Goal: Transaction & Acquisition: Purchase product/service

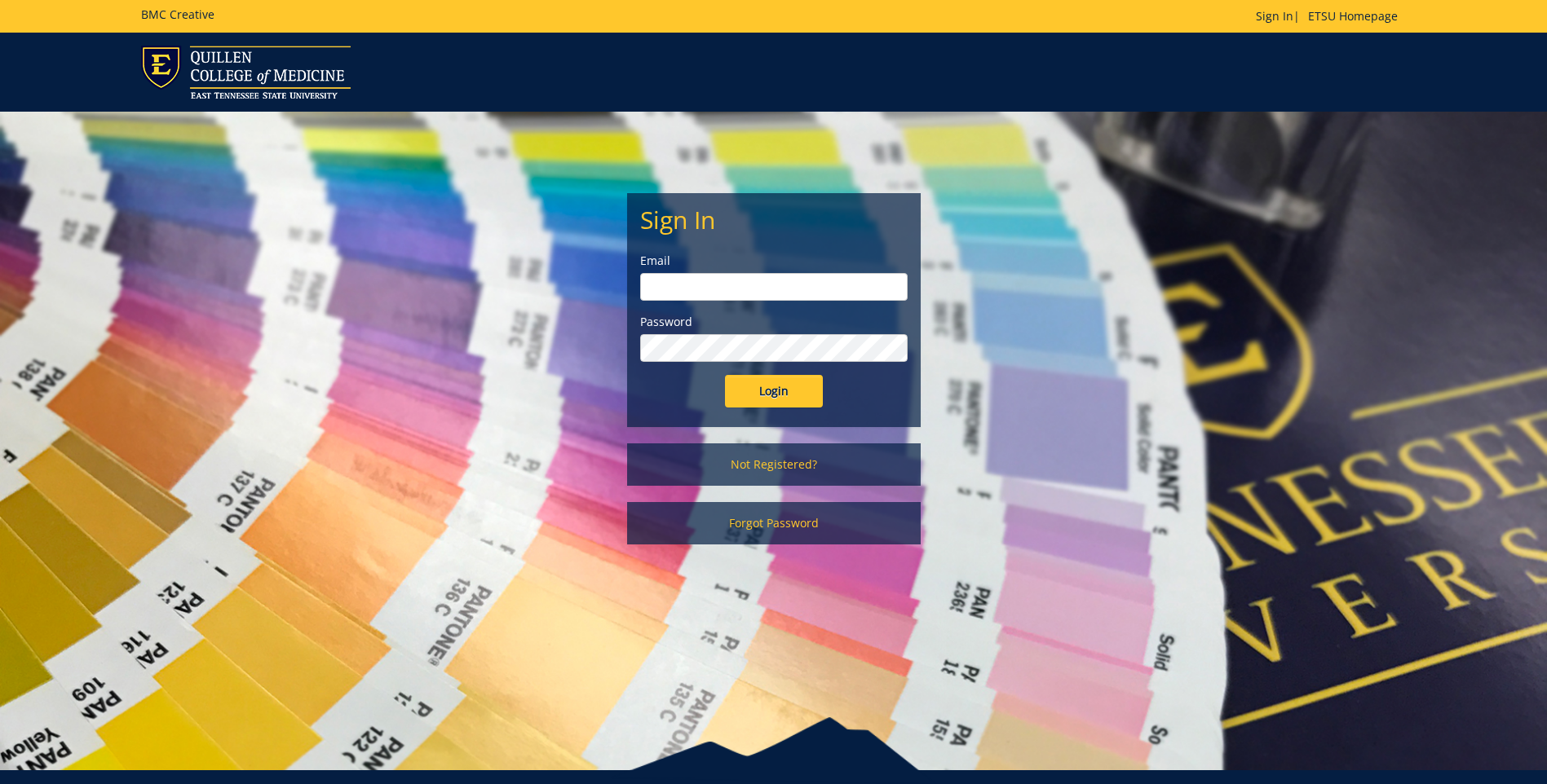
type input "projects@etsu.edu"
click at [751, 390] on input "Login" at bounding box center [774, 391] width 97 height 32
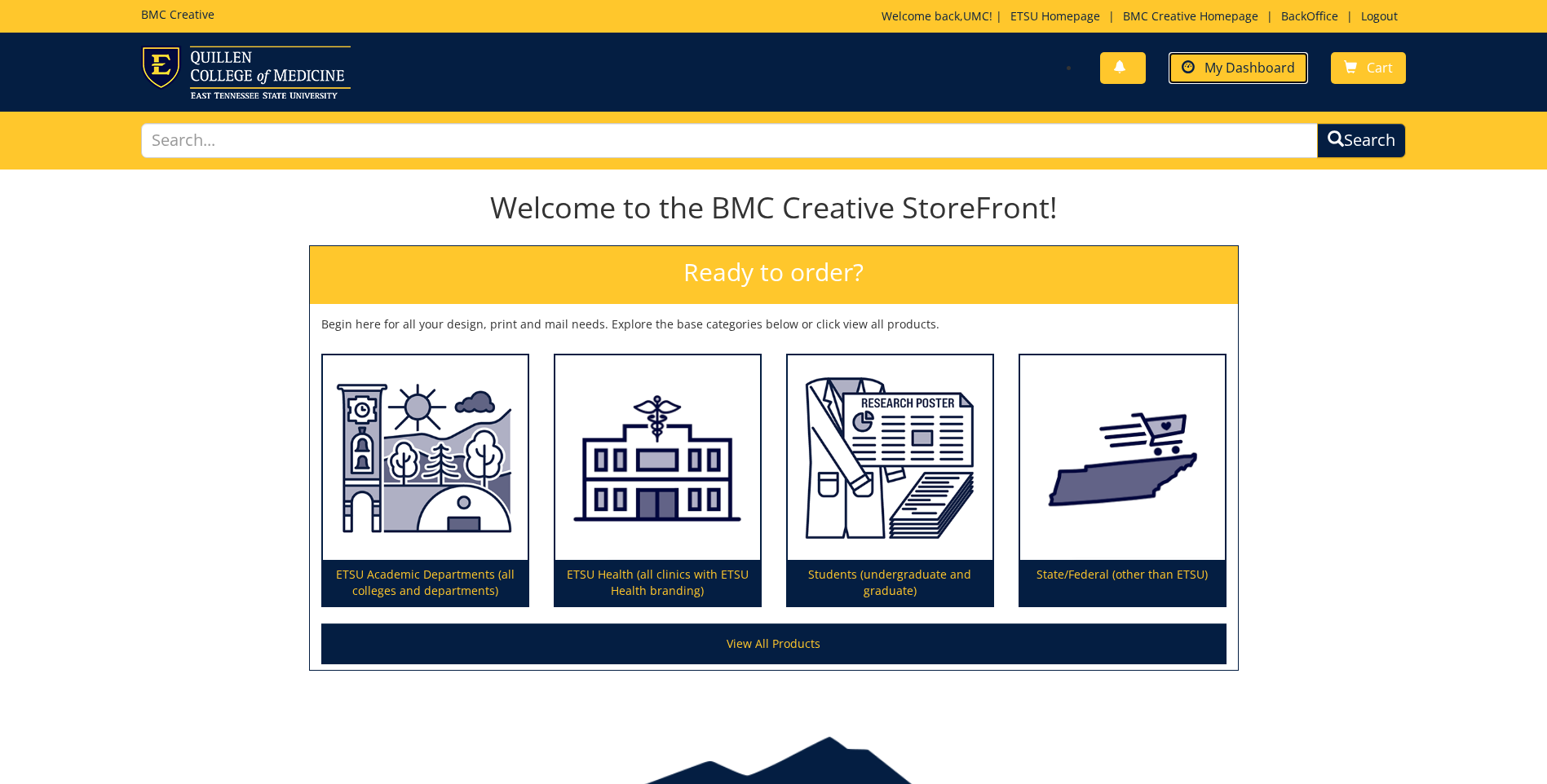
click at [1218, 72] on span "My Dashboard" at bounding box center [1249, 68] width 90 height 18
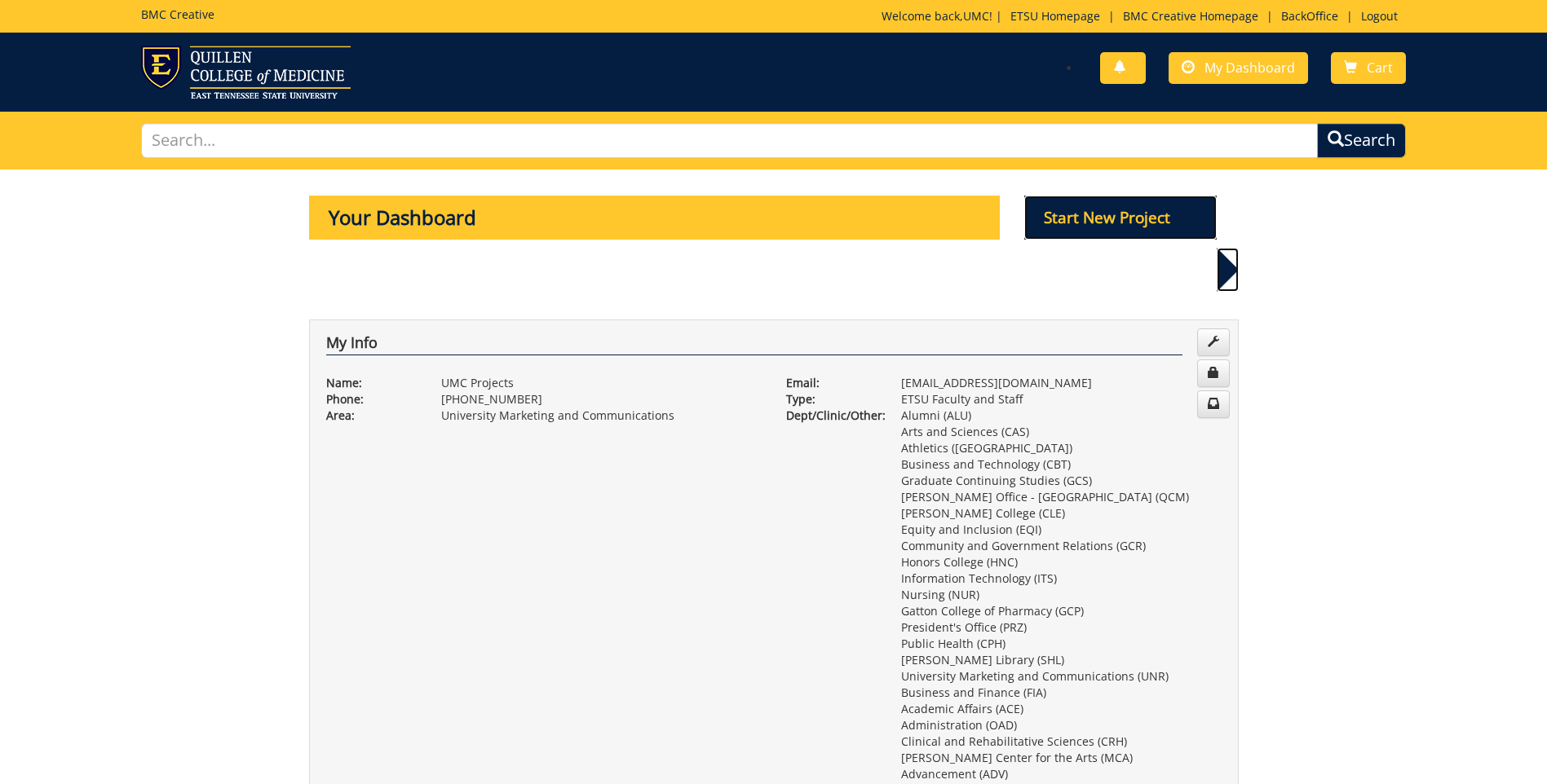
click at [1105, 227] on p "Start New Project" at bounding box center [1120, 218] width 192 height 44
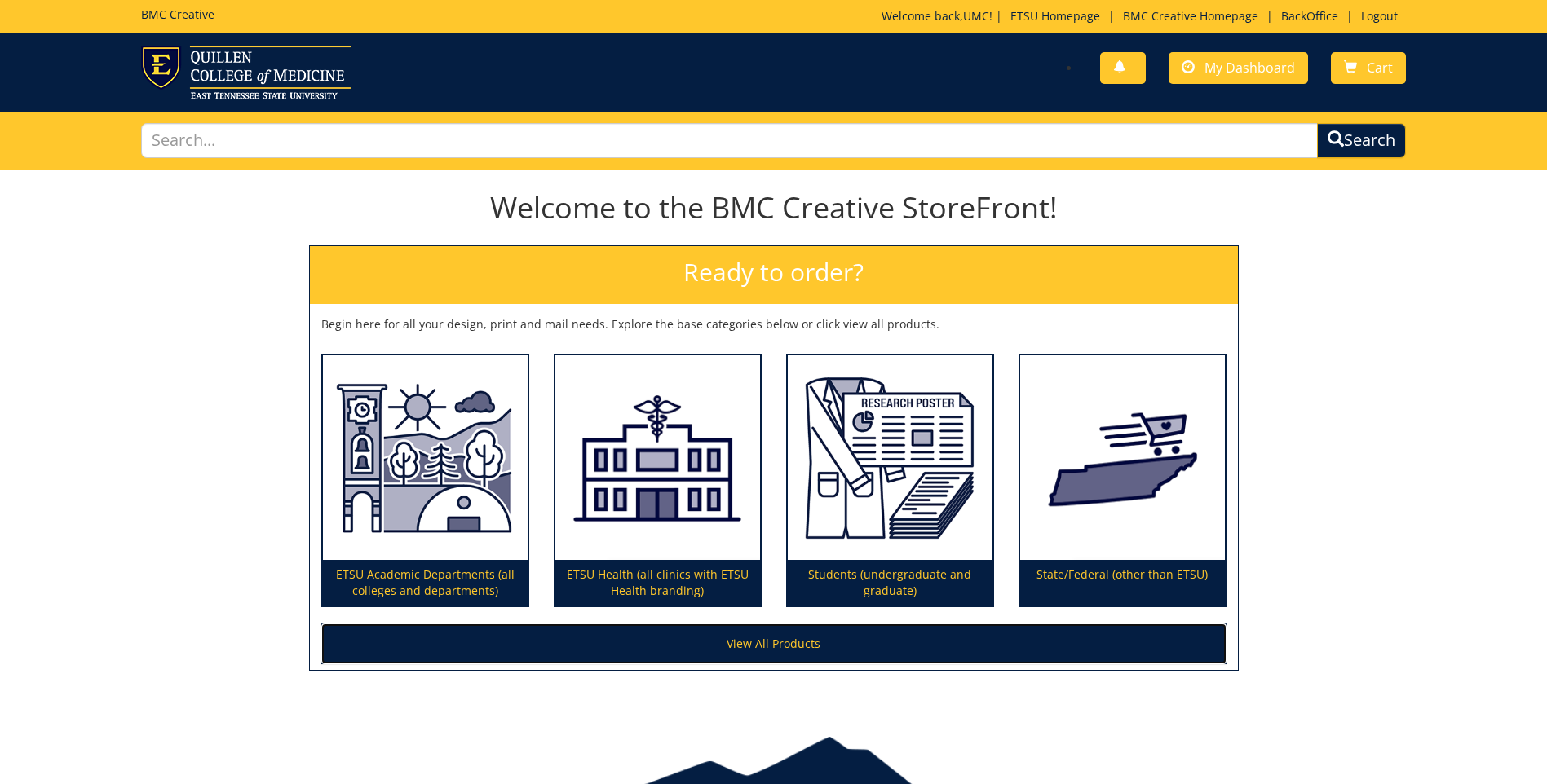
click at [666, 661] on link "View All Products" at bounding box center [774, 644] width 905 height 40
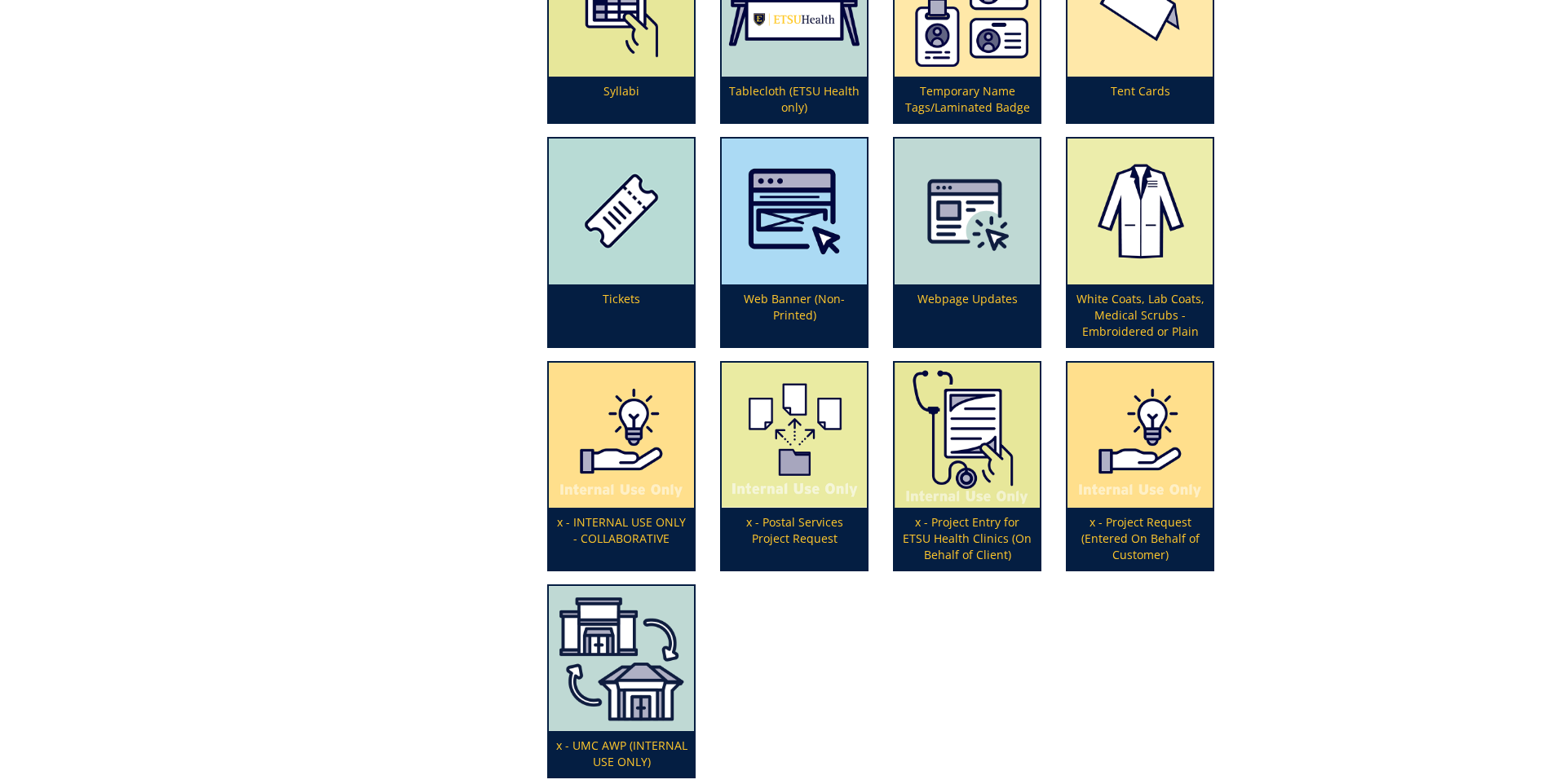
scroll to position [5352, 0]
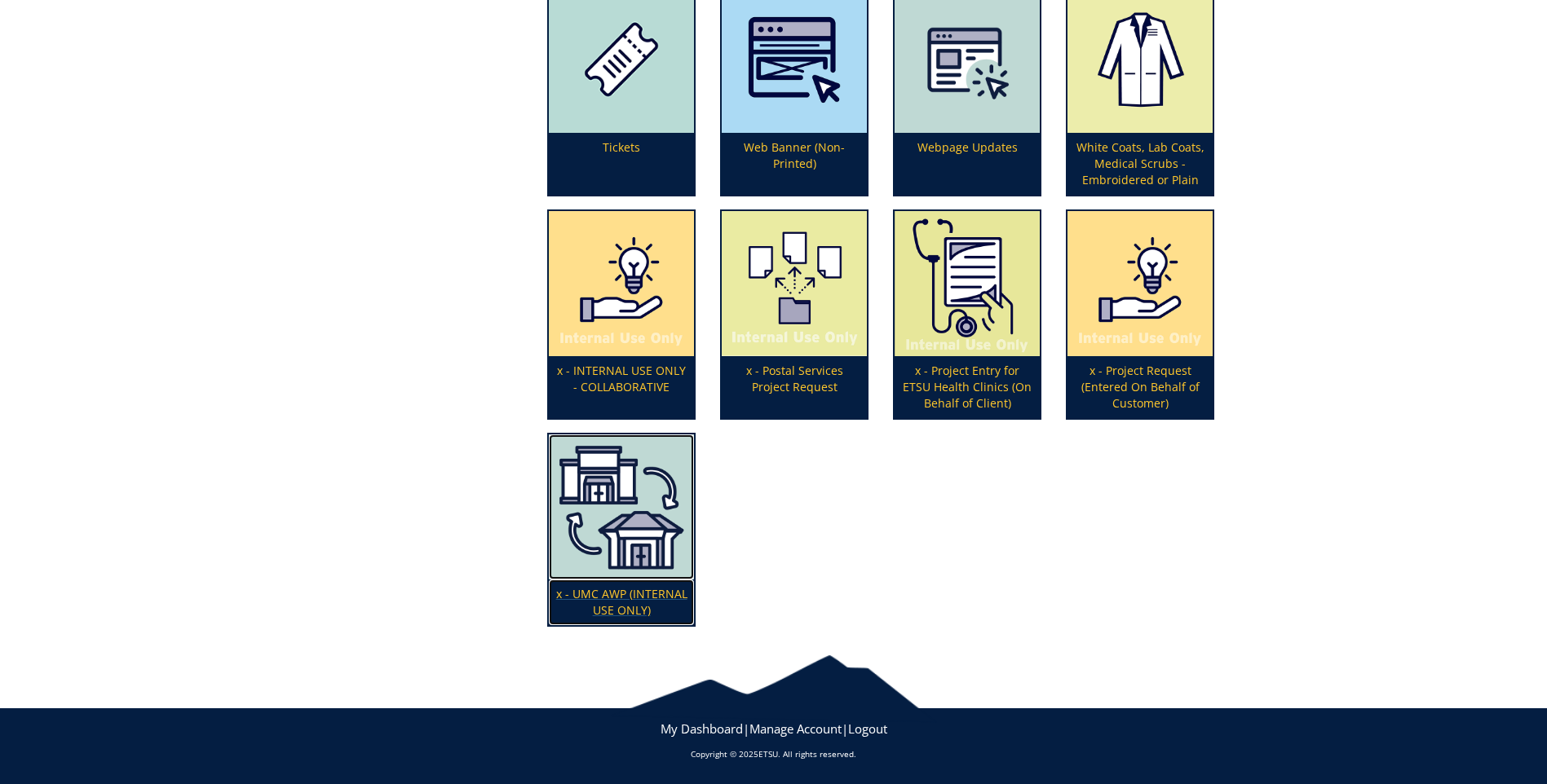
click at [594, 556] on img at bounding box center [621, 507] width 145 height 145
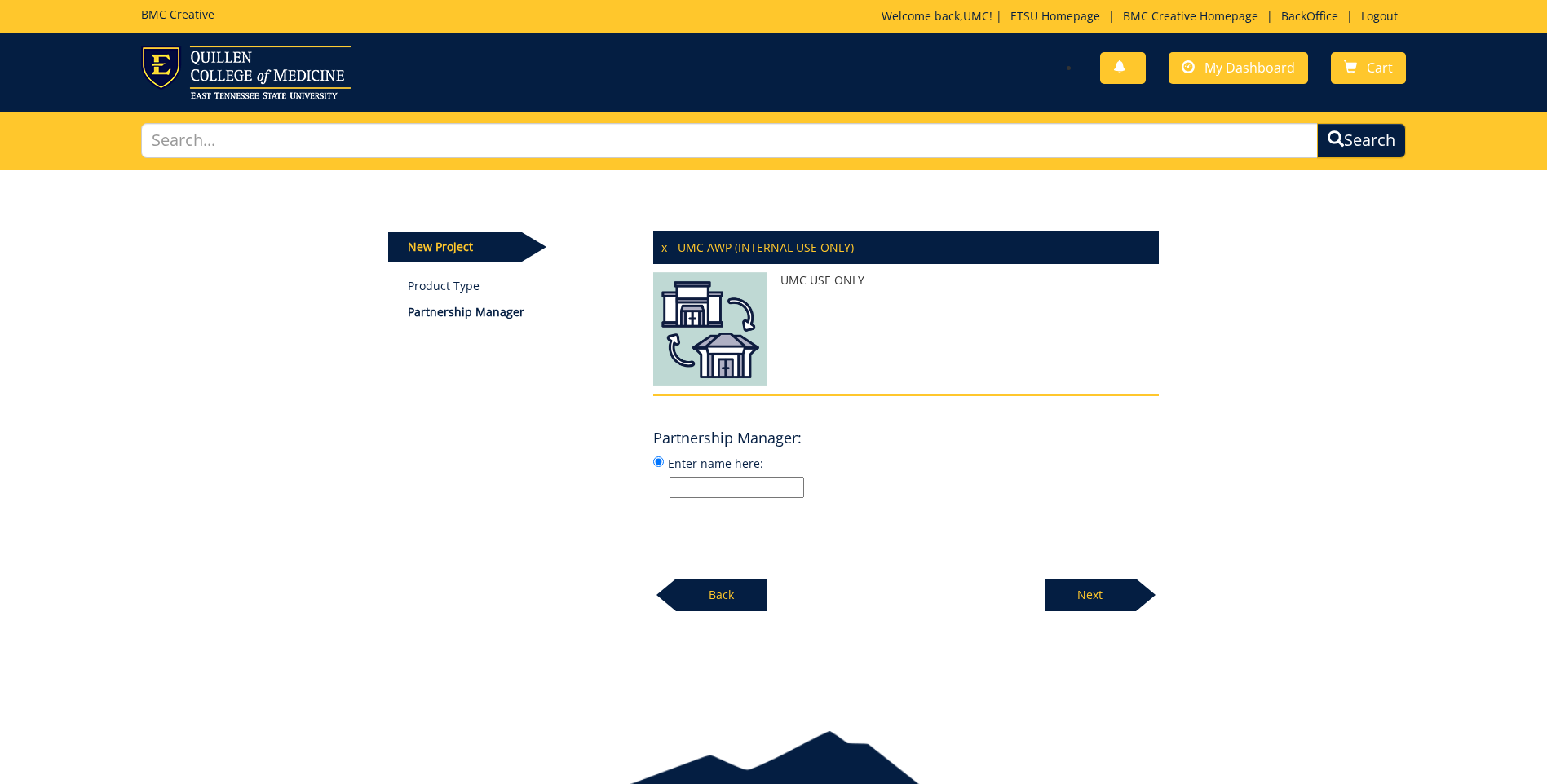
click at [710, 492] on input "Enter name here:" at bounding box center [736, 487] width 134 height 21
type input "Melissa Nippler"
click at [1099, 596] on p "Next" at bounding box center [1089, 595] width 91 height 32
click at [698, 478] on input "Enter name here:" at bounding box center [736, 487] width 134 height 21
type input "Melissa Nippler"
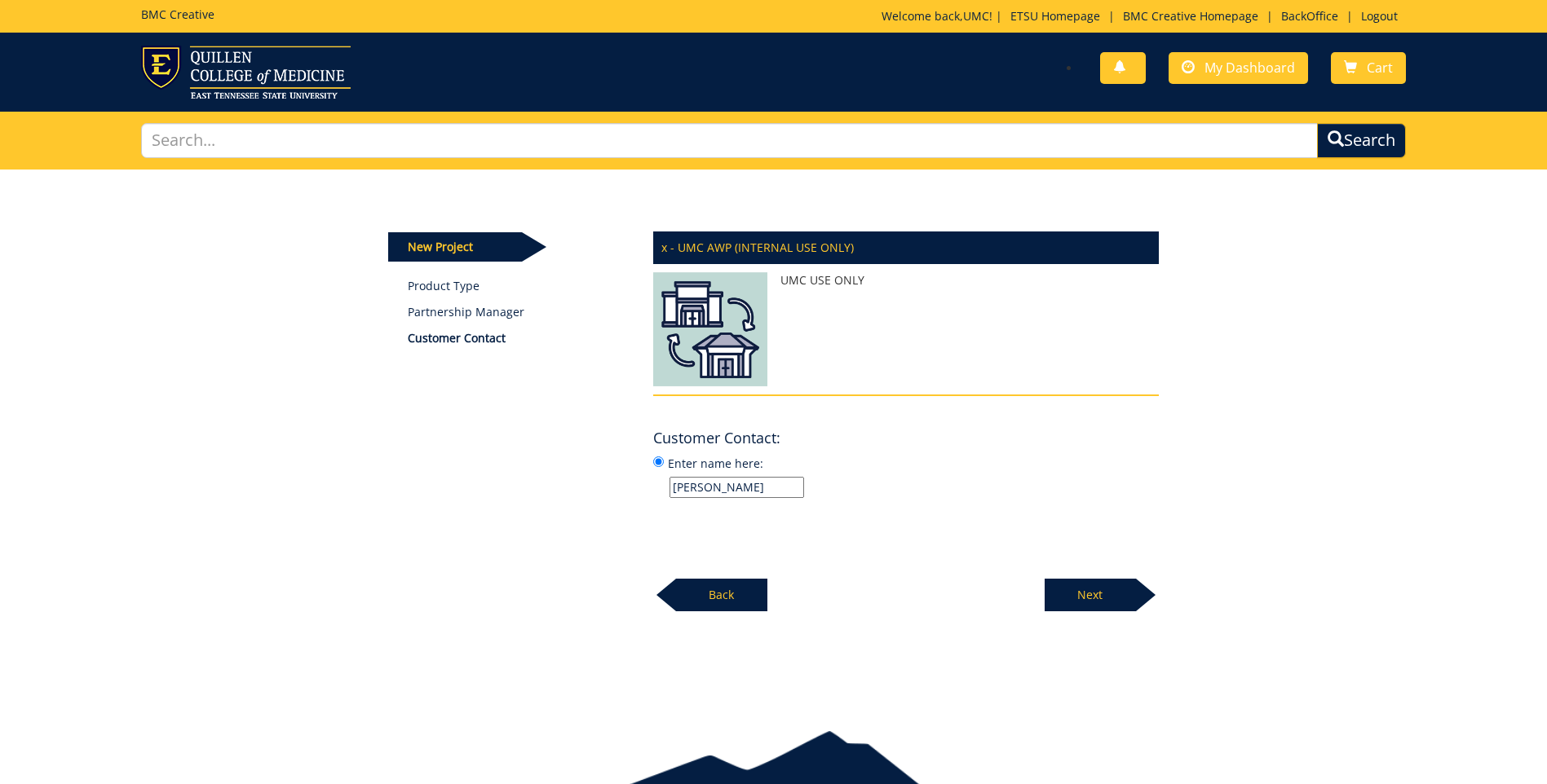
click at [1098, 590] on p "Next" at bounding box center [1089, 595] width 91 height 32
click at [720, 481] on input "Enter name here:" at bounding box center [736, 487] width 134 height 21
type input "ACE - Academic Affairs/[PERSON_NAME]"
click at [1138, 595] on div at bounding box center [1145, 595] width 19 height 32
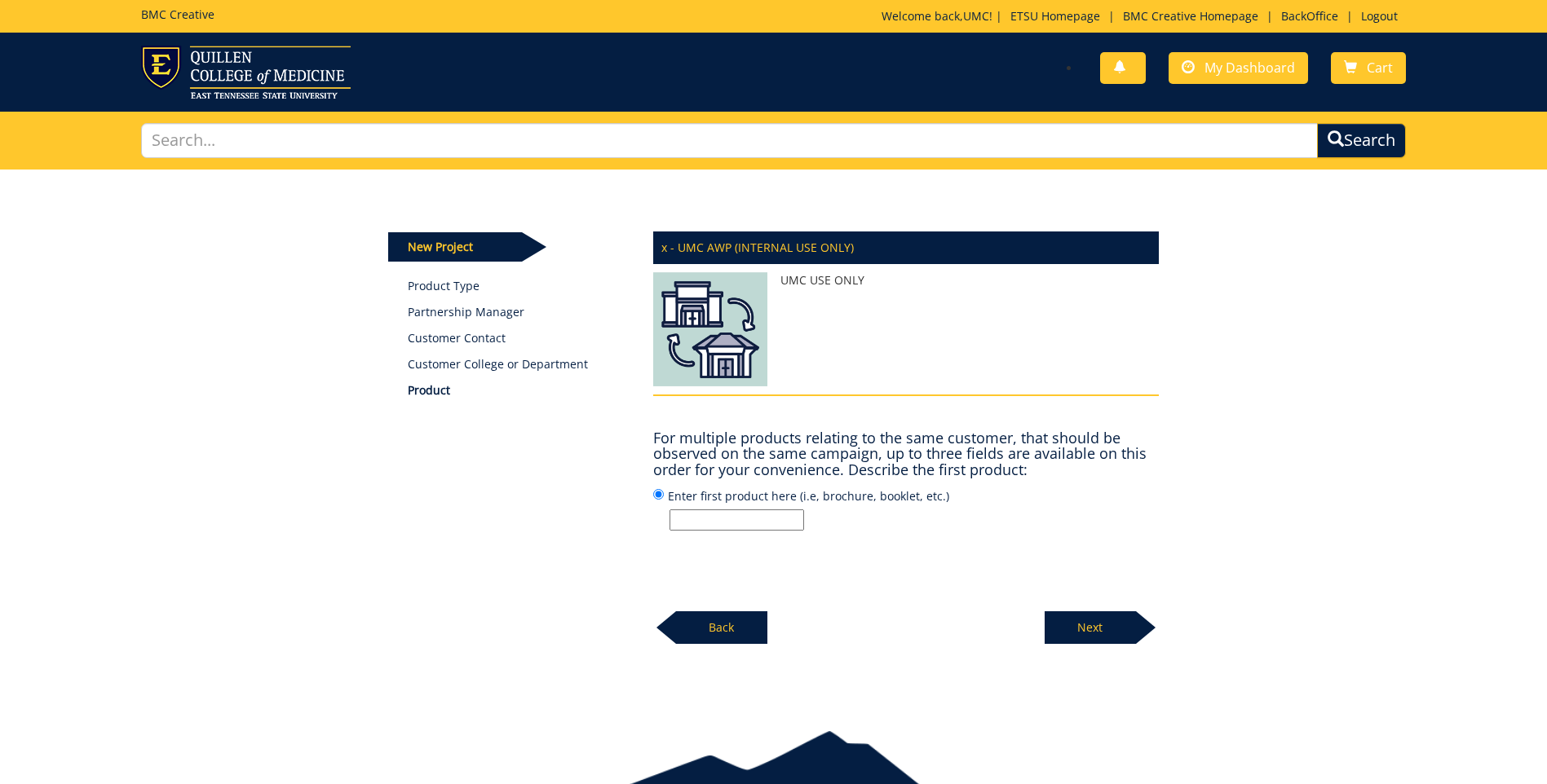
click at [731, 511] on input "Enter first product here (i.e, brochure, booklet, etc.)" at bounding box center [736, 519] width 134 height 21
paste input "printed program"
type input "printed program"
click at [1073, 616] on p "Next" at bounding box center [1089, 627] width 91 height 32
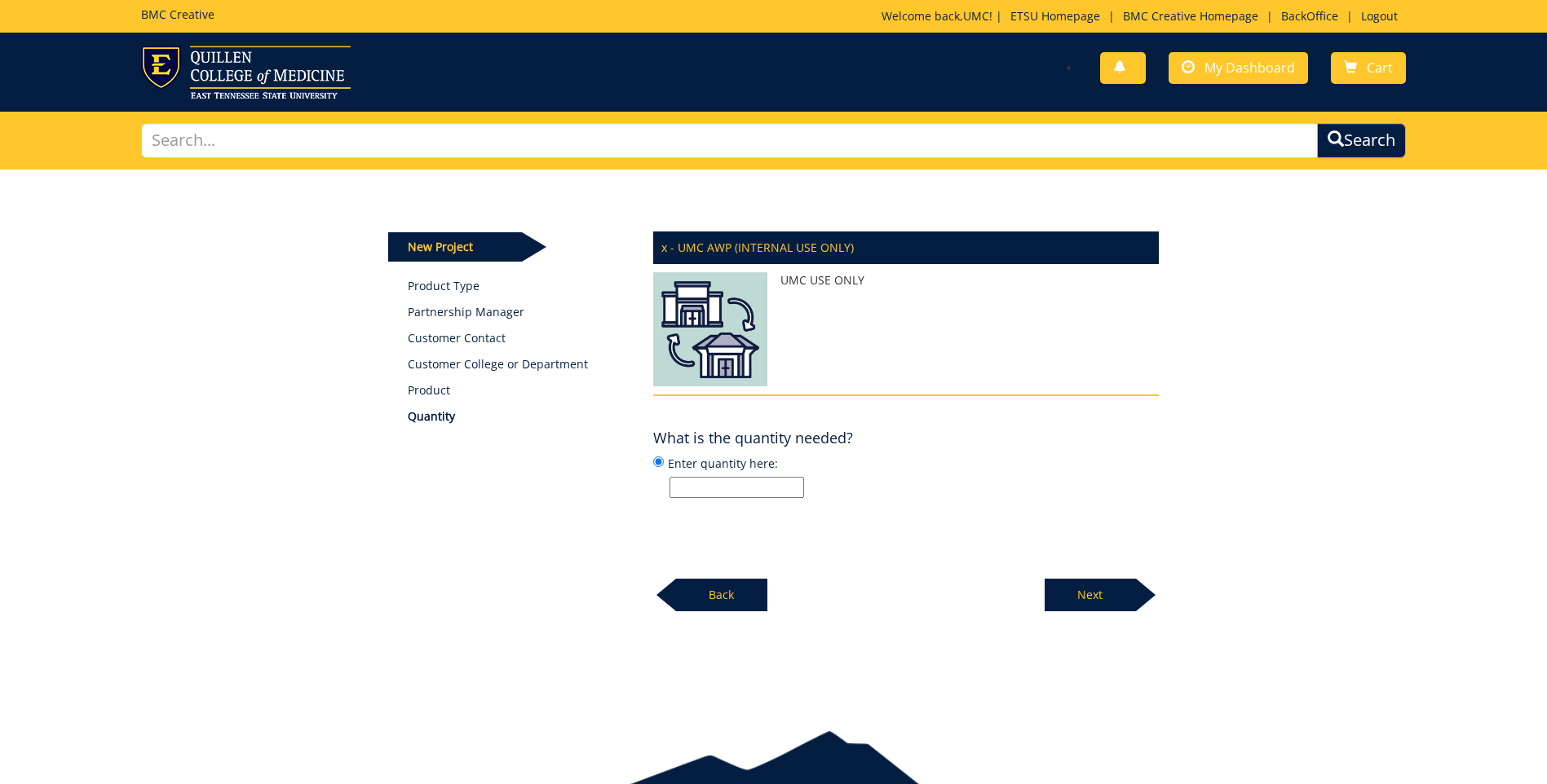
click at [687, 488] on input "Enter quantity here:" at bounding box center [736, 487] width 134 height 21
click at [699, 488] on input "Enter quantity here:" at bounding box center [736, 487] width 134 height 21
type input "250"
click at [1095, 589] on p "Next" at bounding box center [1089, 595] width 91 height 32
click at [741, 472] on label "Enter specifications here: (i.e, 8.5 x 11 saddle stitched book)" at bounding box center [906, 476] width 506 height 44
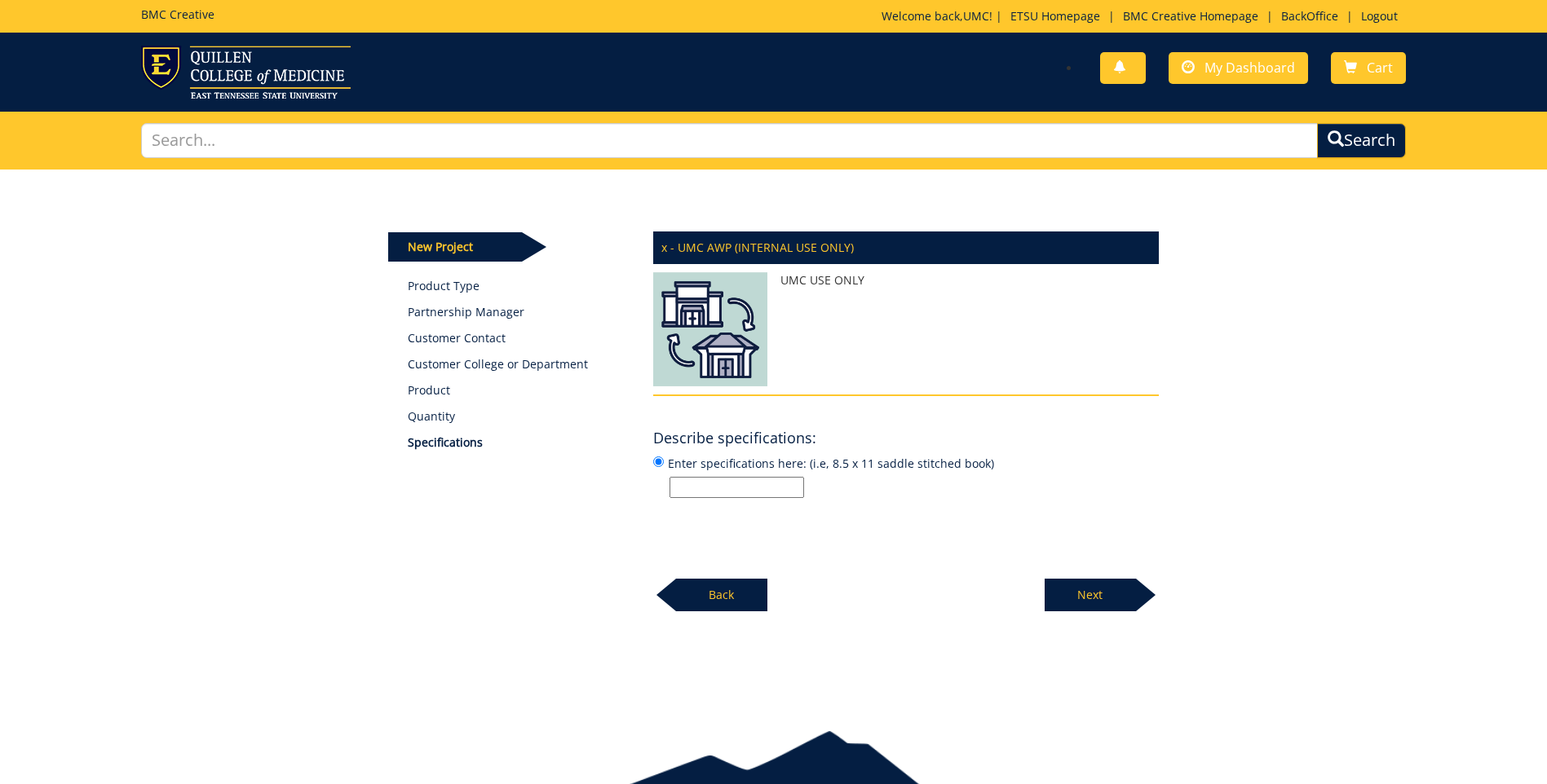
drag, startPoint x: 741, startPoint y: 472, endPoint x: 736, endPoint y: 488, distance: 16.8
click at [736, 488] on input "Enter specifications here: (i.e, 8.5 x 11 saddle stitched book)" at bounding box center [736, 487] width 134 height 21
click at [695, 487] on input "Enter specifications here: (i.e, 8.5 x 11 saddle stitched book)" at bounding box center [736, 487] width 134 height 21
paste input "8.5 x 14 printed program with bleed, color both sides on 80# uncoated cover, tr…"
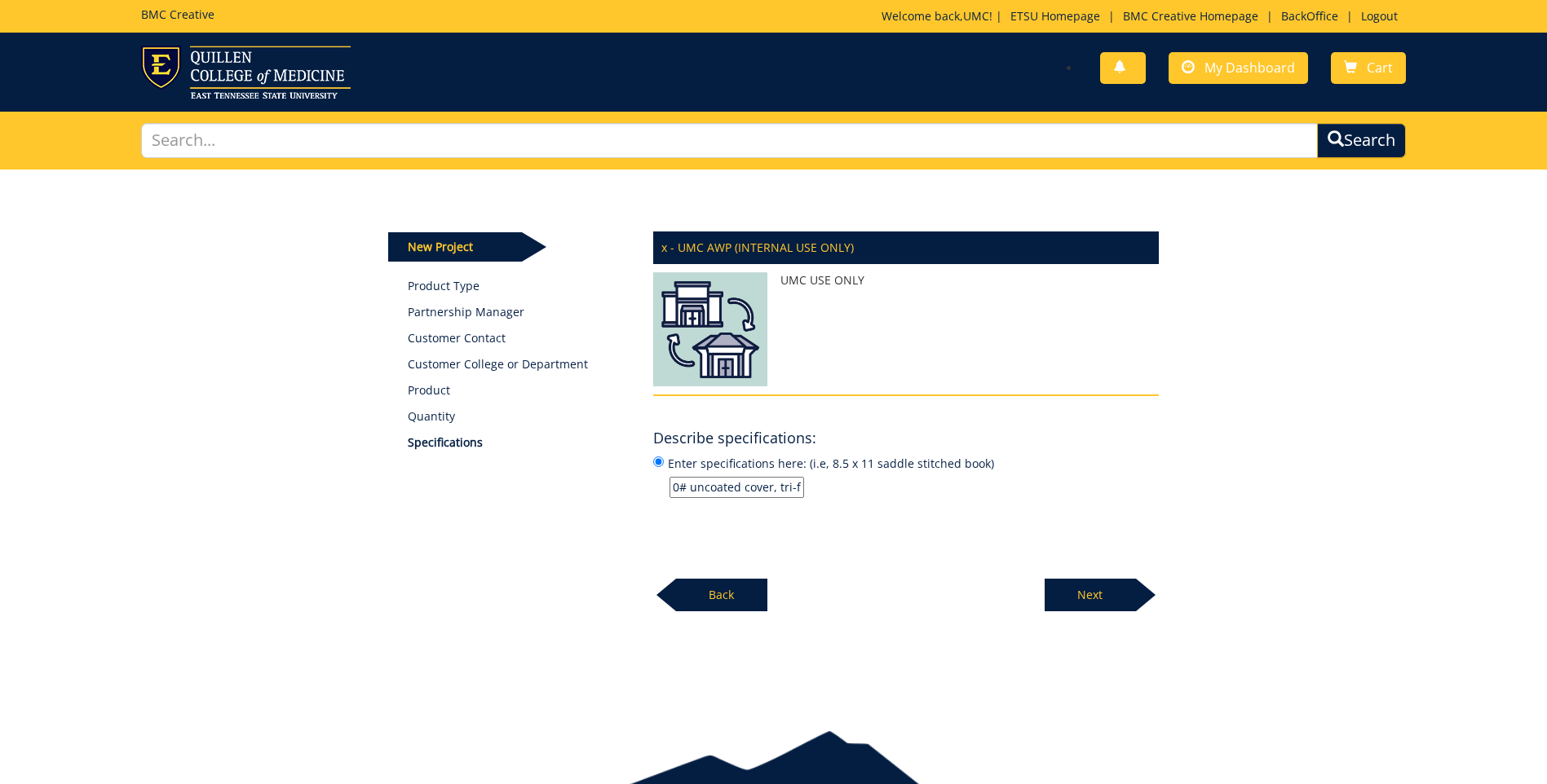
type input "8.5 x 14 printed program with bleed, color both sides on 80# uncoated cover, tr…"
click at [1098, 589] on p "Next" at bounding box center [1089, 595] width 91 height 32
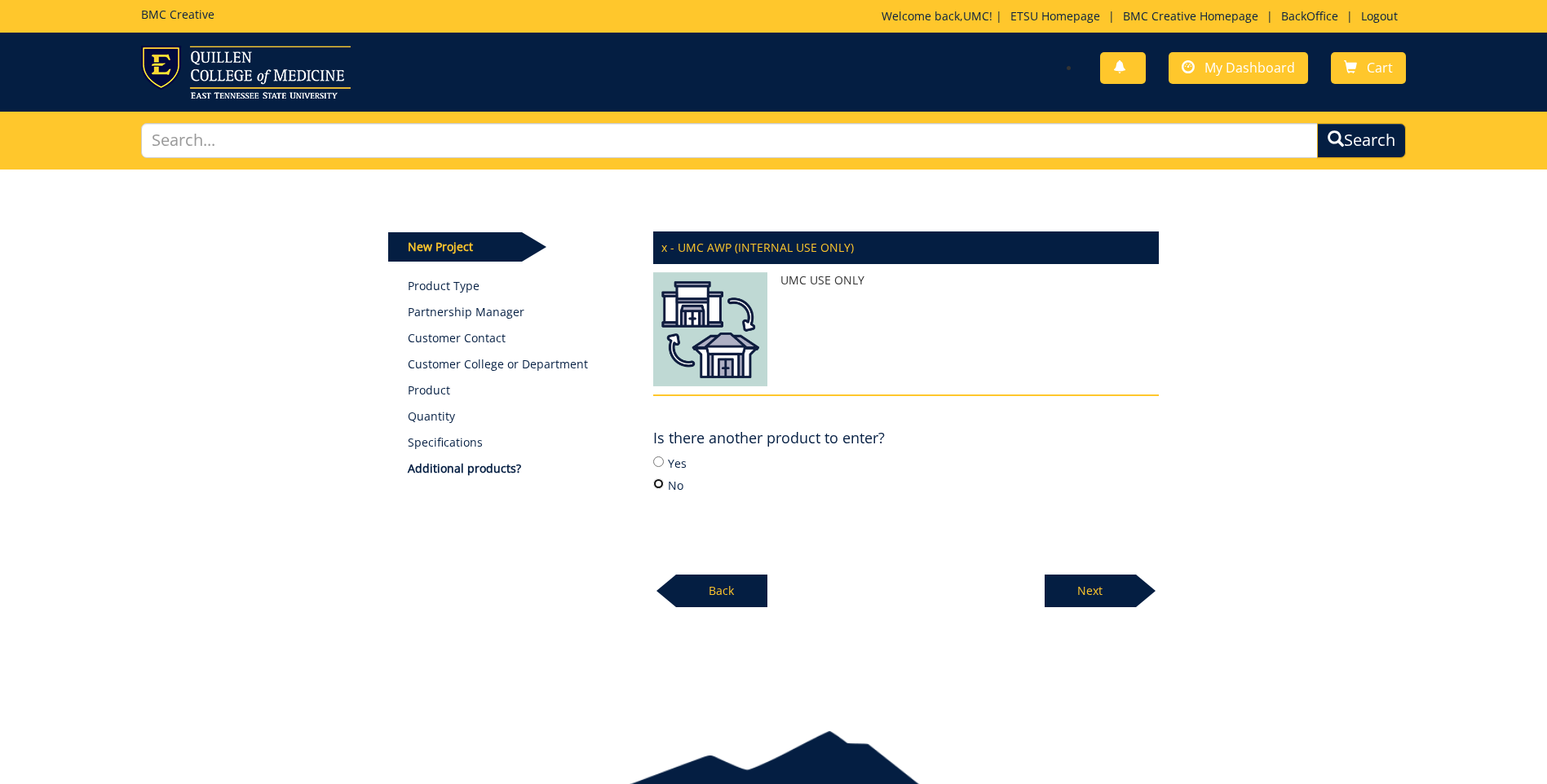
click at [656, 486] on input "No" at bounding box center [659, 484] width 11 height 11
radio input "true"
click at [1112, 599] on p "Next" at bounding box center [1089, 590] width 91 height 32
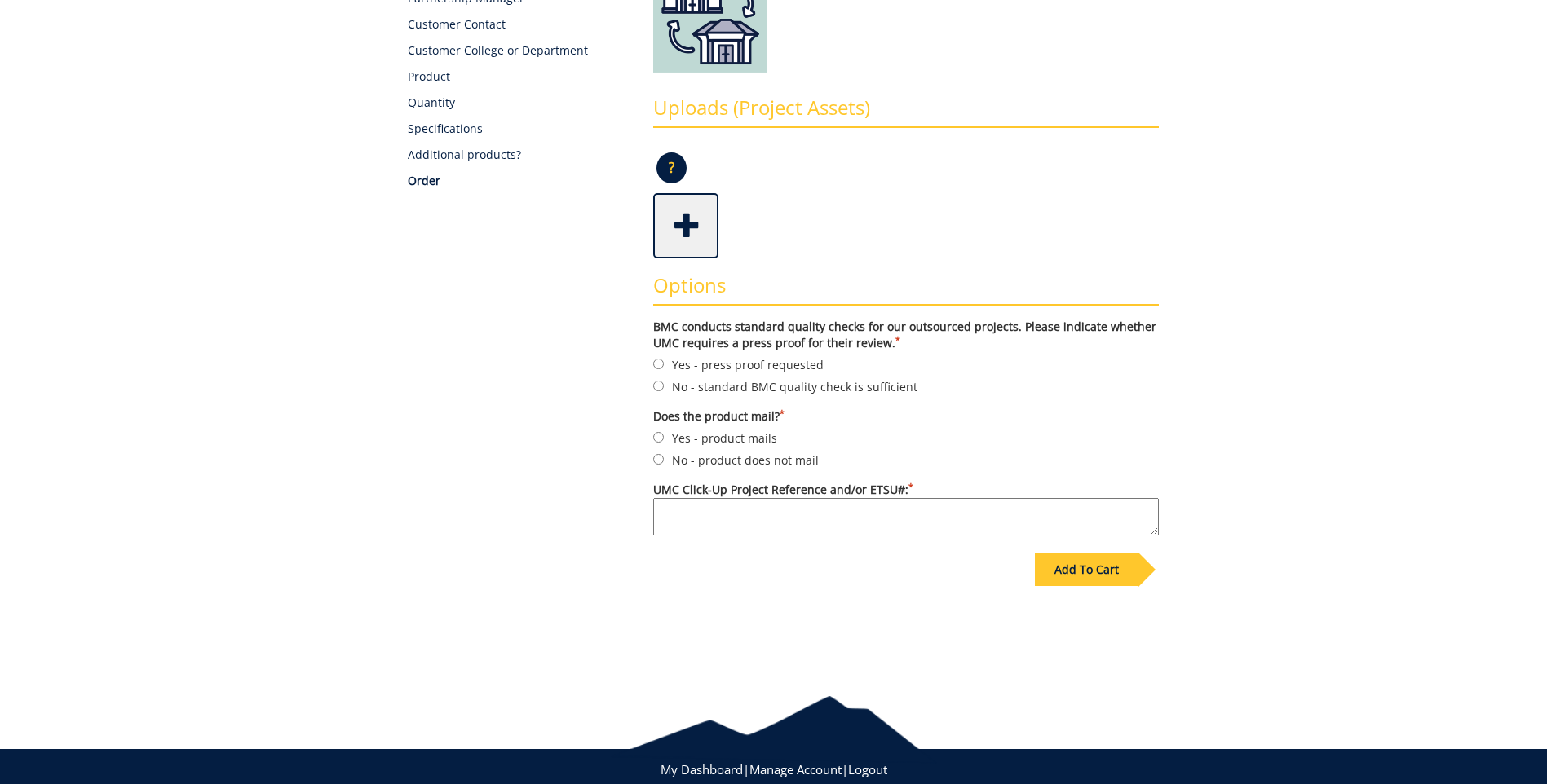
scroll to position [326, 0]
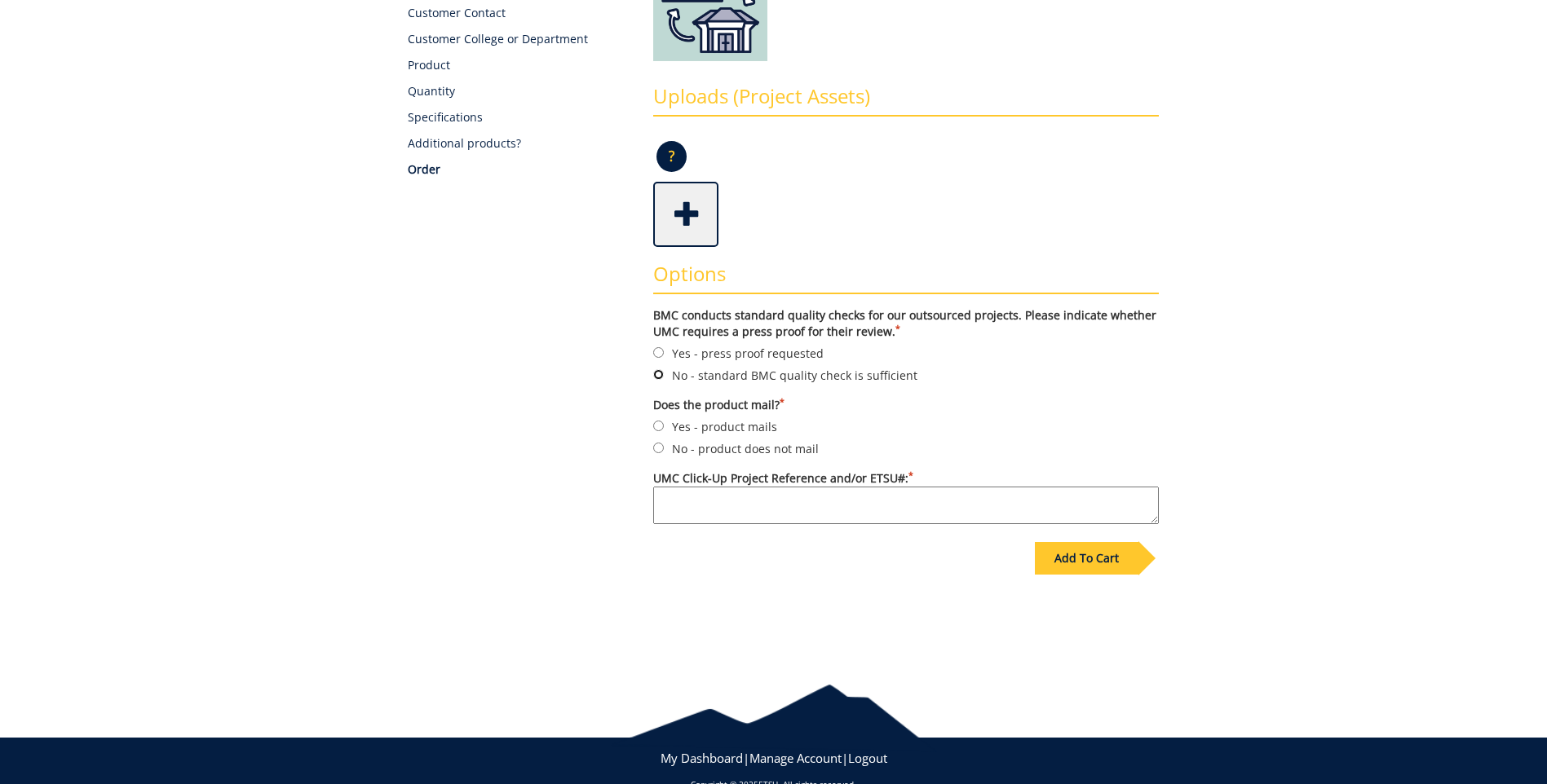
click at [658, 370] on input "No - standard BMC quality check is sufficient" at bounding box center [659, 375] width 11 height 11
radio input "true"
click at [657, 449] on input "No - product does not mail" at bounding box center [659, 449] width 11 height 11
radio input "true"
click at [690, 511] on textarea "UMC Click-Up Project Reference and/or ETSU#: *" at bounding box center [906, 506] width 506 height 38
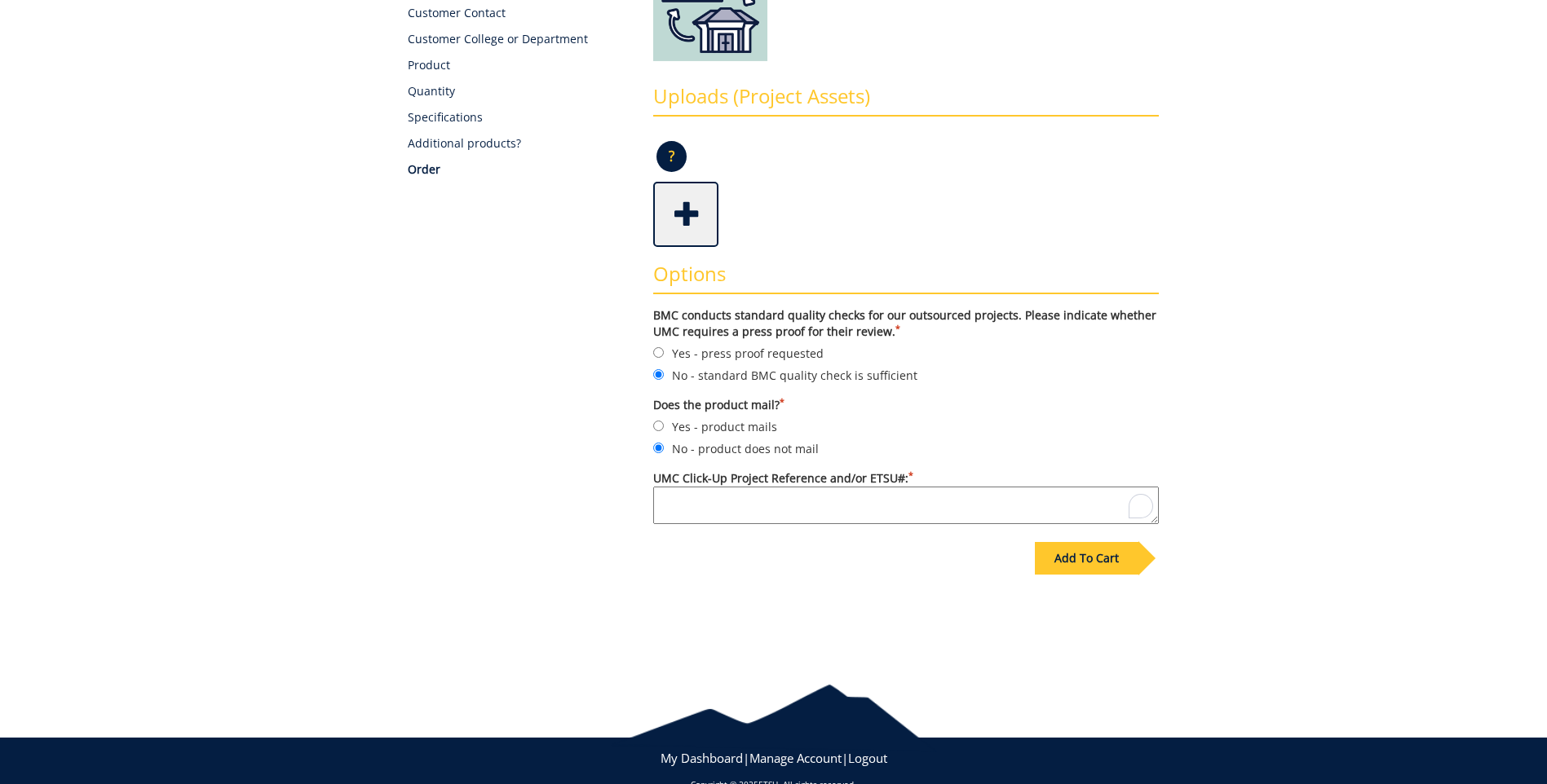
click at [660, 504] on textarea "UMC Click-Up Project Reference and/or ETSU#: *" at bounding box center [906, 506] width 506 height 38
paste textarea "ETSU Celebration of Service"
type textarea "ETSU Celebration of Service"
click at [1096, 559] on div "Add To Cart" at bounding box center [1086, 558] width 104 height 32
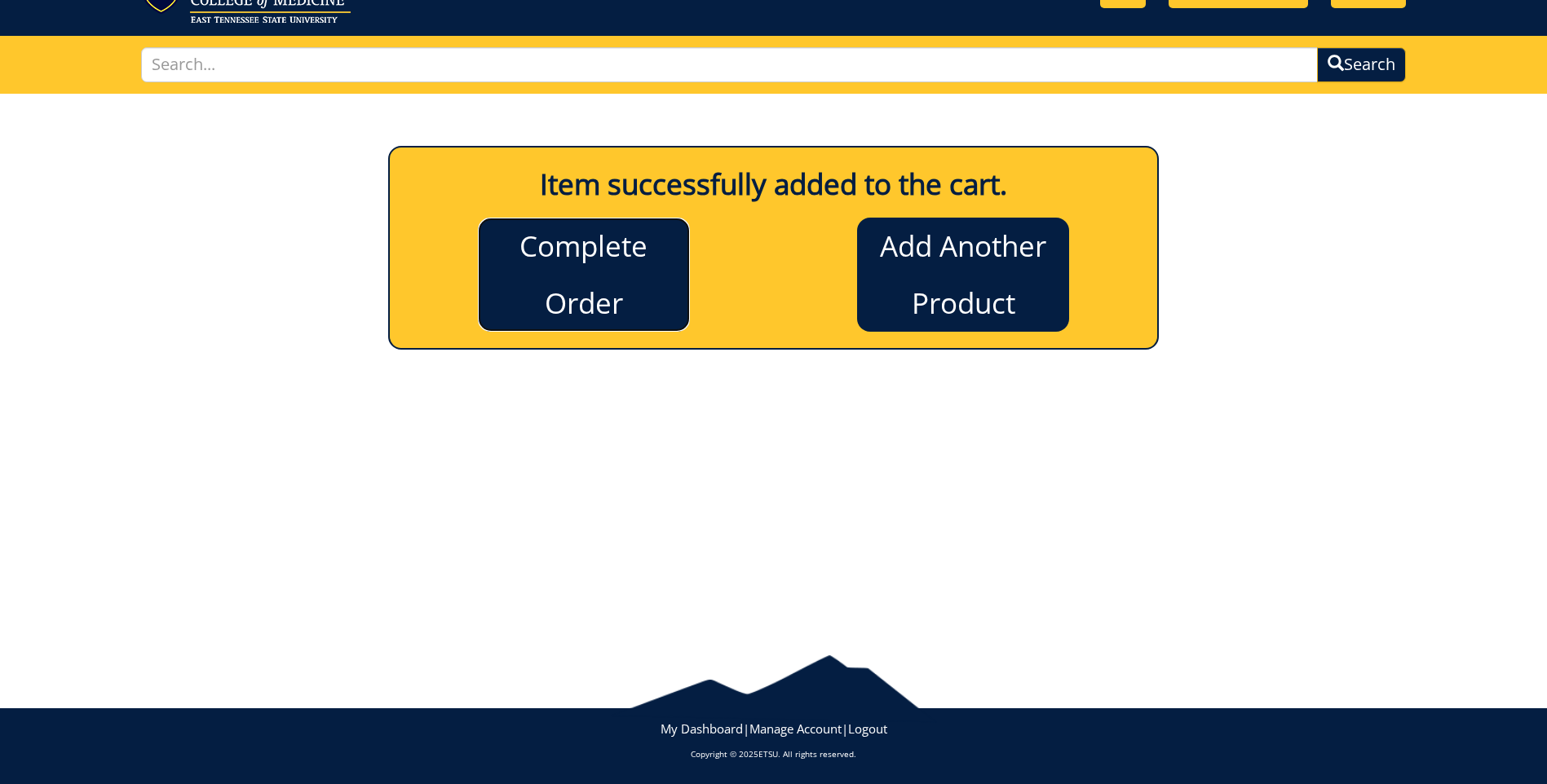
click at [601, 291] on link "Complete Order" at bounding box center [584, 275] width 212 height 114
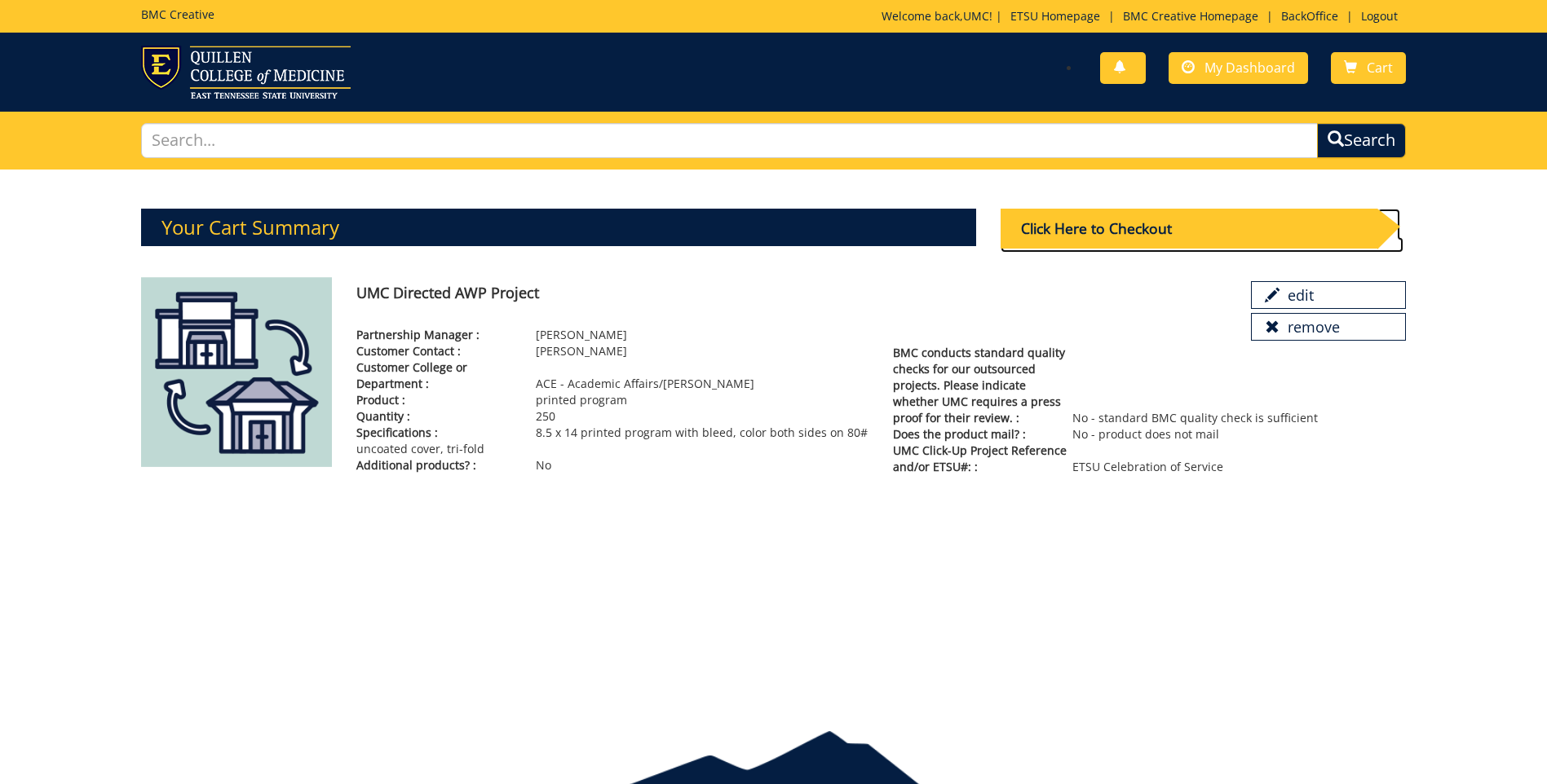
click at [1100, 231] on div "Click Here to Checkout" at bounding box center [1189, 228] width 377 height 40
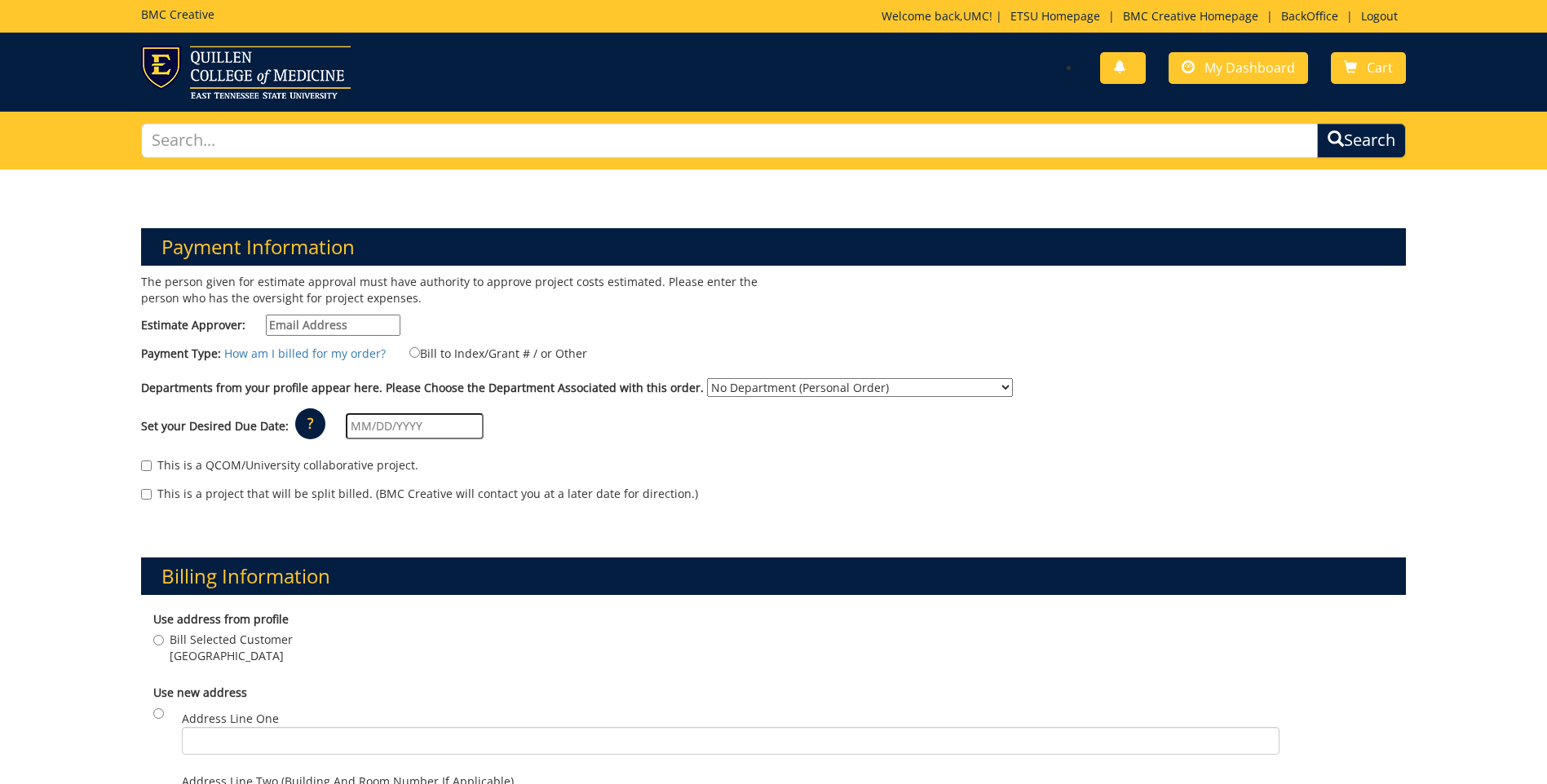
click at [318, 329] on input "Estimate Approver:" at bounding box center [333, 324] width 134 height 21
type input "[EMAIL_ADDRESS][DOMAIN_NAME]"
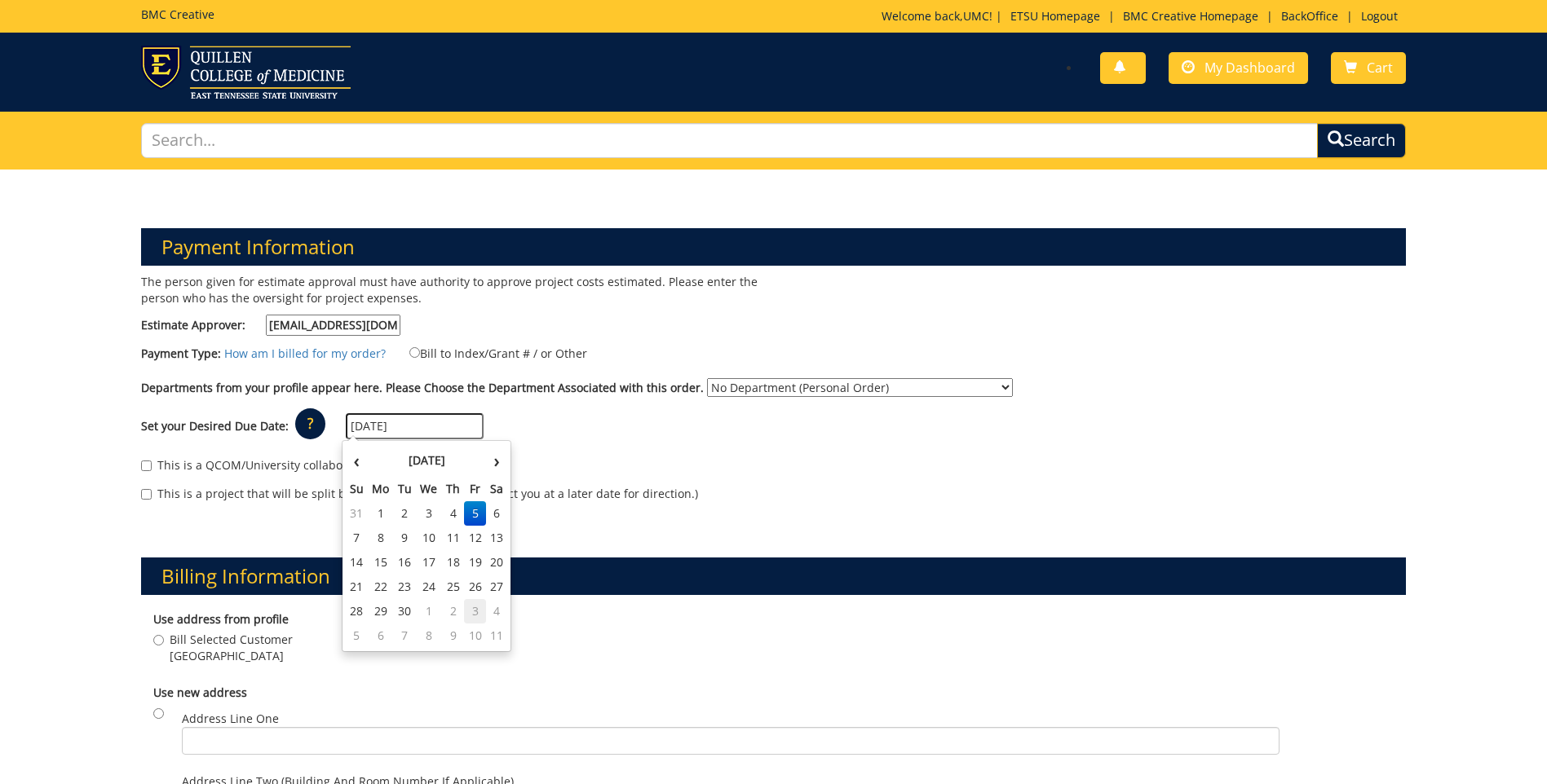
click at [472, 610] on td "3" at bounding box center [475, 611] width 22 height 25
type input "[DATE]"
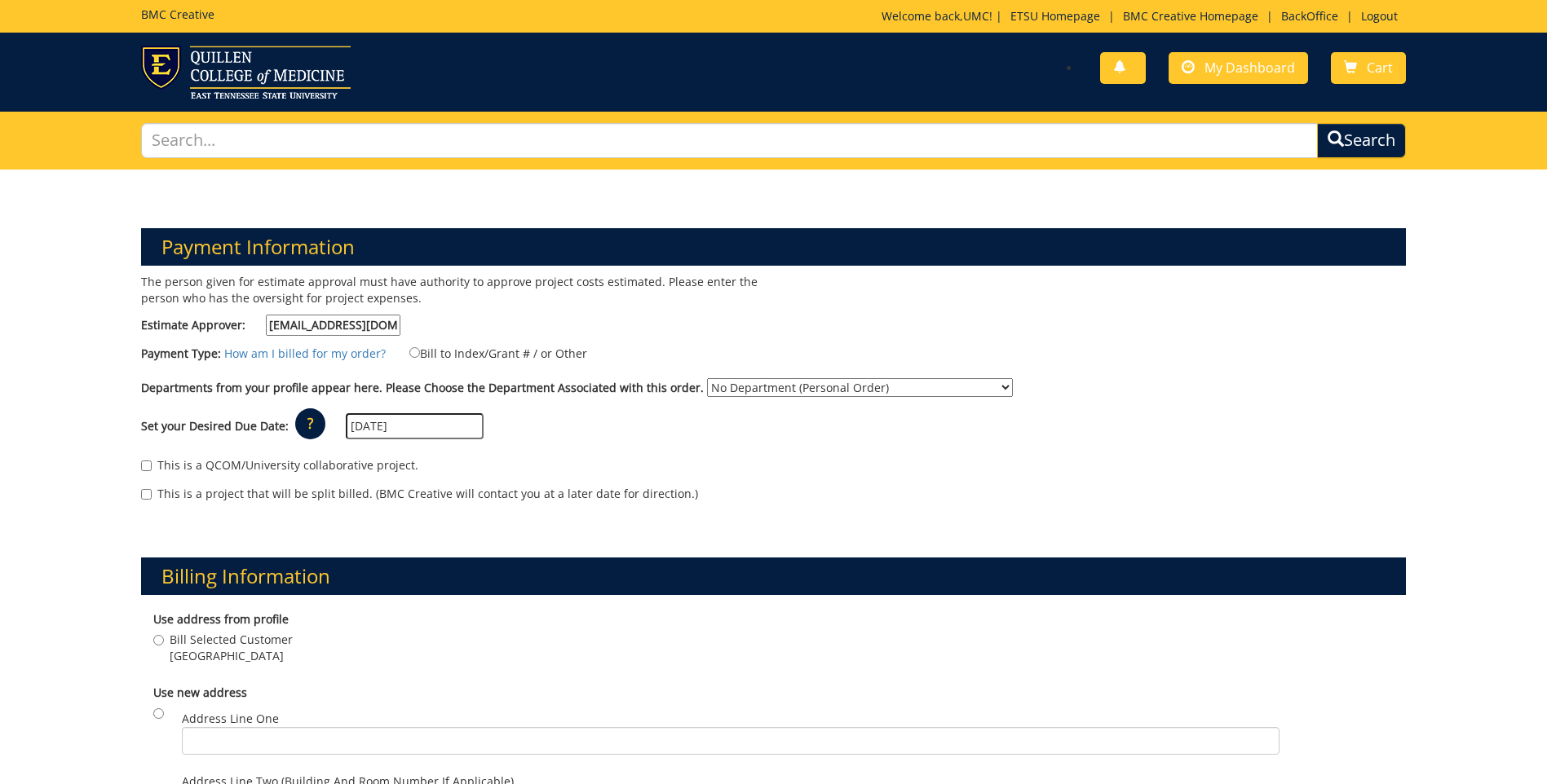
click at [847, 391] on select "No Department (Personal Order) Alumni (ALU) Arts and Sciences (CAS) Athletics (…" at bounding box center [859, 388] width 306 height 18
select select "231"
click at [707, 379] on select "No Department (Personal Order) Alumni (ALU) Arts and Sciences (CAS) Athletics (…" at bounding box center [859, 388] width 306 height 18
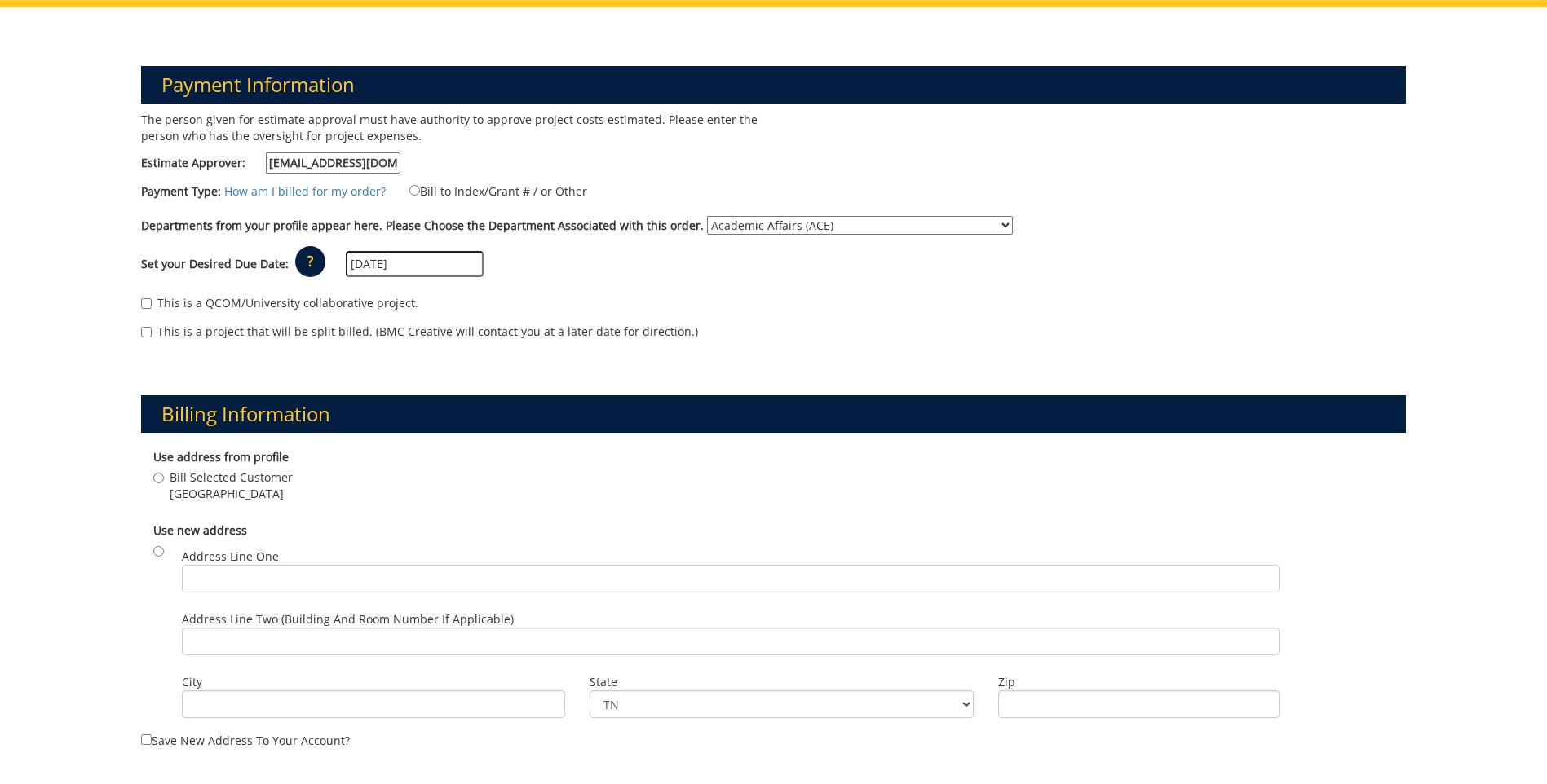
scroll to position [163, 0]
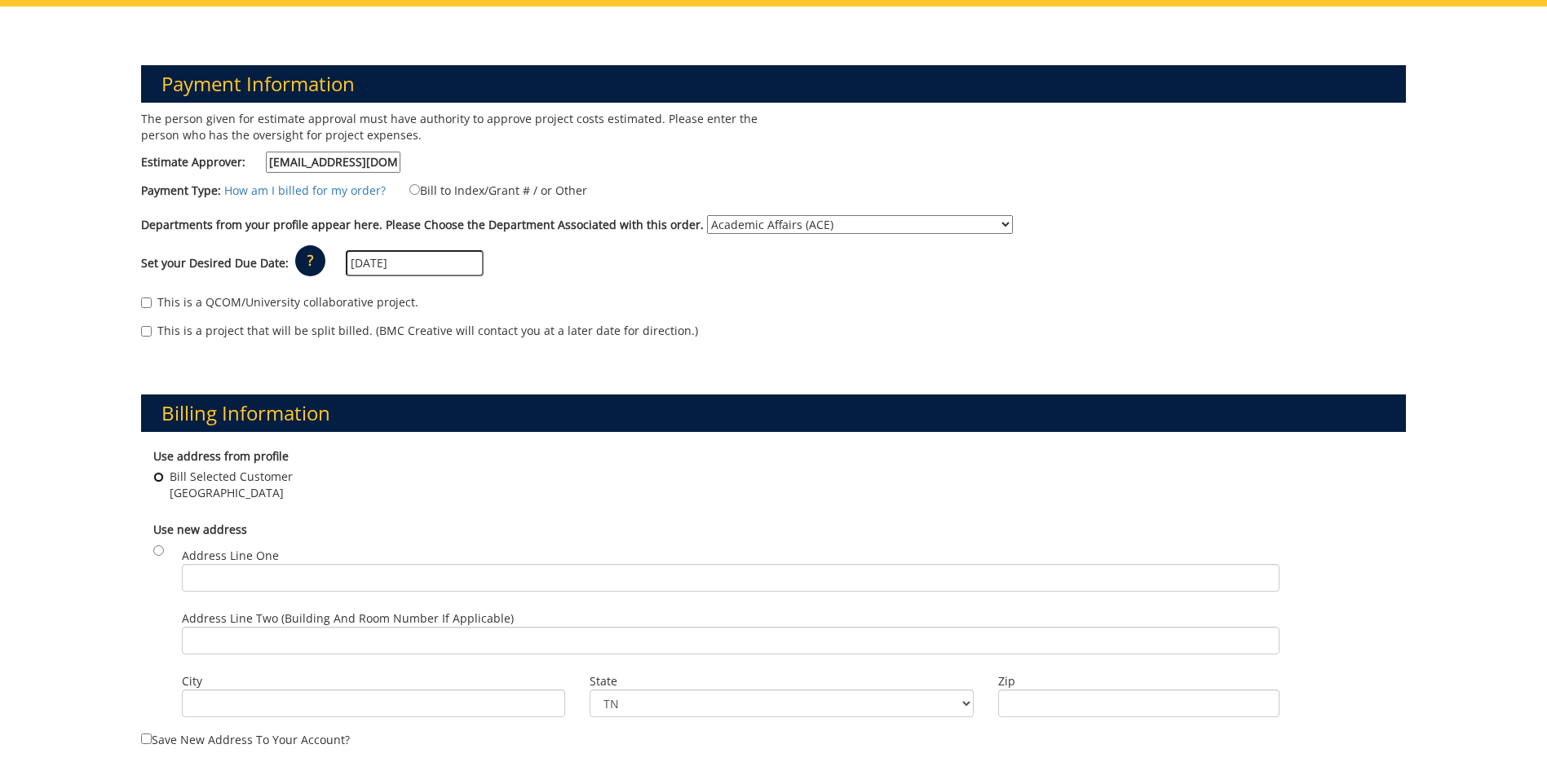
click at [158, 475] on input "Bill Selected Customer Johnson City , TN 37614" at bounding box center [159, 478] width 11 height 11
radio input "true"
click at [404, 195] on label "Bill to Index/Grant # / or Other" at bounding box center [488, 190] width 199 height 18
click at [409, 195] on input "Bill to Index/Grant # / or Other" at bounding box center [415, 189] width 11 height 11
radio input "true"
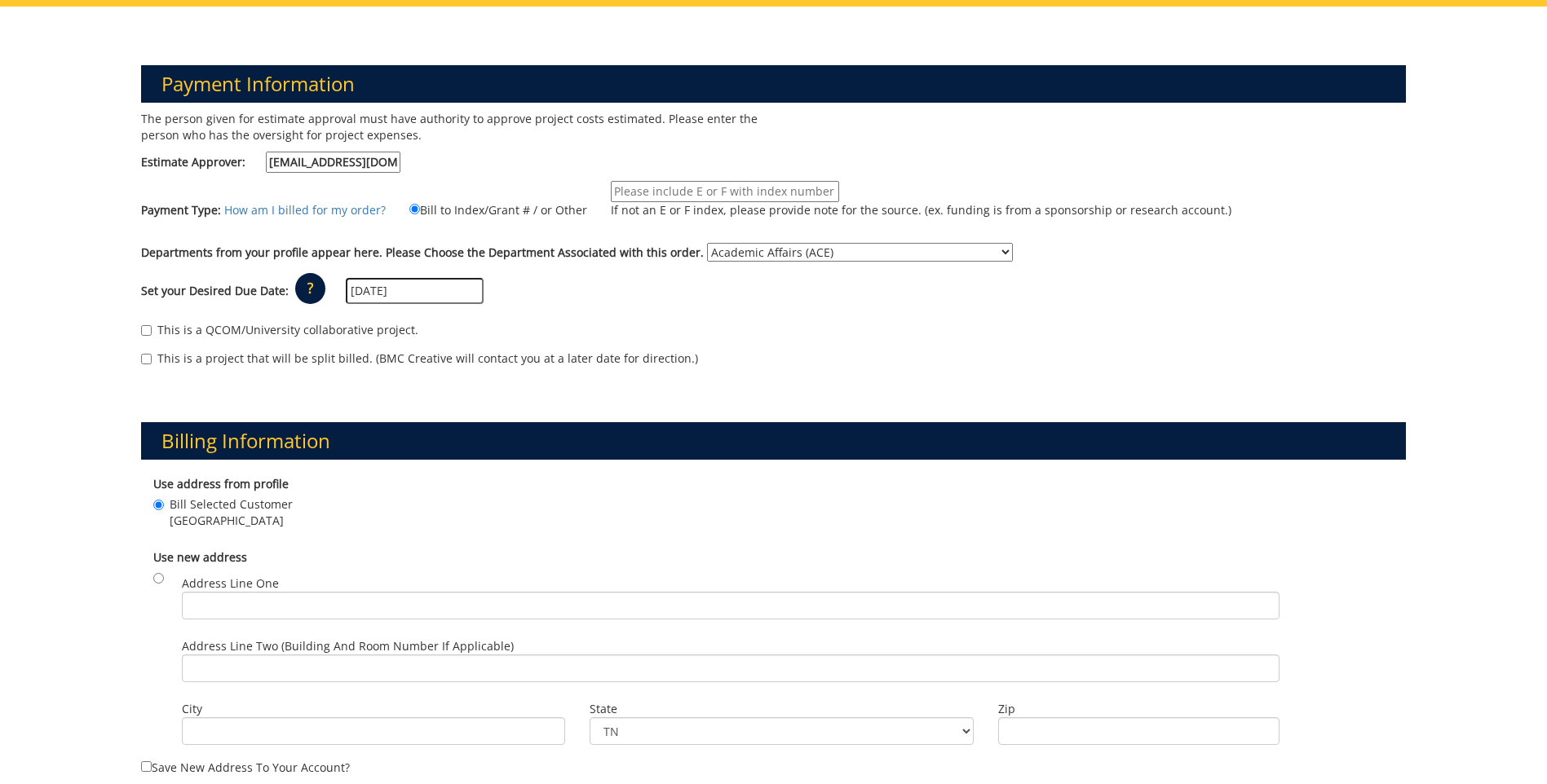
click at [629, 192] on input "If not an E or F index, please provide note for the source. (ex. funding is fro…" at bounding box center [724, 191] width 228 height 21
type input "TBD"
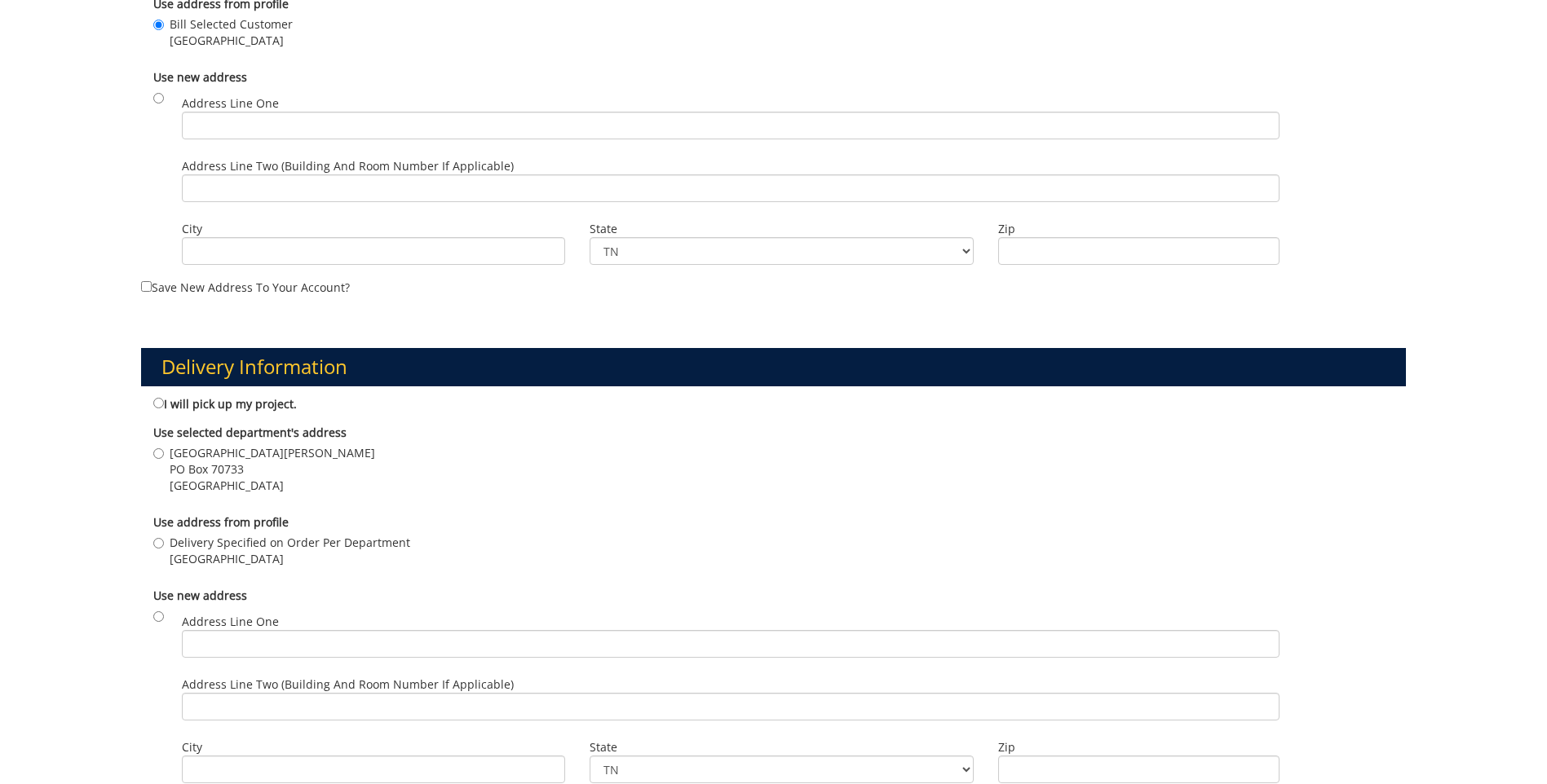
scroll to position [653, 0]
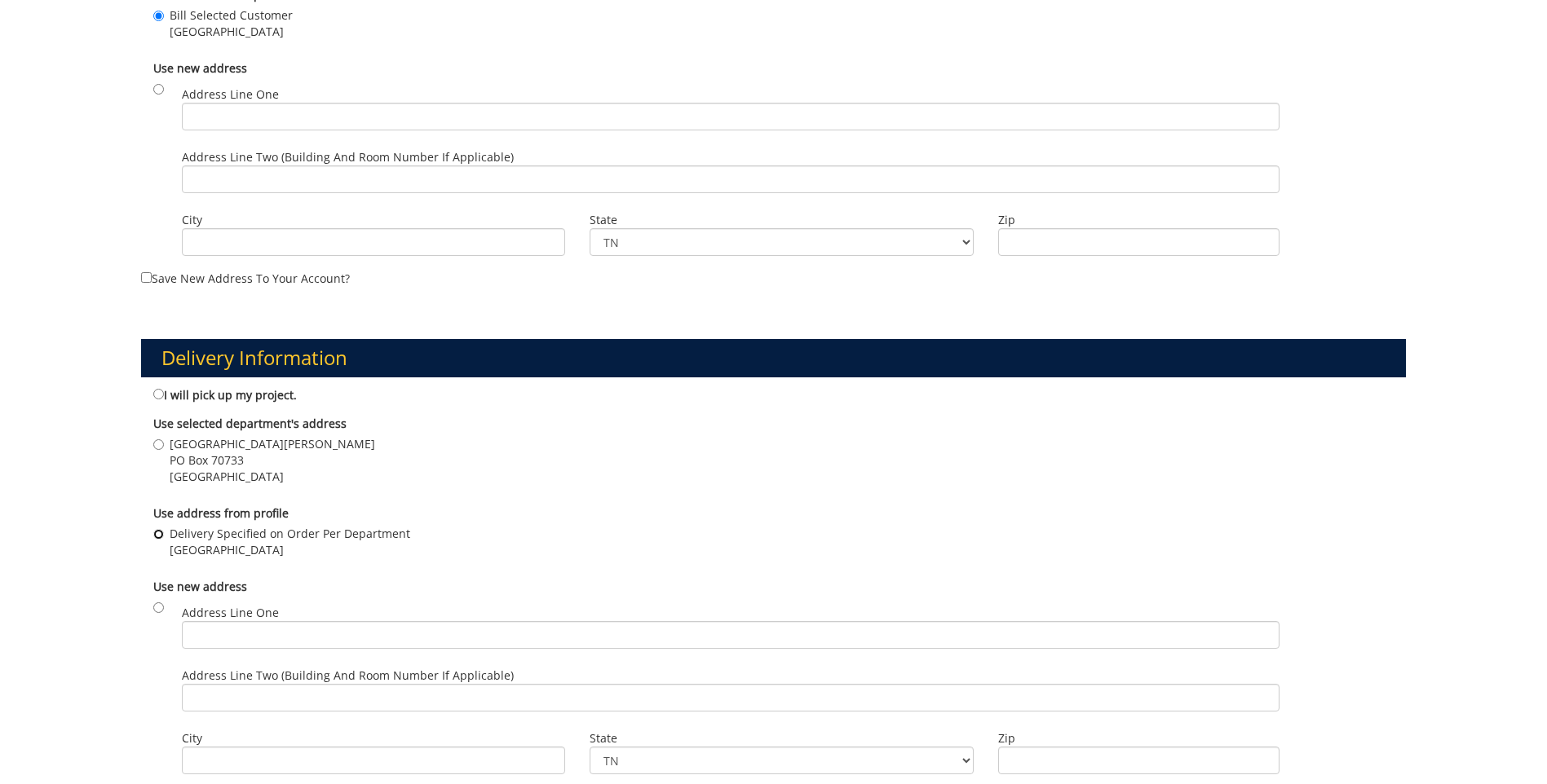
click at [163, 539] on input "Delivery Specified on Order Per Department Johnson City , TN 37614" at bounding box center [159, 535] width 11 height 11
radio input "true"
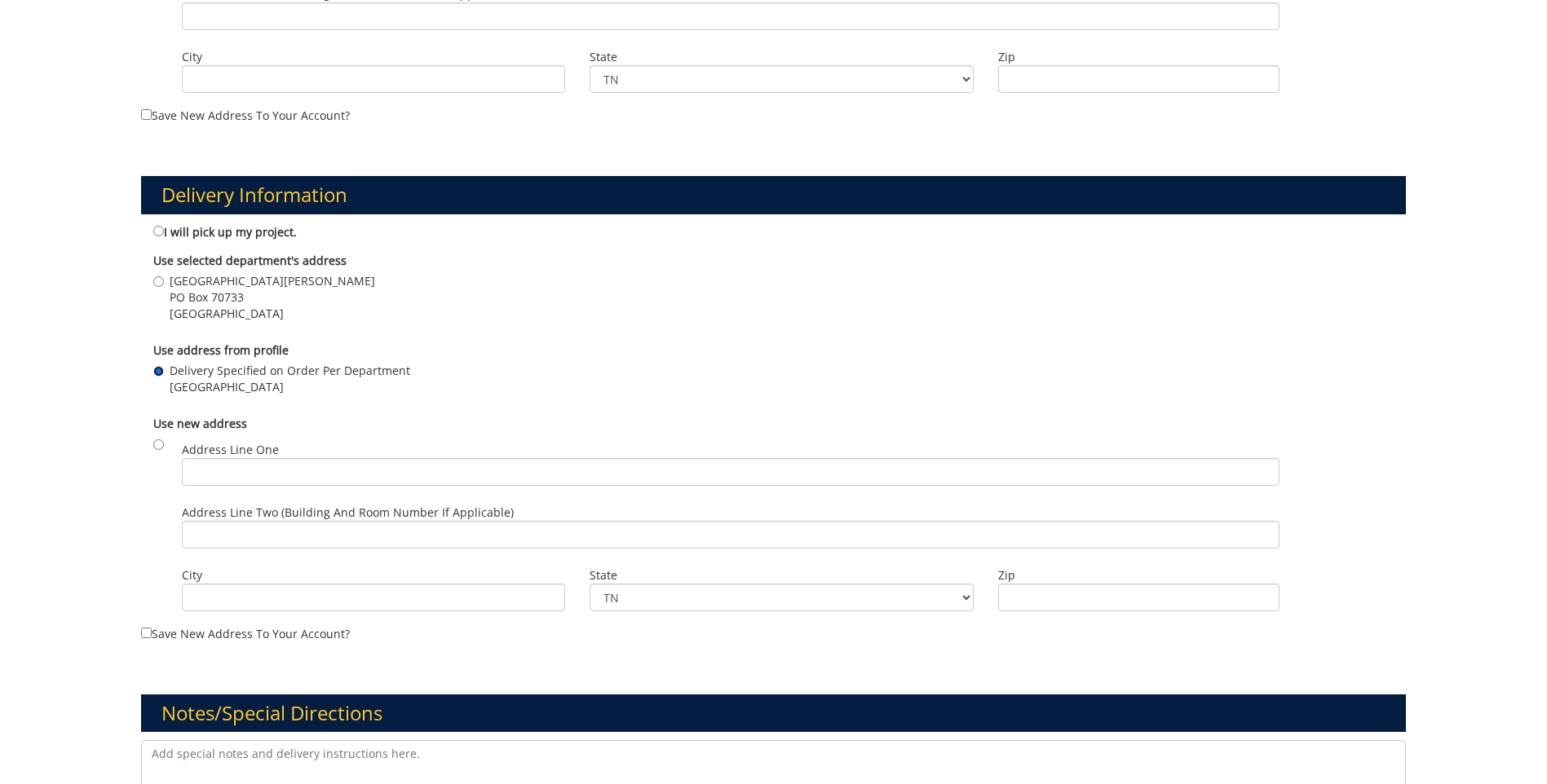
scroll to position [979, 0]
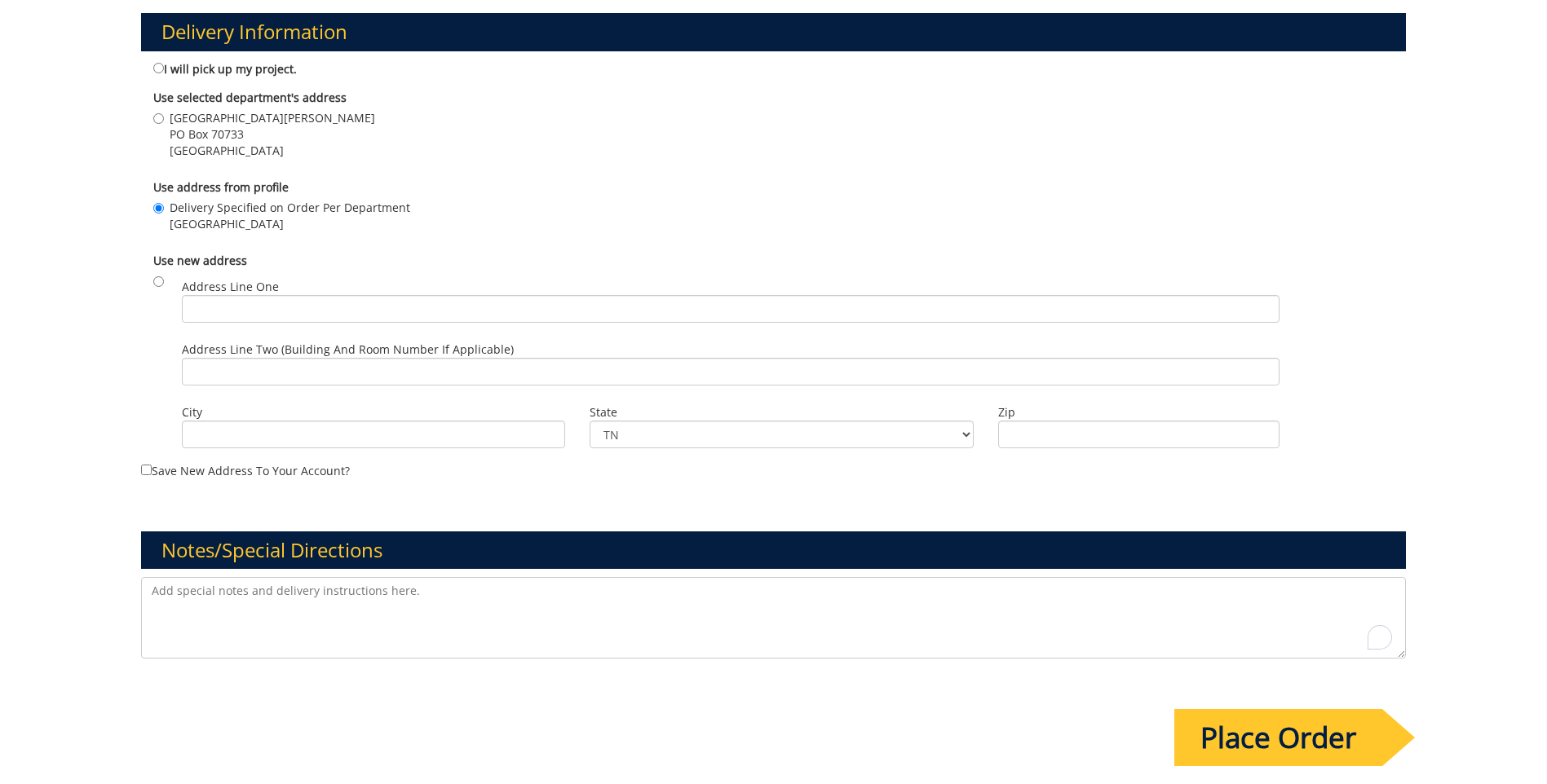
click at [188, 593] on textarea "To enrich screen reader interactions, please activate Accessibility in Grammarl…" at bounding box center [773, 618] width 1265 height 82
click at [218, 596] on textarea "To enrich screen reader interactions, please activate Accessibility in Grammarl…" at bounding box center [773, 618] width 1265 height 82
paste textarea "Quantity: 250 Paper and Design Specs: 8.5 x 14 printed program with bleed, colo…"
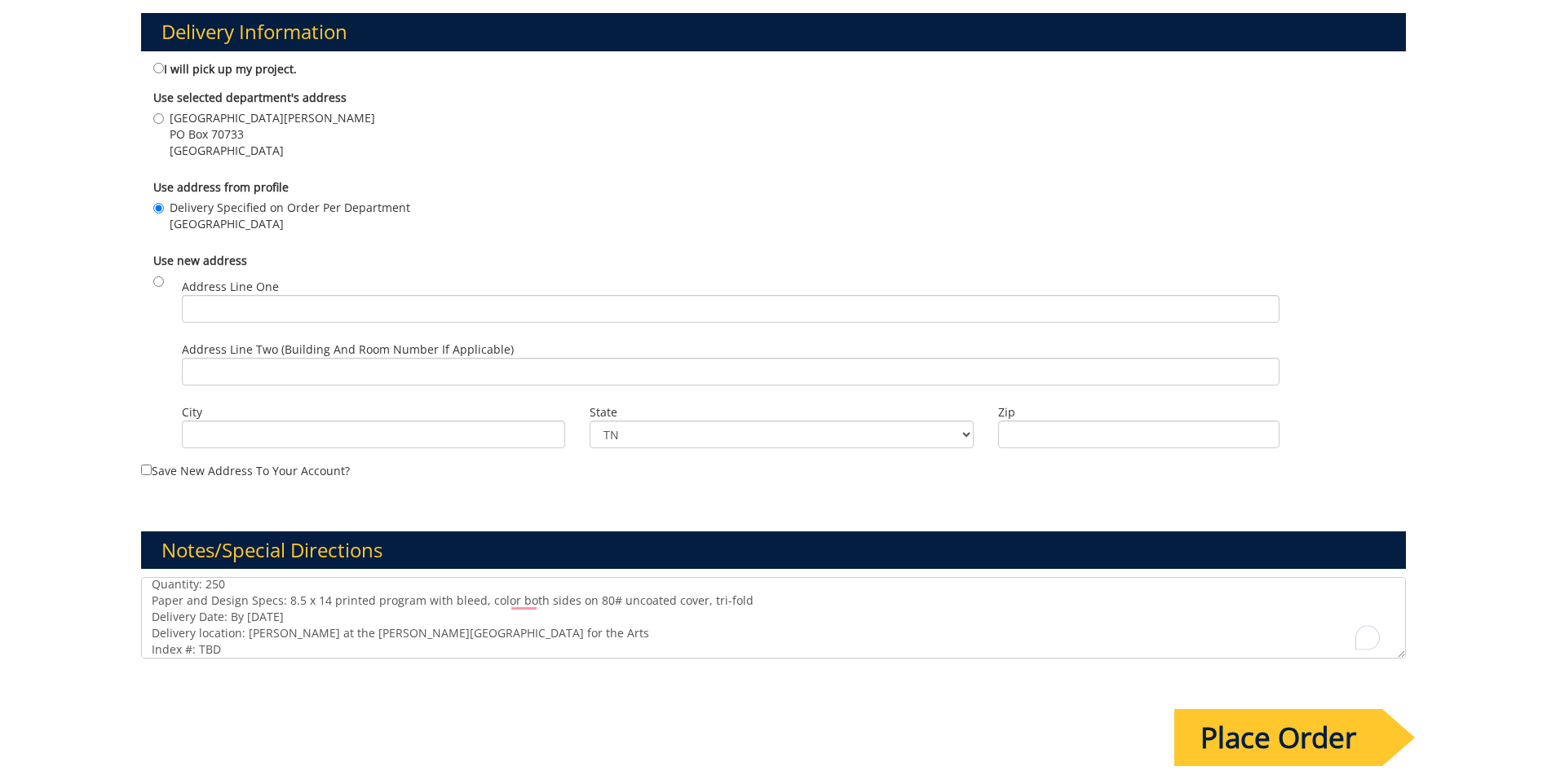
scroll to position [0, 0]
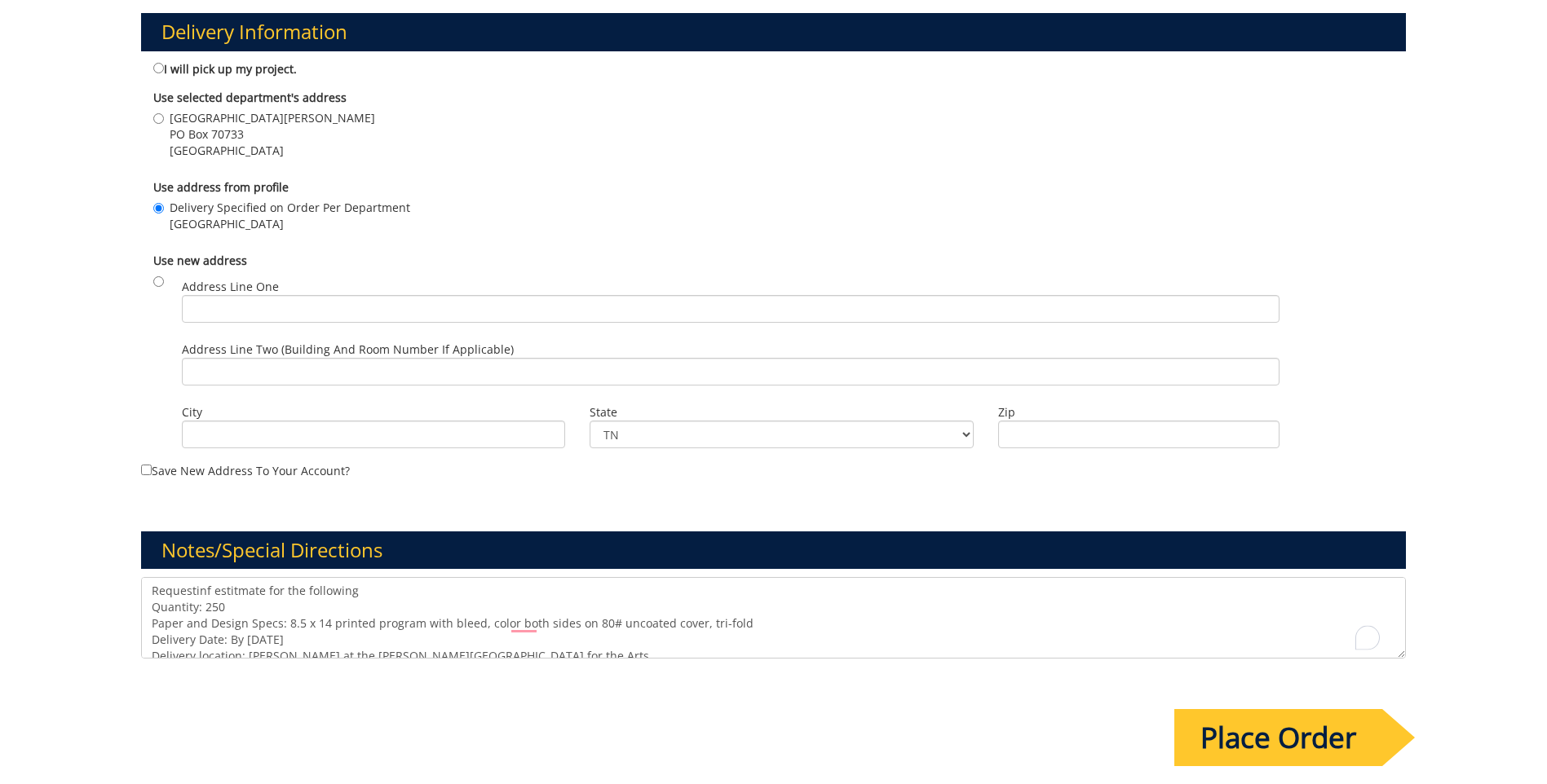
click at [195, 591] on textarea "Requestinf estitmate for the following Quantity: 250 Paper and Design Specs: 8.…" at bounding box center [773, 618] width 1265 height 82
type textarea "Requestinf estitmate for the following Quantity: 250 Paper and Design Specs: 8.…"
click at [1371, 639] on div "1" at bounding box center [1368, 638] width 18 height 18
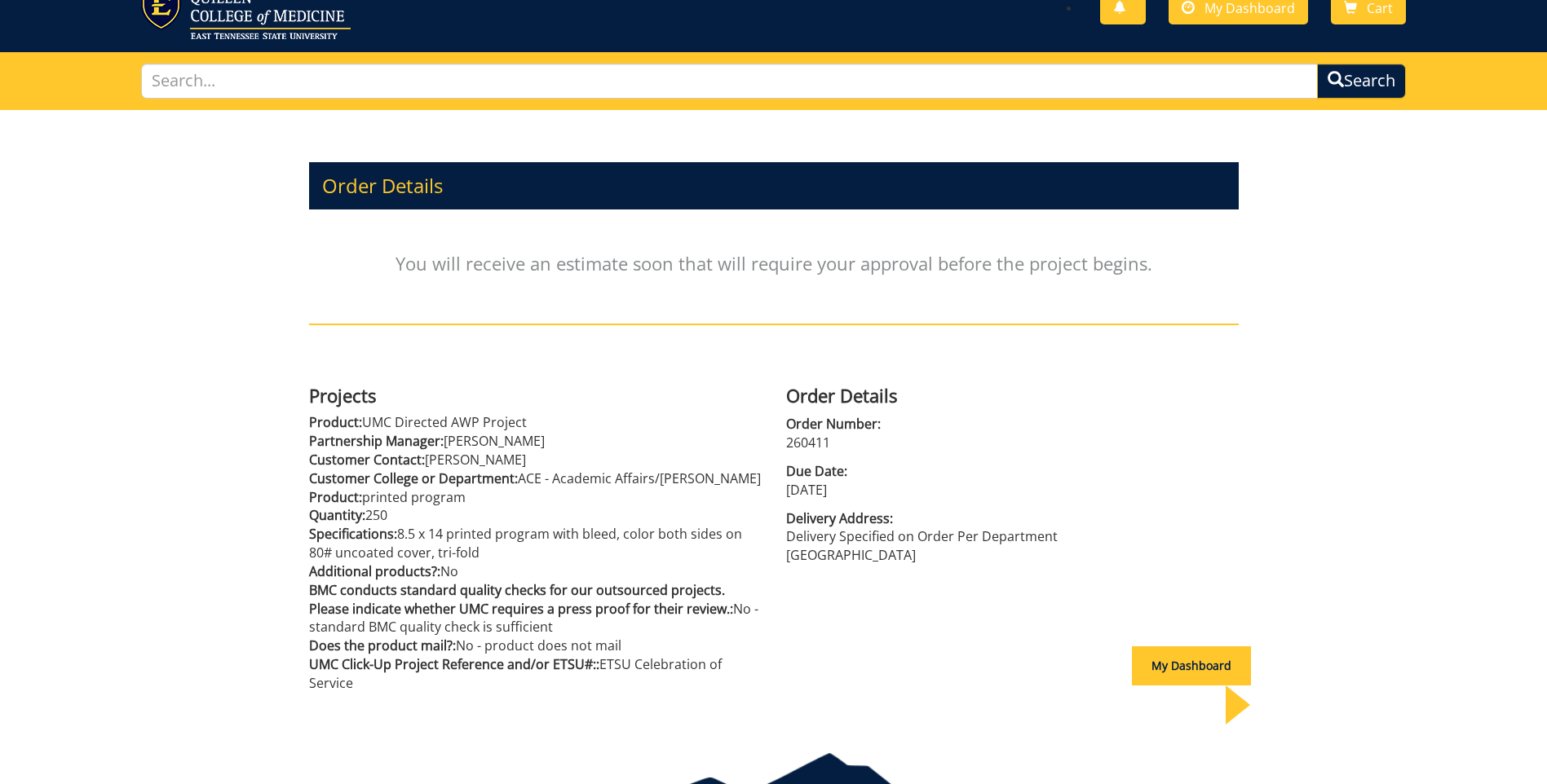
scroll to position [140, 0]
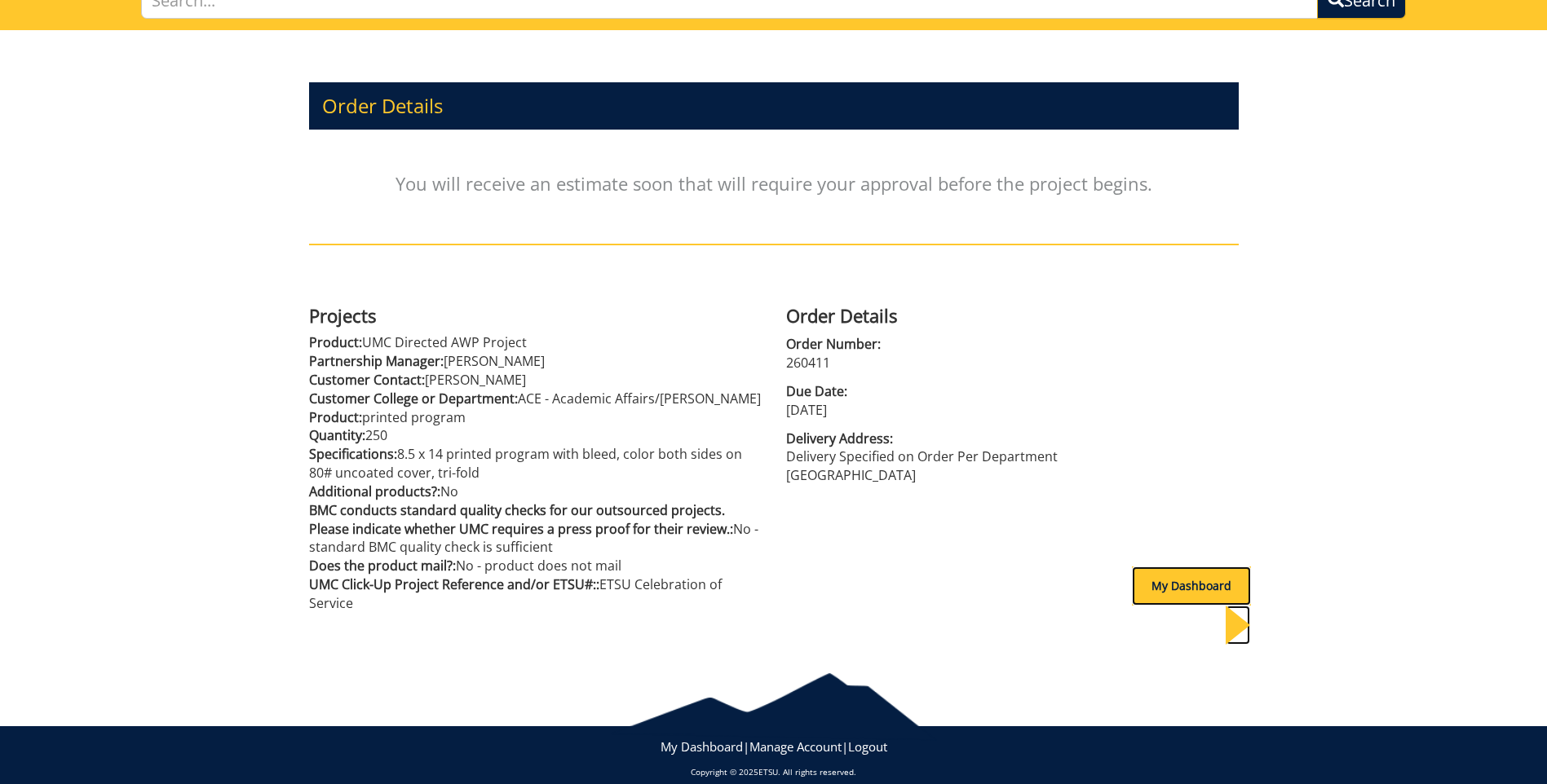
click at [1151, 597] on div "My Dashboard" at bounding box center [1191, 586] width 119 height 40
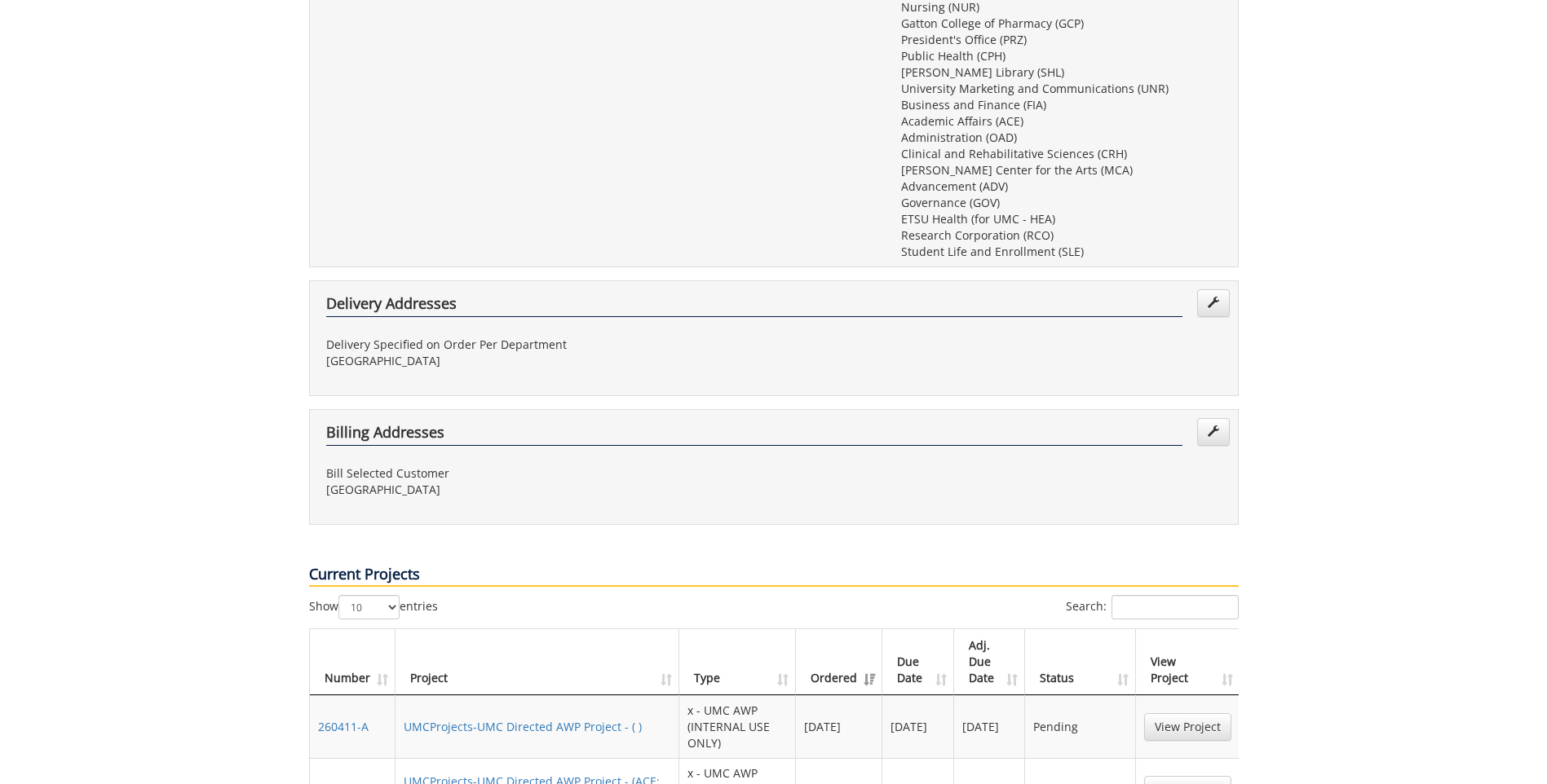
scroll to position [733, 0]
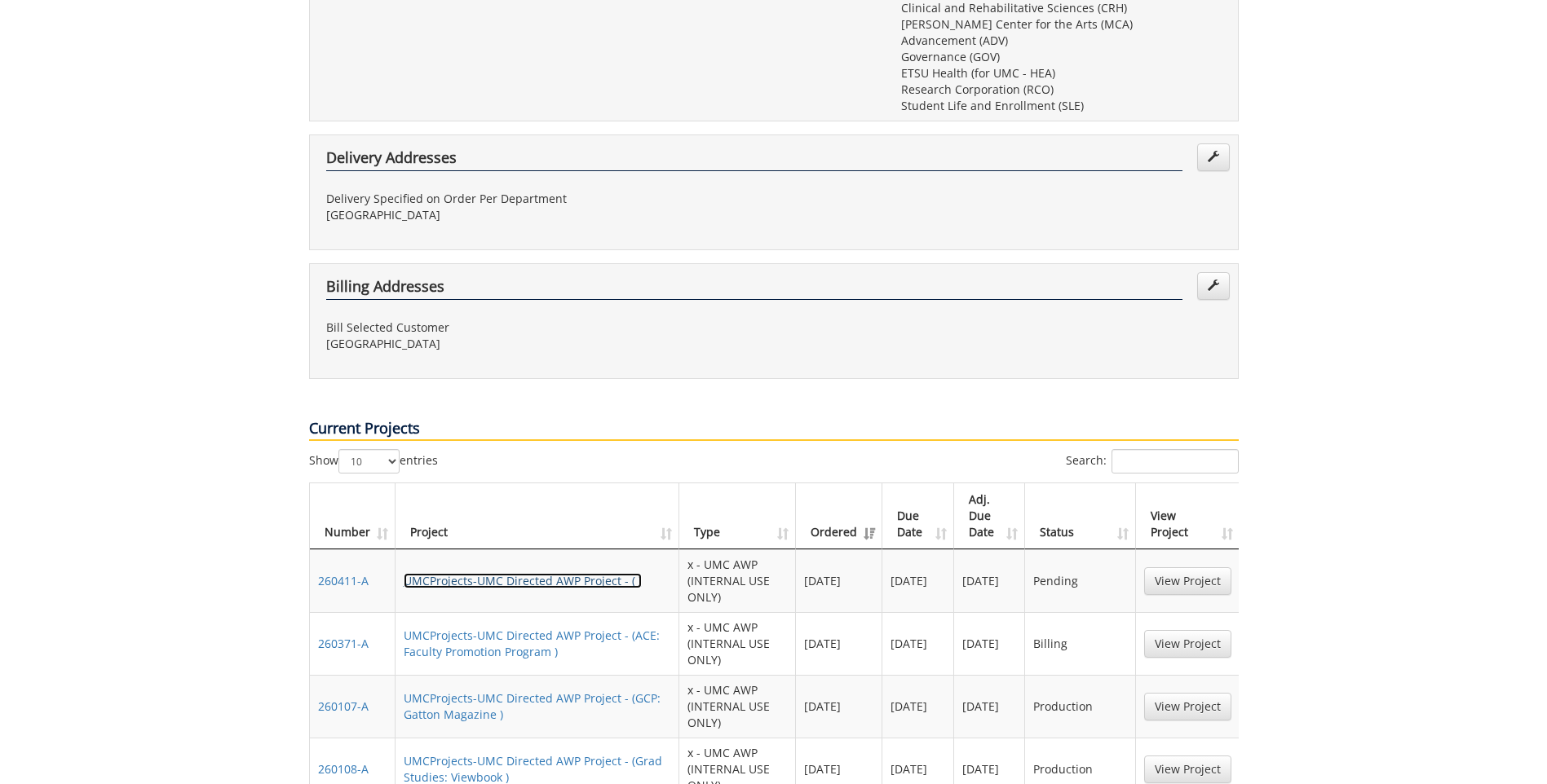
click at [509, 574] on link "UMCProjects-UMC Directed AWP Project - ( )" at bounding box center [522, 581] width 238 height 16
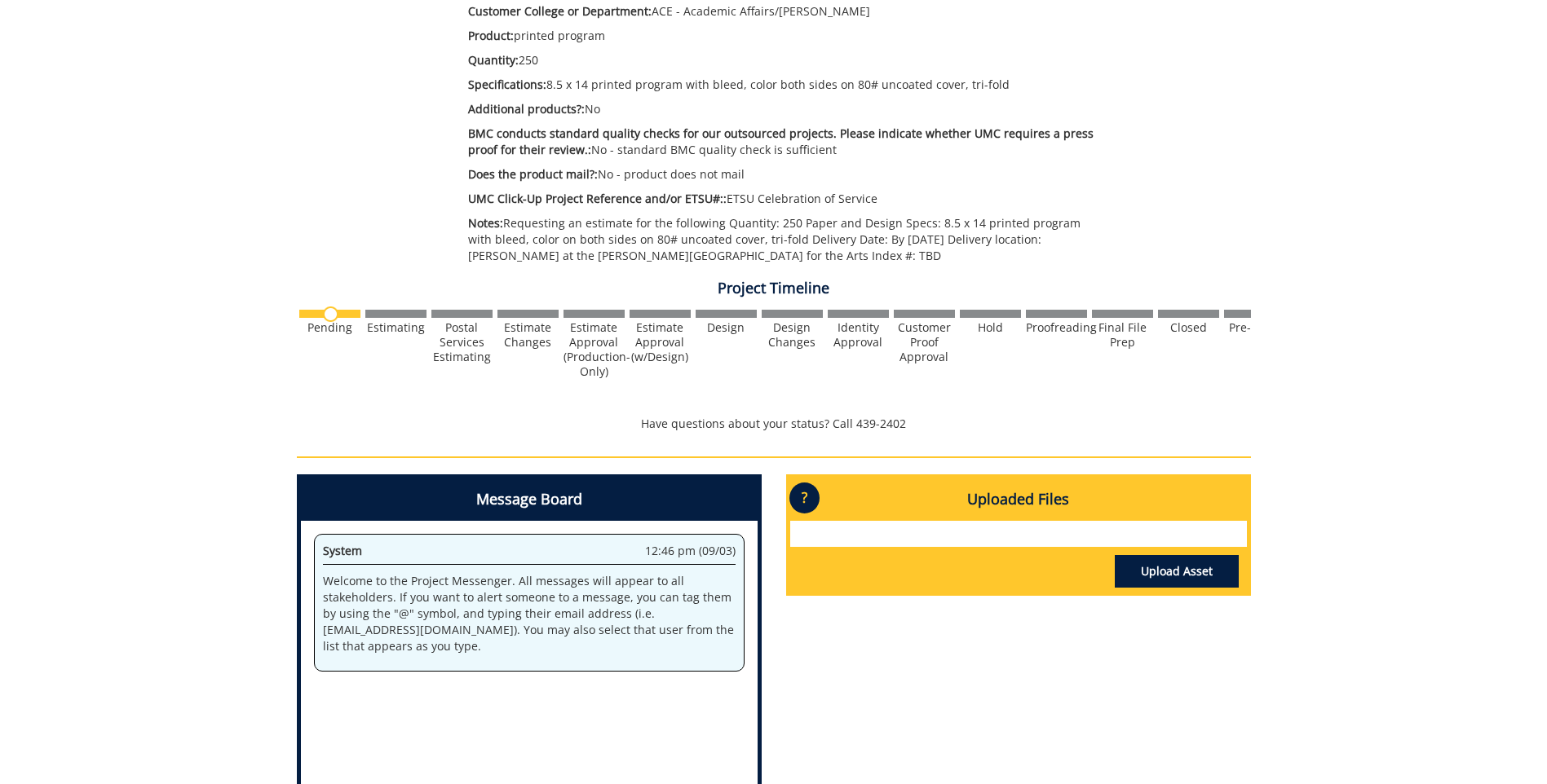
scroll to position [571, 0]
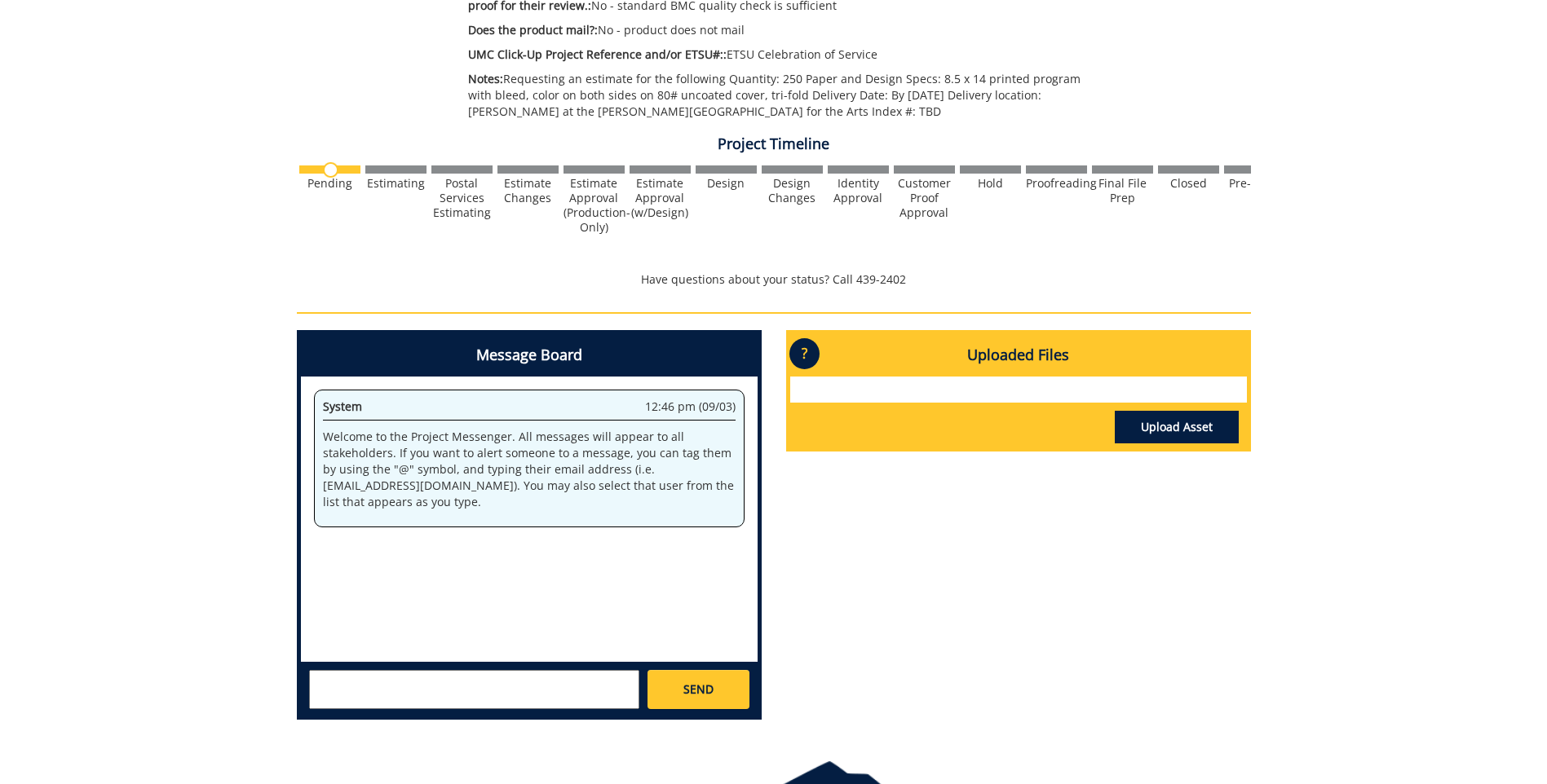
click at [400, 683] on textarea at bounding box center [473, 689] width 330 height 40
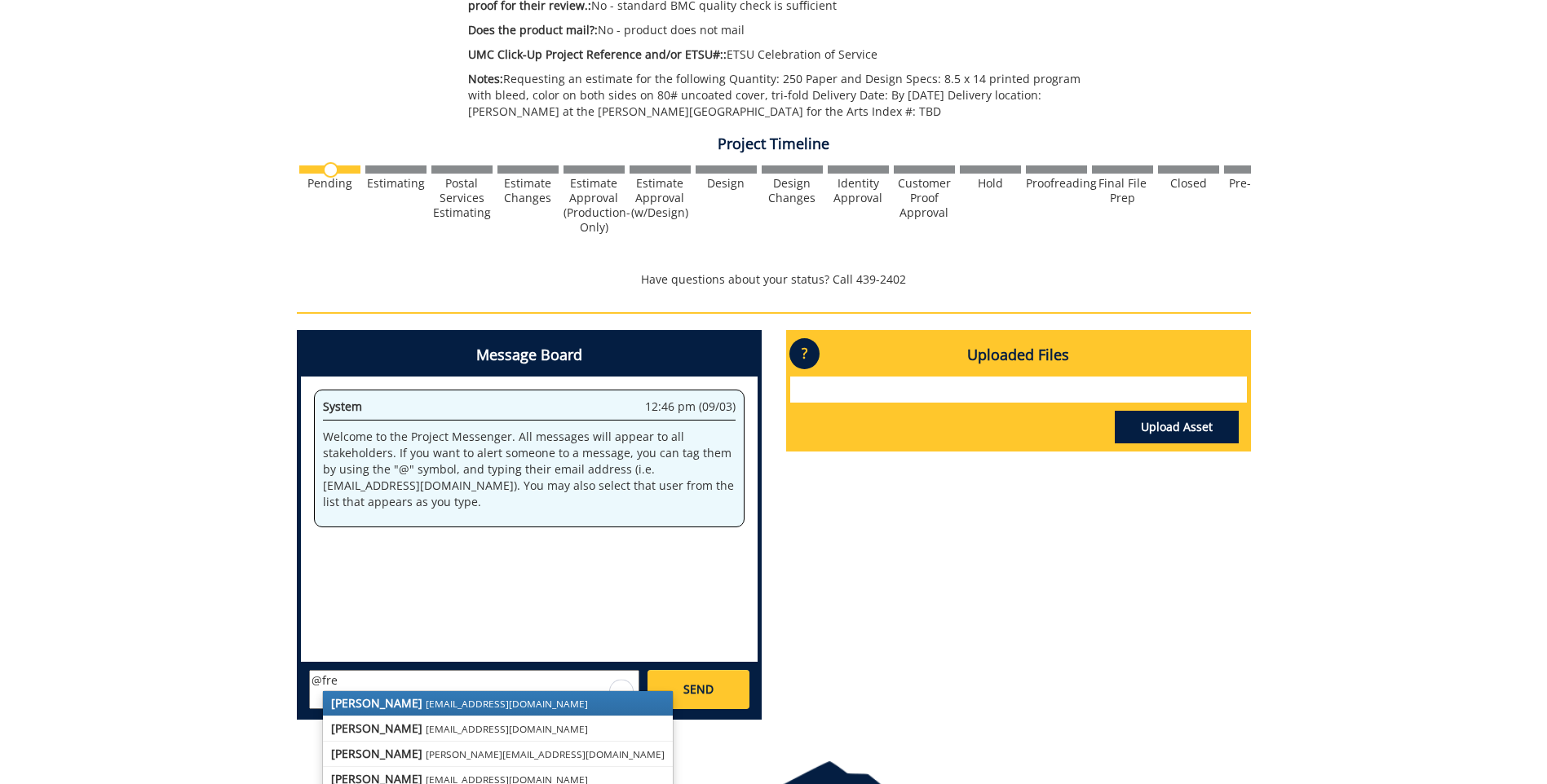
click at [426, 706] on small "conleyga@etsu.edu" at bounding box center [506, 704] width 163 height 13
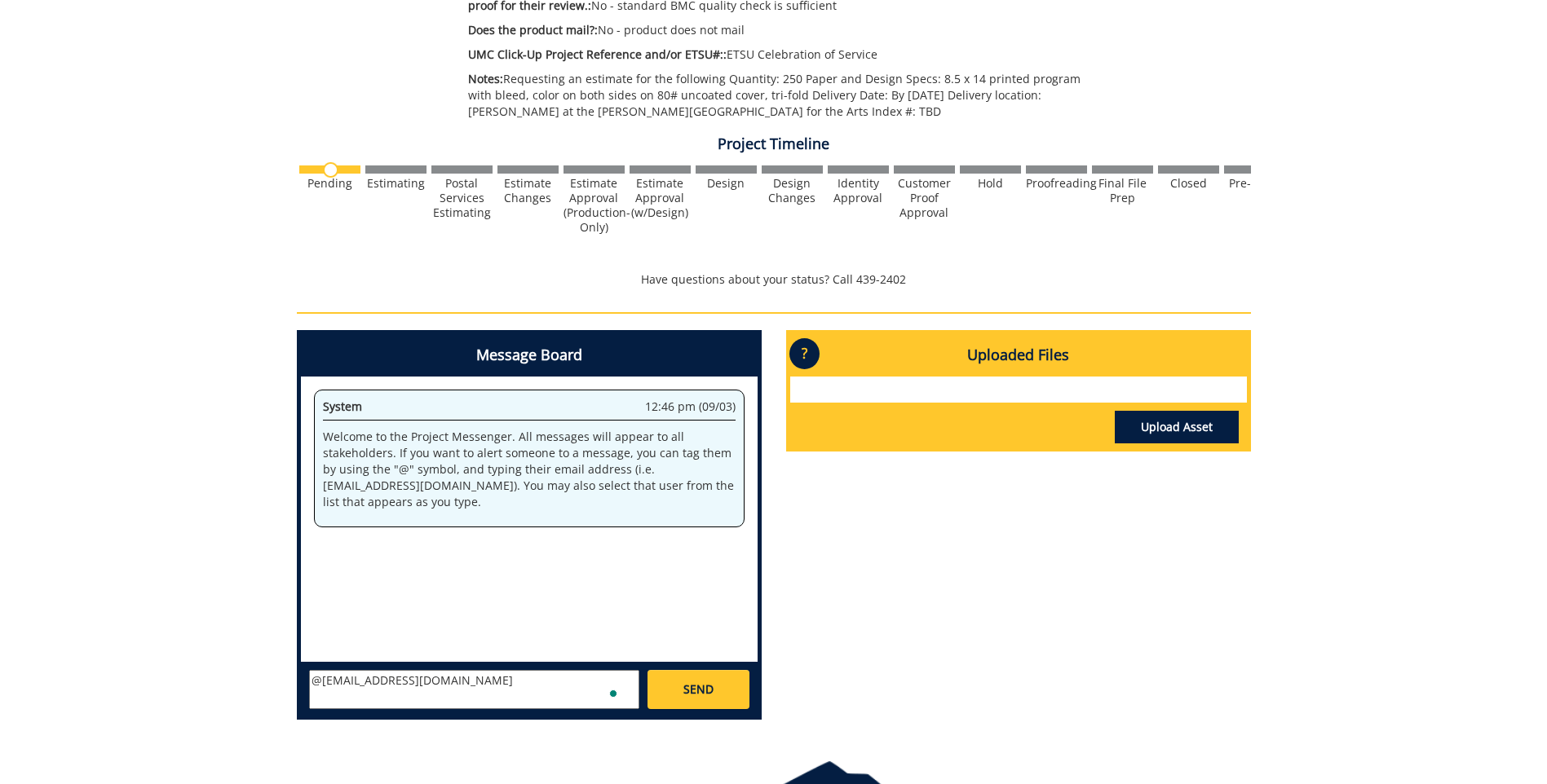
scroll to position [13, 0]
paste textarea "Requesting an estimate for the following Quantity: 250 Paper and Design Specs: …"
type textarea "@conleyga@etsu.edu Requesting an estimate for the following Quantity: 250 Paper…"
click at [700, 691] on span "SEND" at bounding box center [698, 690] width 30 height 17
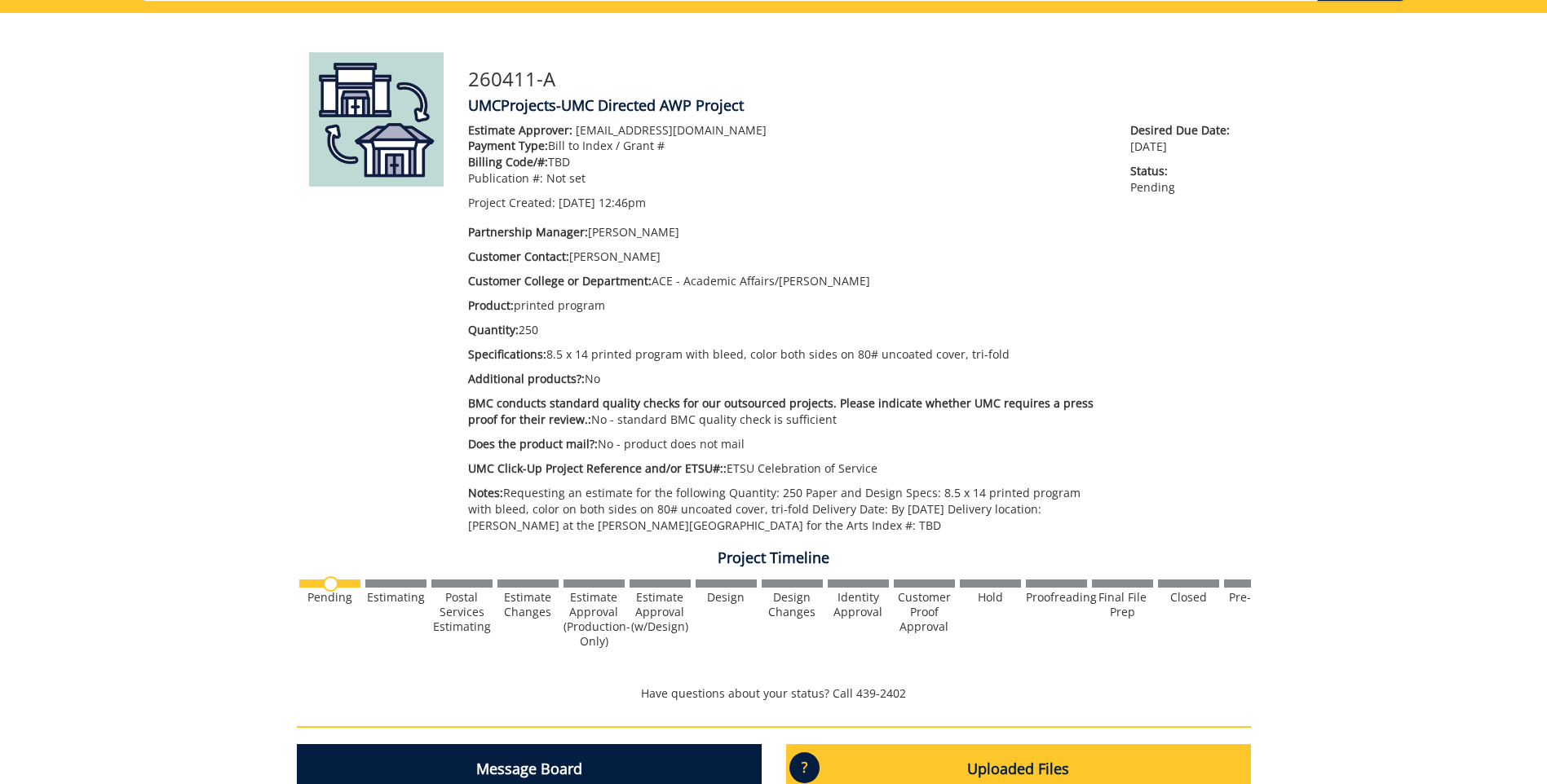
scroll to position [82, 0]
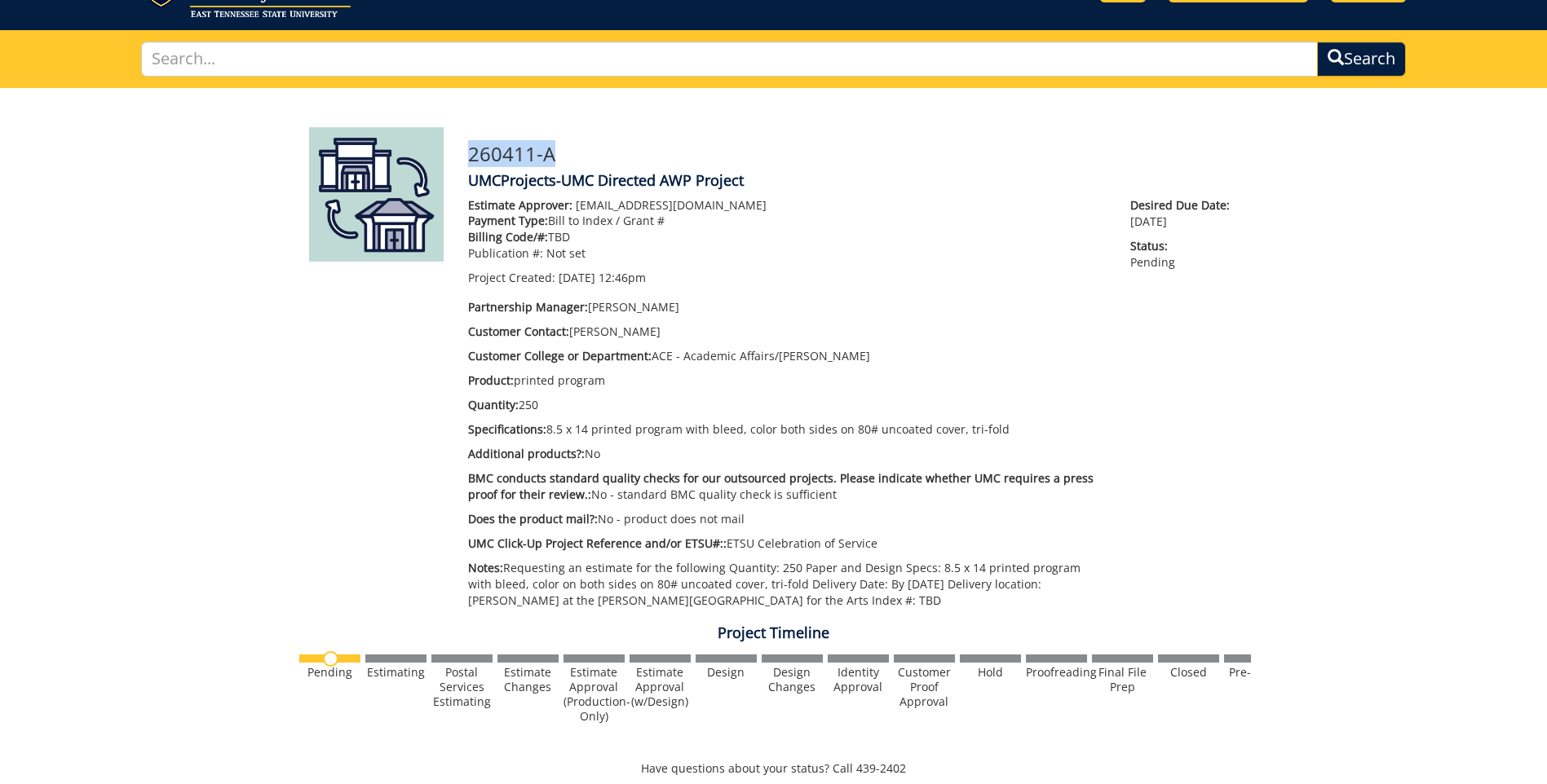
drag, startPoint x: 468, startPoint y: 154, endPoint x: 562, endPoint y: 155, distance: 94.0
click at [562, 155] on h3 "260411-A" at bounding box center [853, 153] width 770 height 21
copy h3 "260411-A"
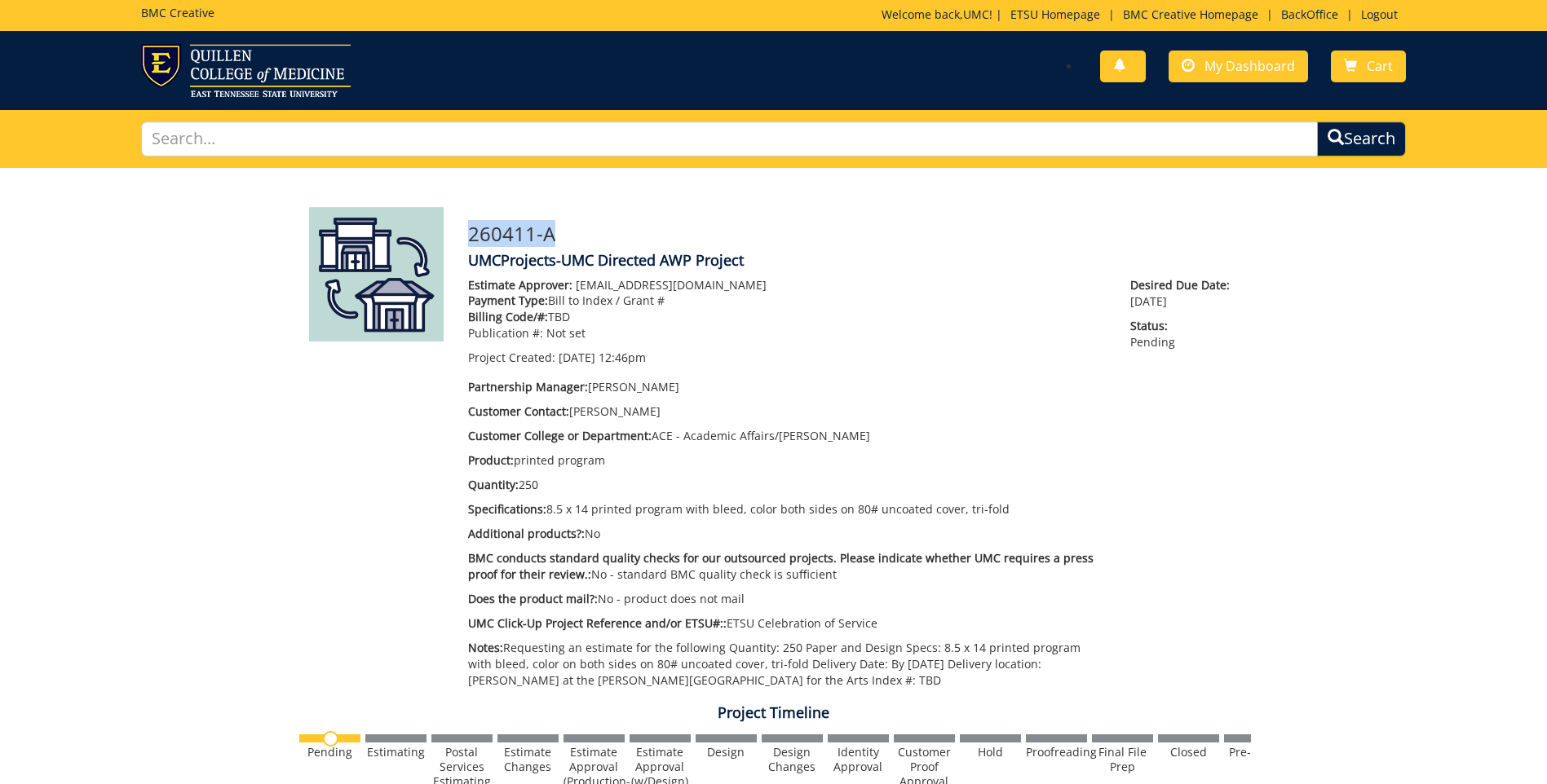
scroll to position [0, 0]
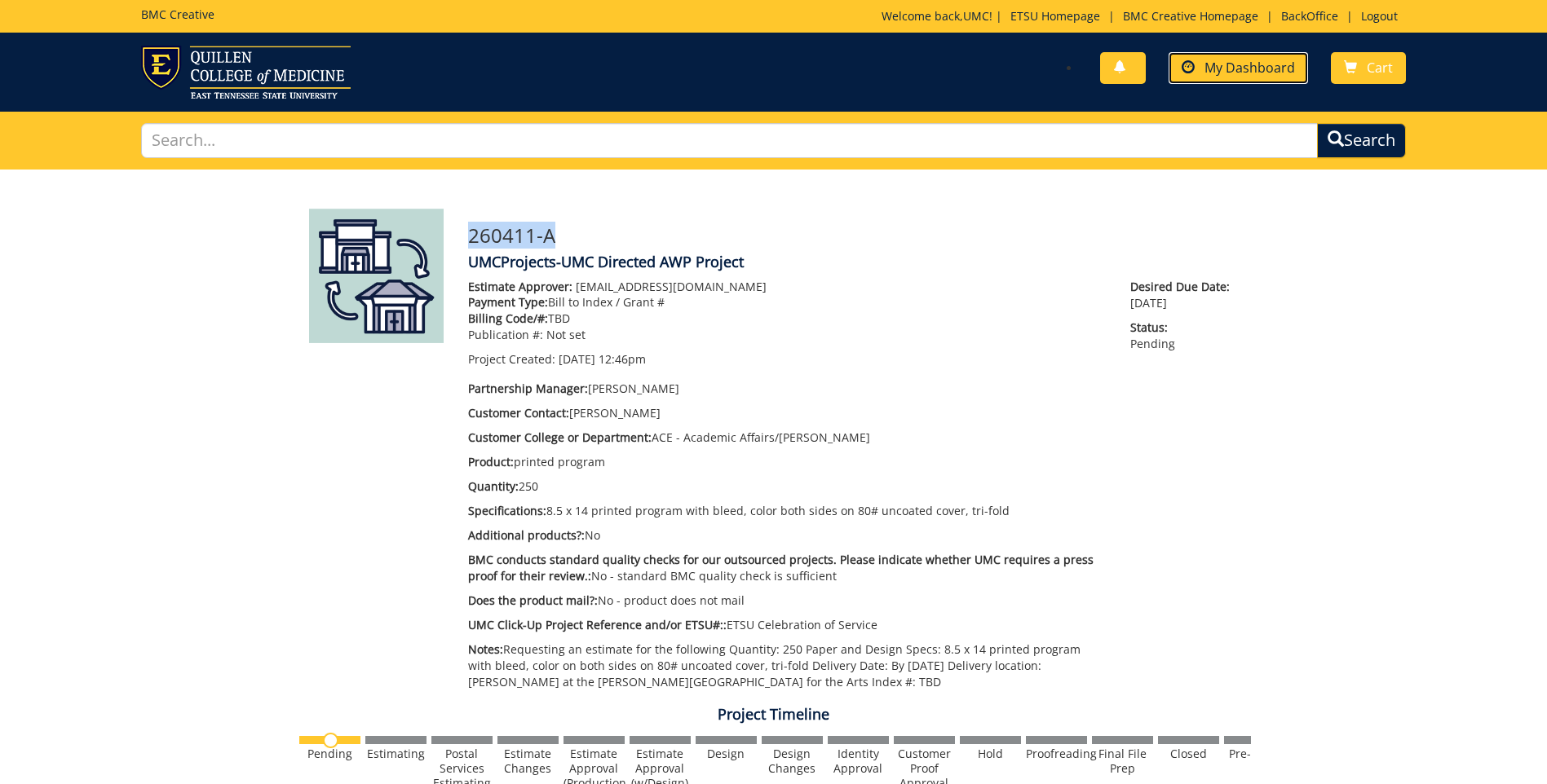
click at [1226, 71] on span "My Dashboard" at bounding box center [1249, 68] width 90 height 18
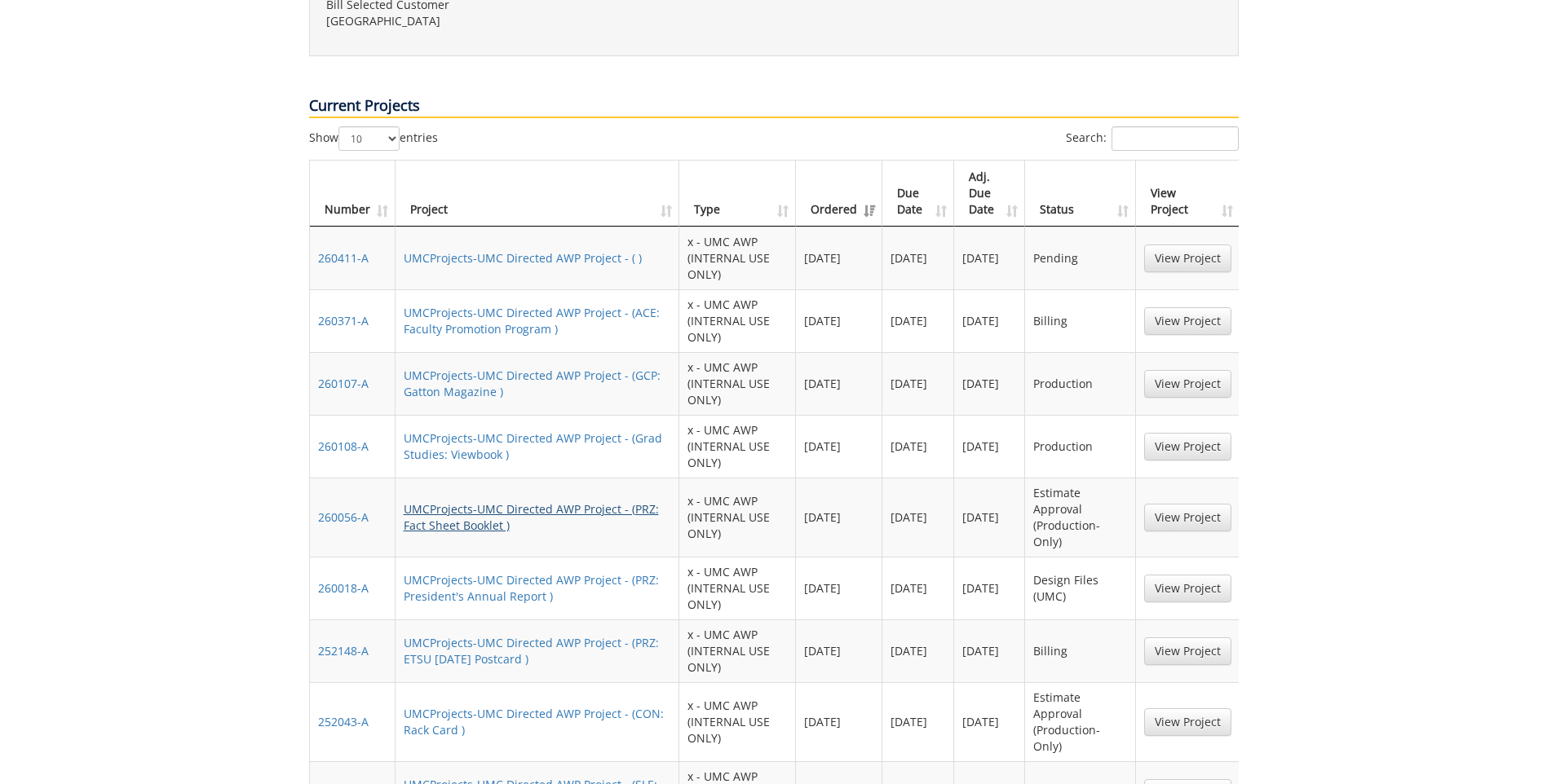
scroll to position [1060, 0]
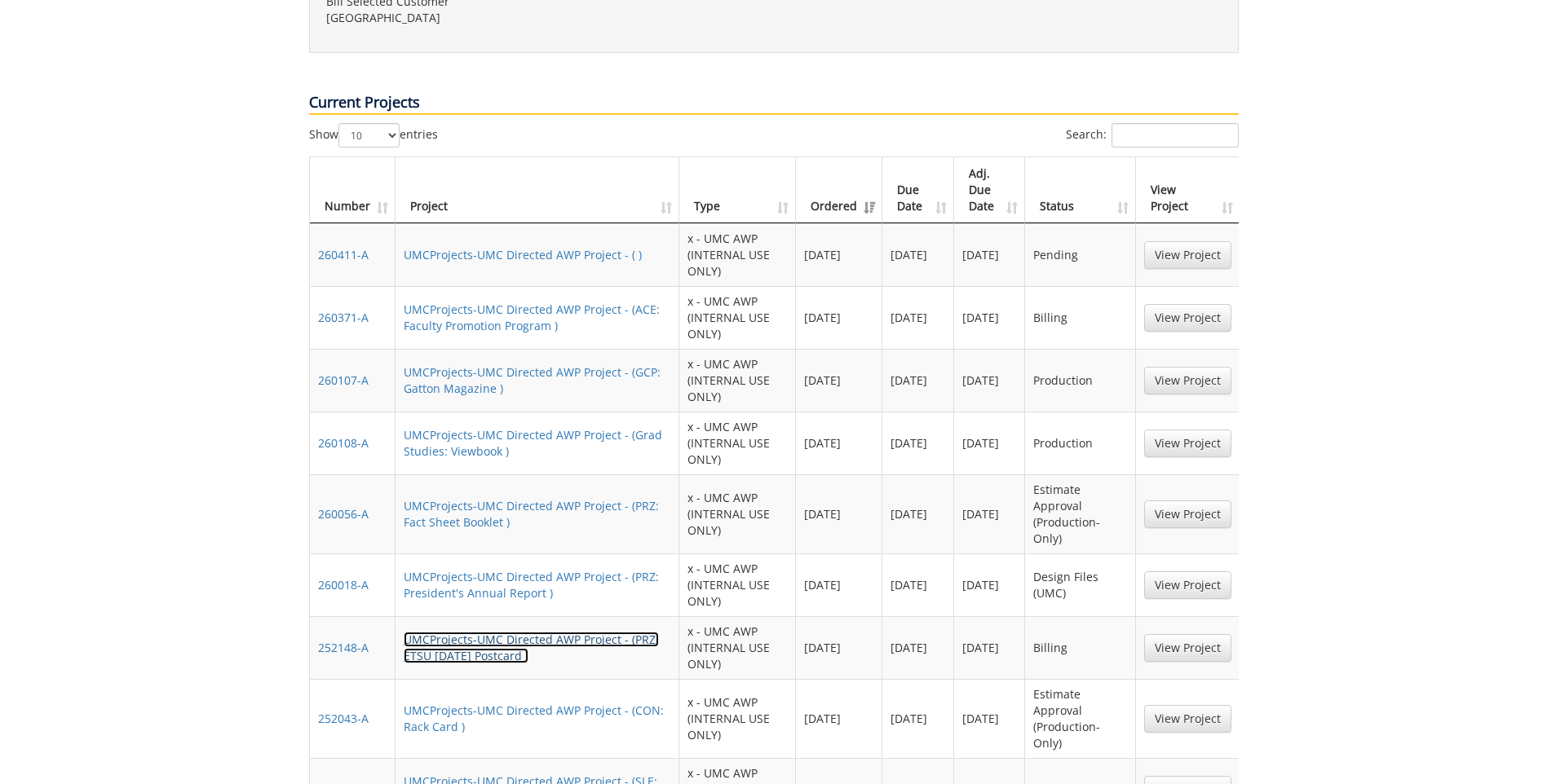
click at [473, 632] on link "UMCProjects-UMC Directed AWP Project - (PRZ: ETSU [DATE] Postcard )" at bounding box center [531, 648] width 256 height 32
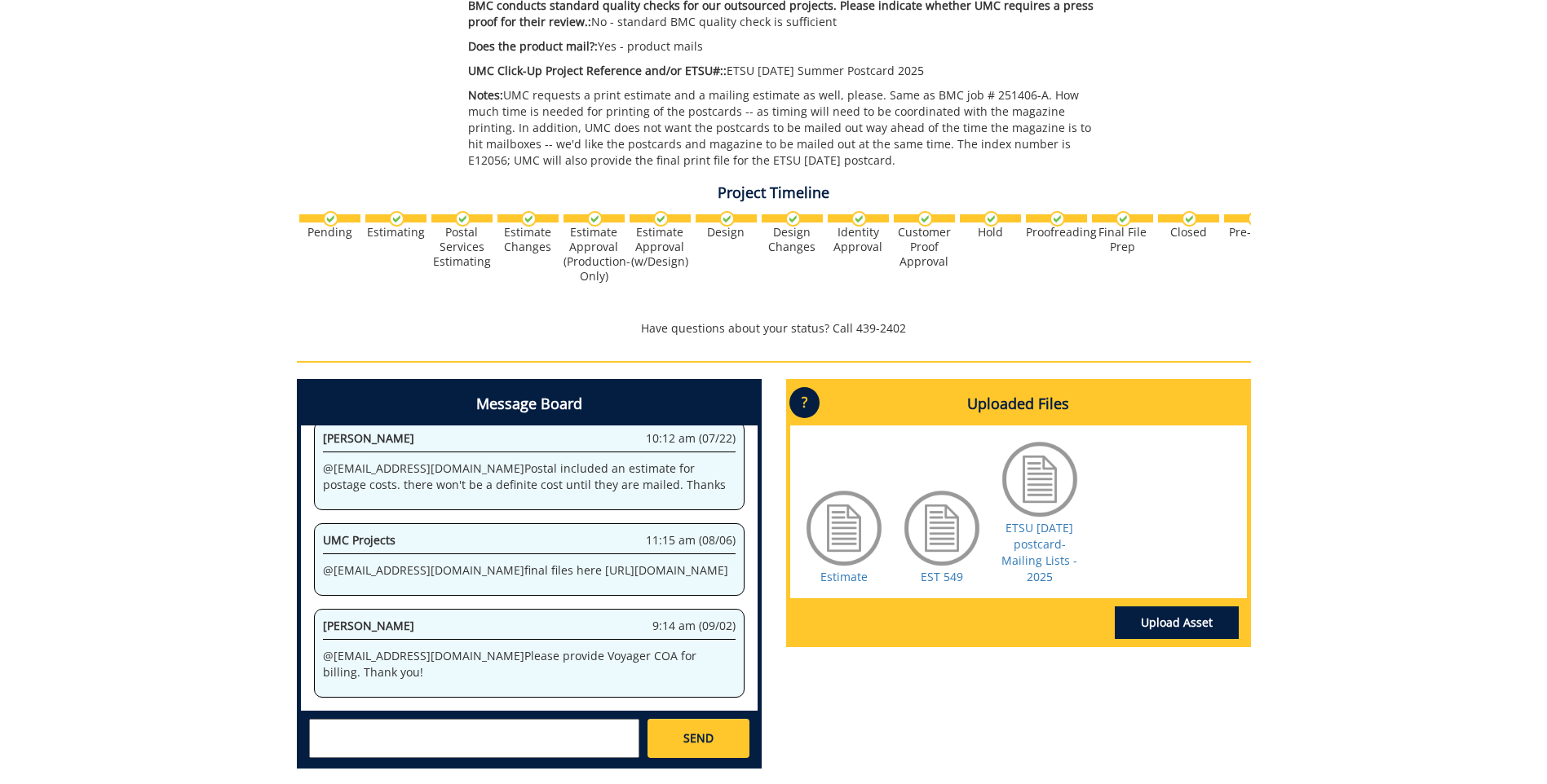
scroll to position [726, 0]
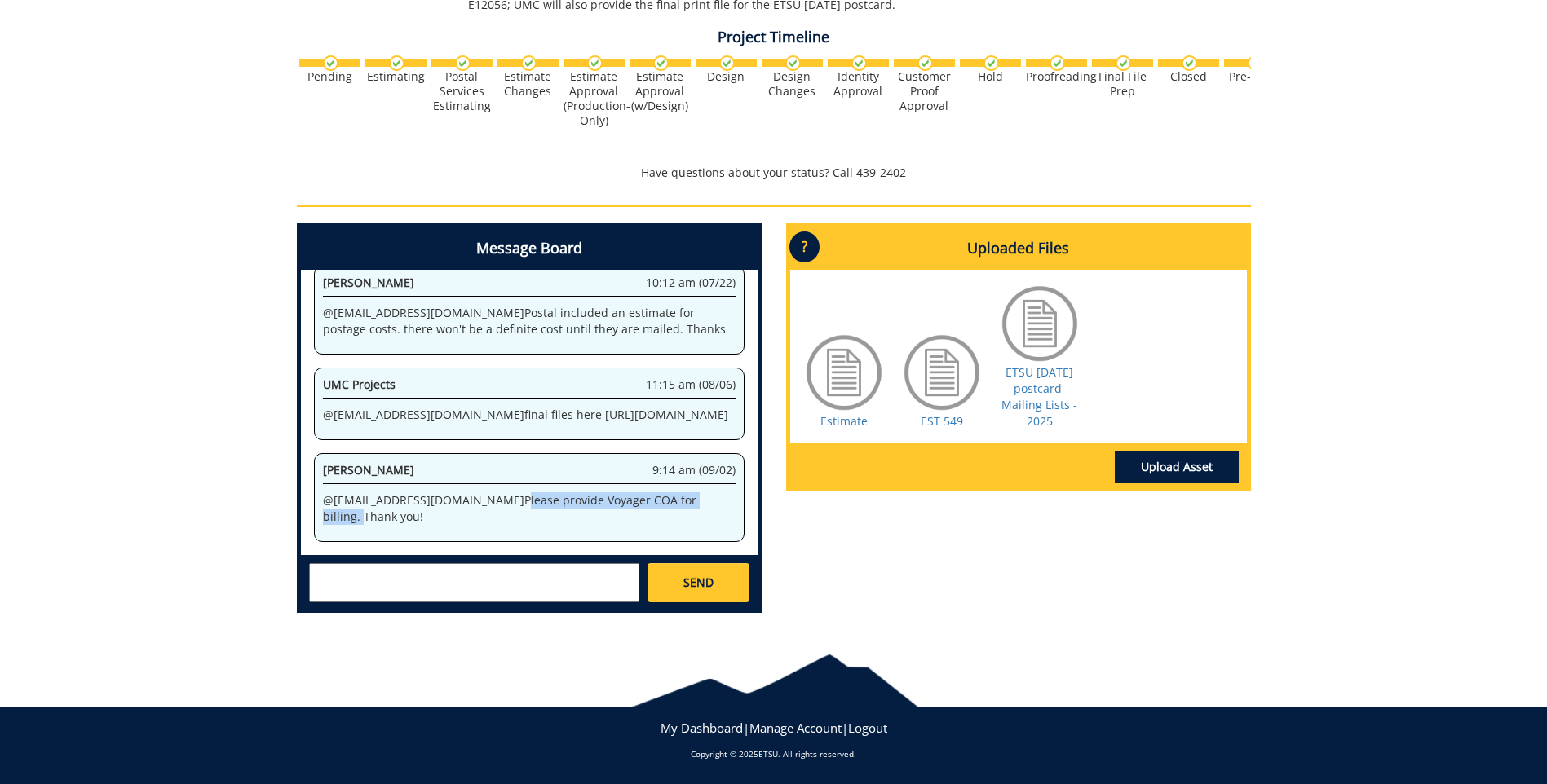
drag, startPoint x: 438, startPoint y: 517, endPoint x: 640, endPoint y: 507, distance: 202.2
click at [640, 507] on div "[PERSON_NAME] 9:14 am (09/02) @ [EMAIL_ADDRESS][DOMAIN_NAME] Please provide Voy…" at bounding box center [529, 497] width 430 height 89
copy p "Please provide Voyager COA for billing."
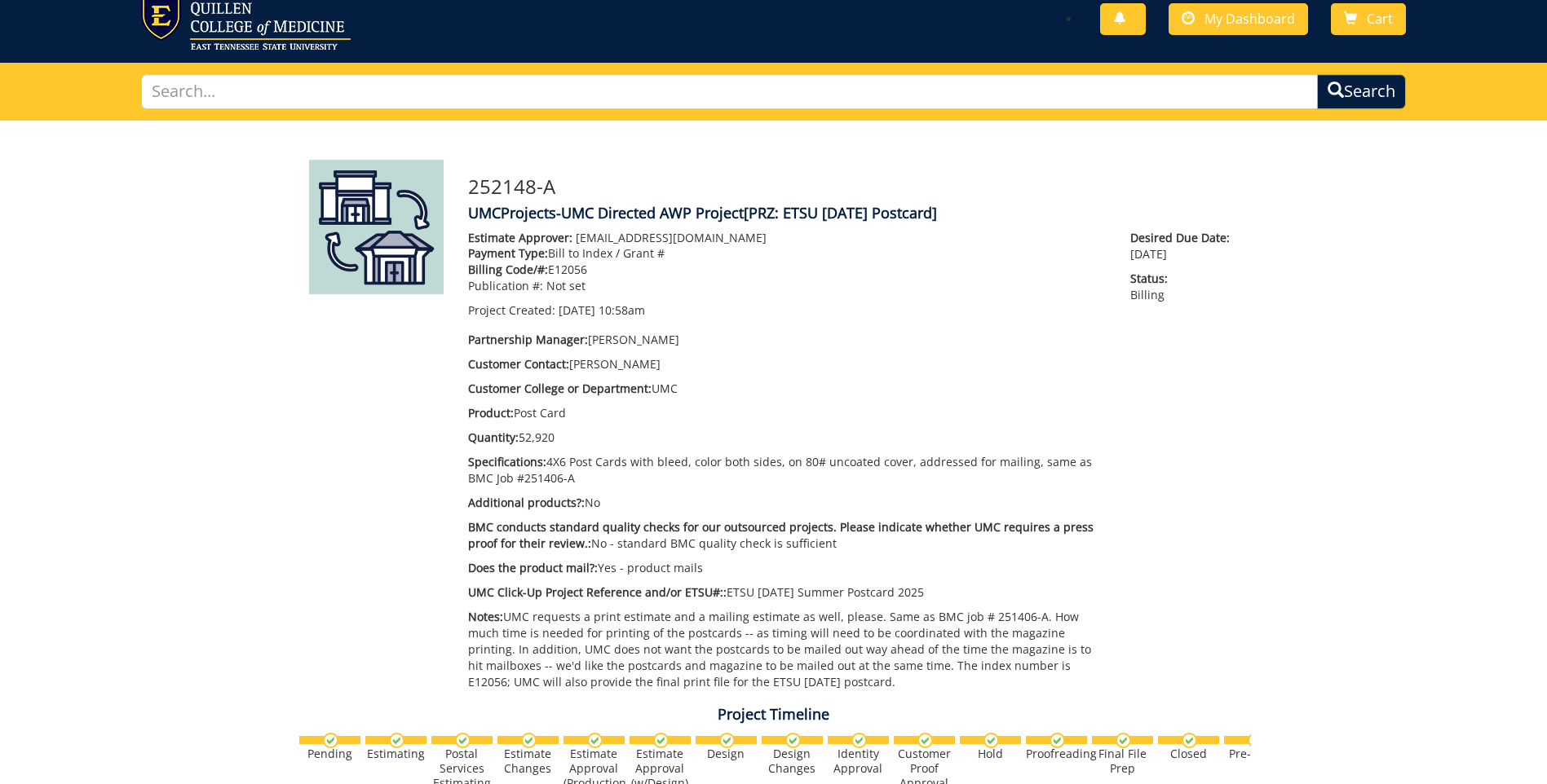
scroll to position [0, 0]
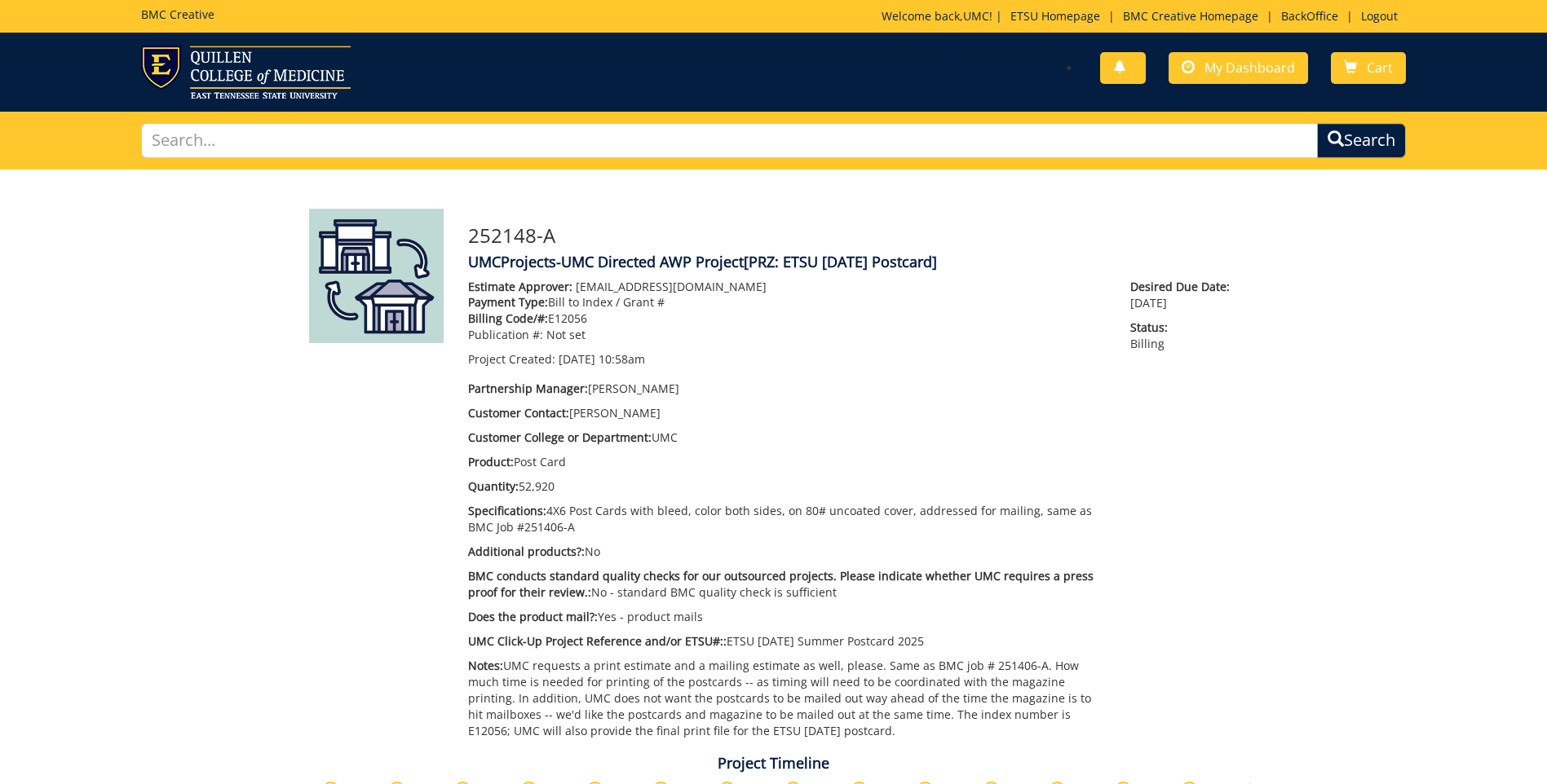
click at [570, 316] on p "Billing Code/#: E12056" at bounding box center [787, 319] width 639 height 17
copy p "E12056"
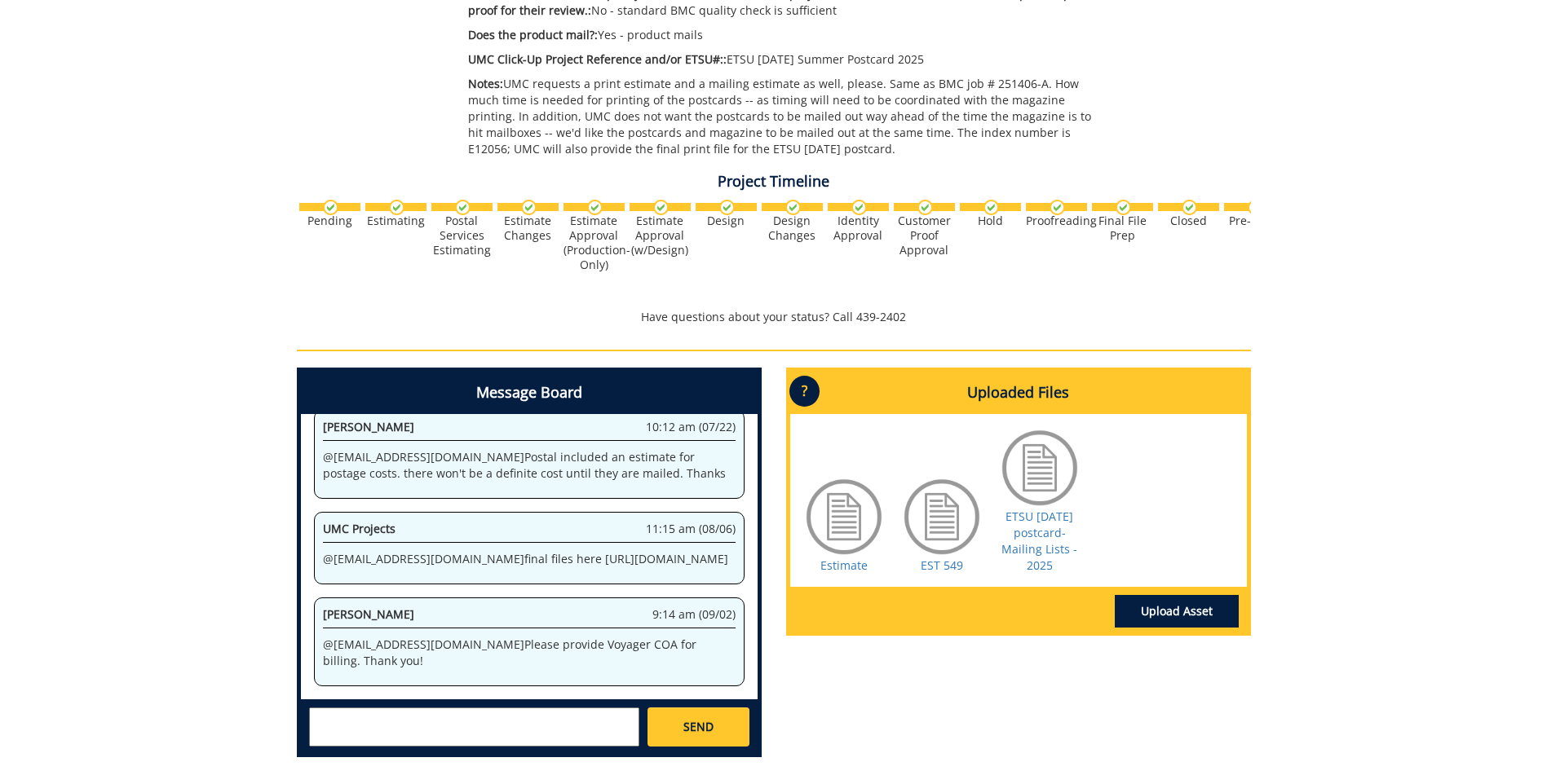
scroll to position [726, 0]
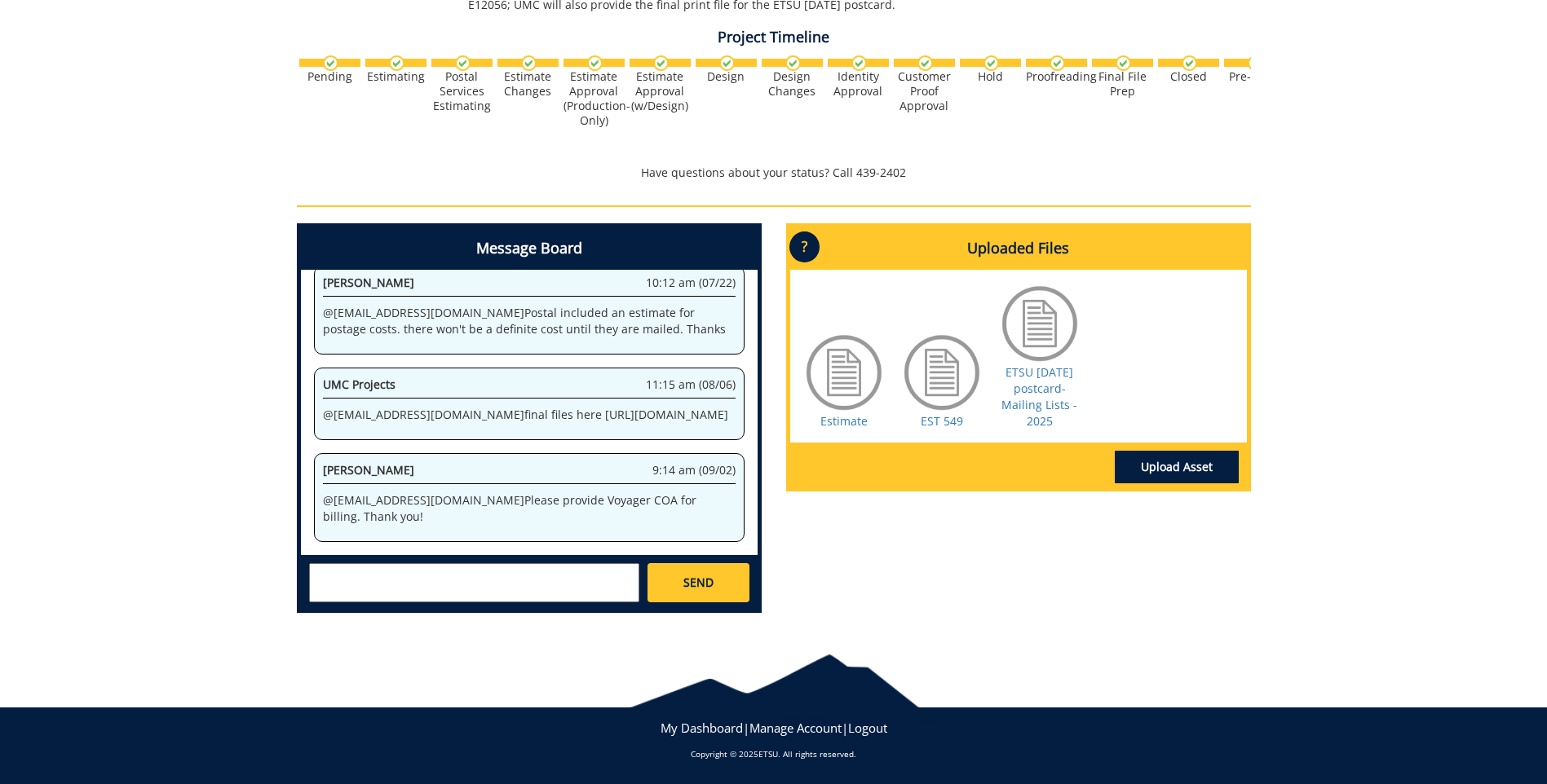
click at [415, 574] on textarea at bounding box center [473, 583] width 330 height 40
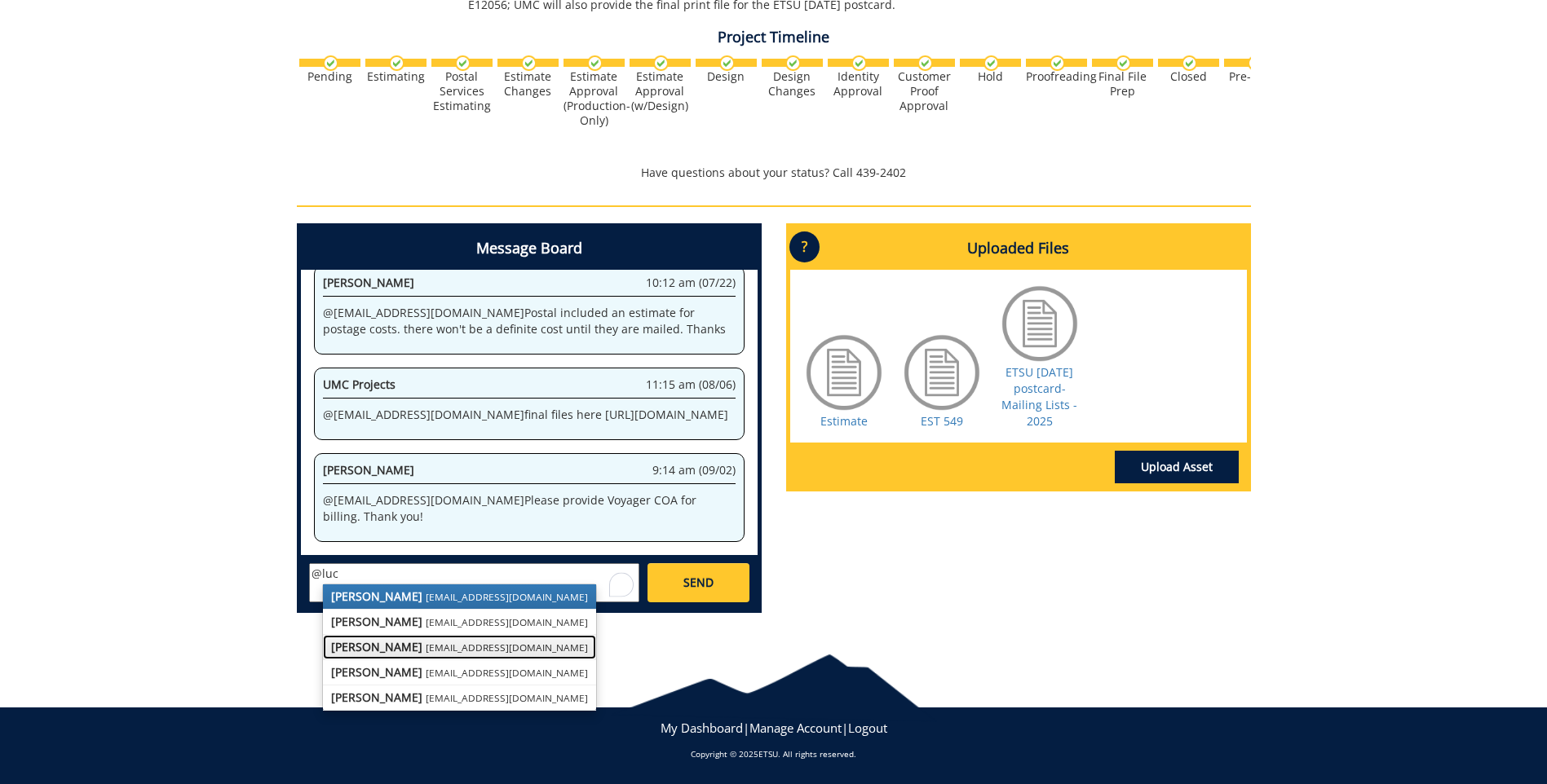
click at [397, 645] on strong "[PERSON_NAME]" at bounding box center [376, 647] width 91 height 16
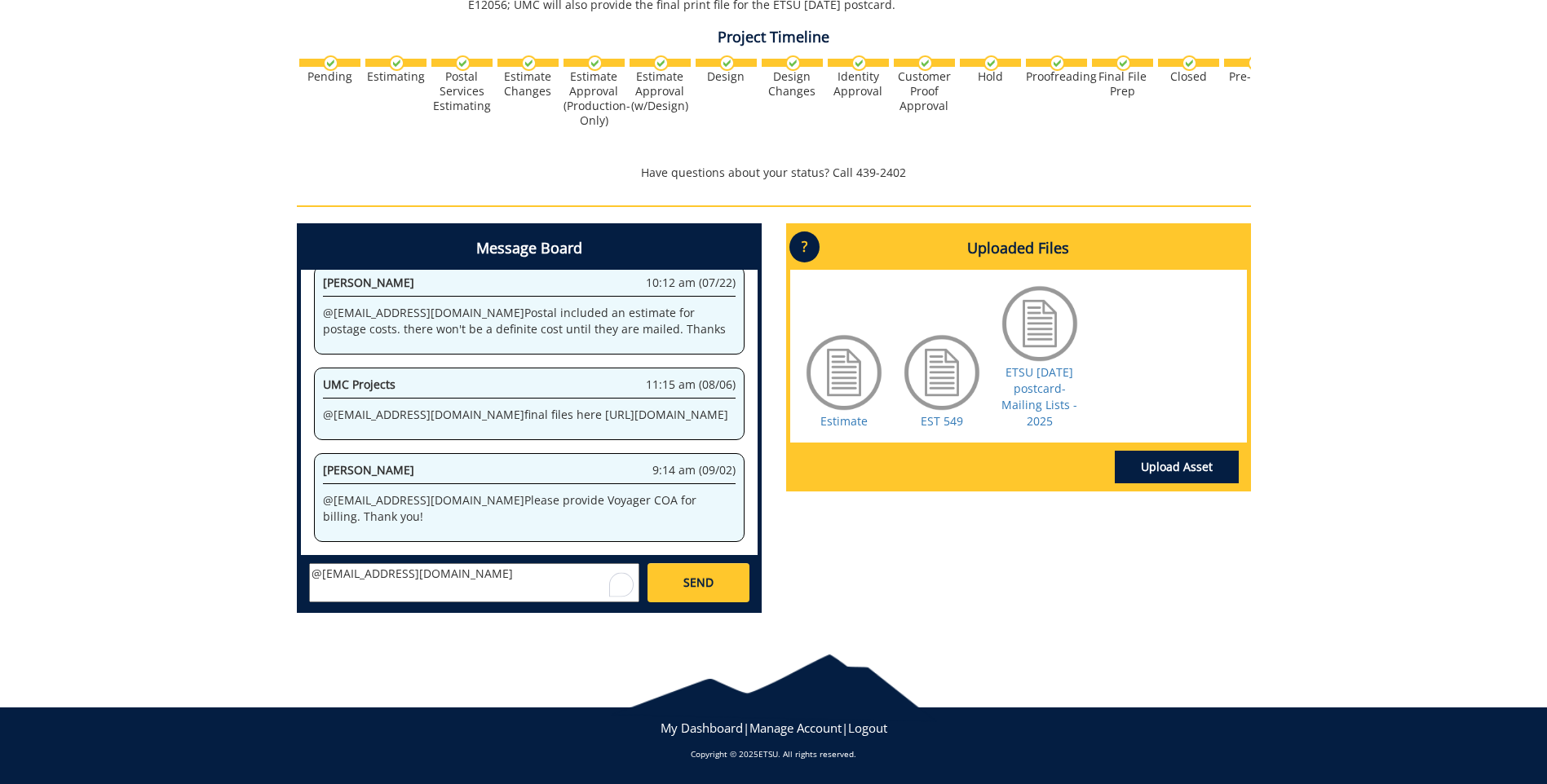
scroll to position [13, 0]
paste textarea "10-11000-100000-100-(INSERT ACCOUNT)-450-999-210-999"
type textarea "@lucasrf@etsu.edu 10-11000-100000-100-(INSERT ACCOUNT)-450-999-210-999"
click at [715, 580] on link "SEND" at bounding box center [698, 583] width 101 height 40
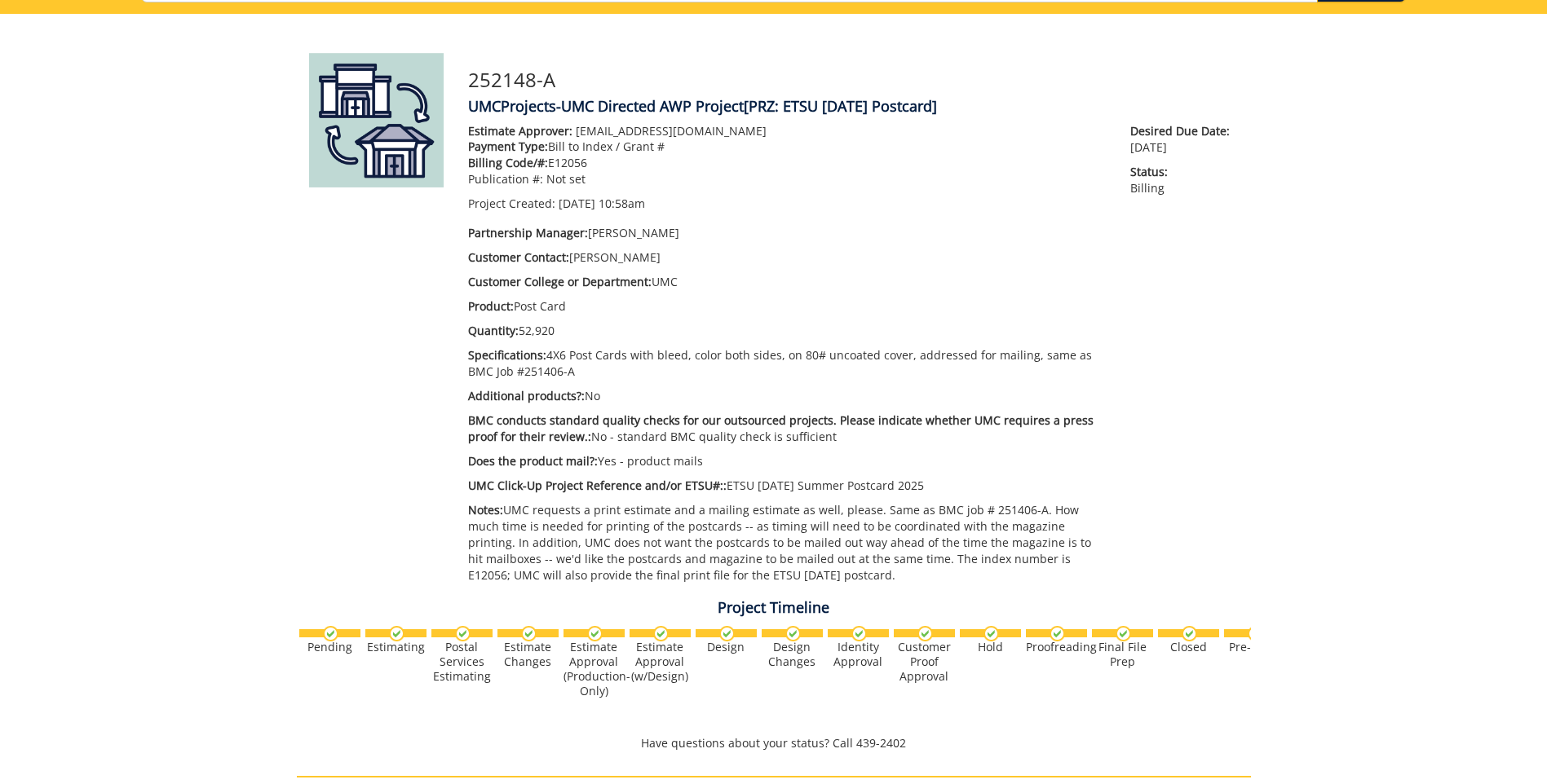
scroll to position [0, 0]
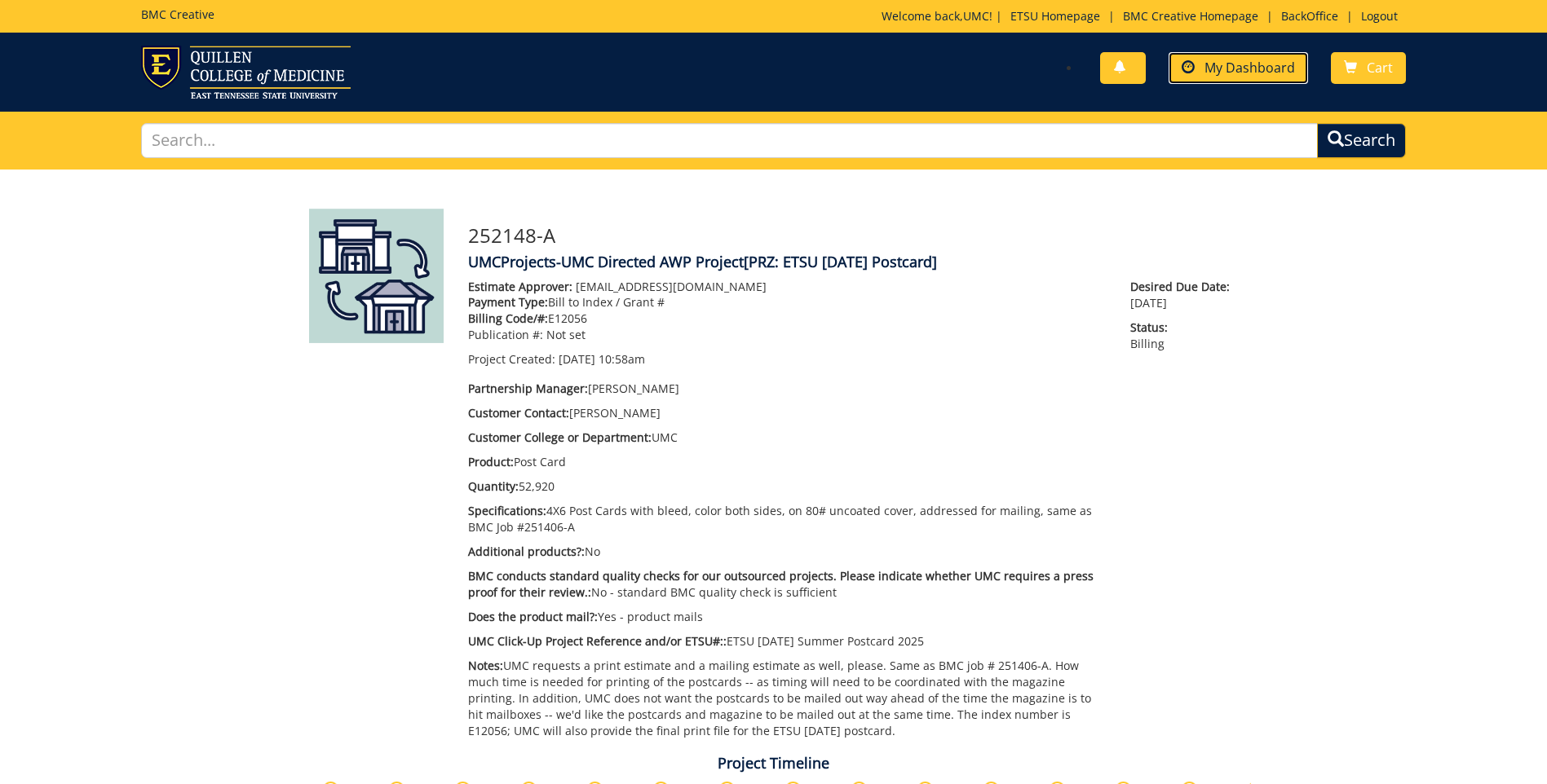
click at [1215, 64] on span "My Dashboard" at bounding box center [1249, 68] width 90 height 18
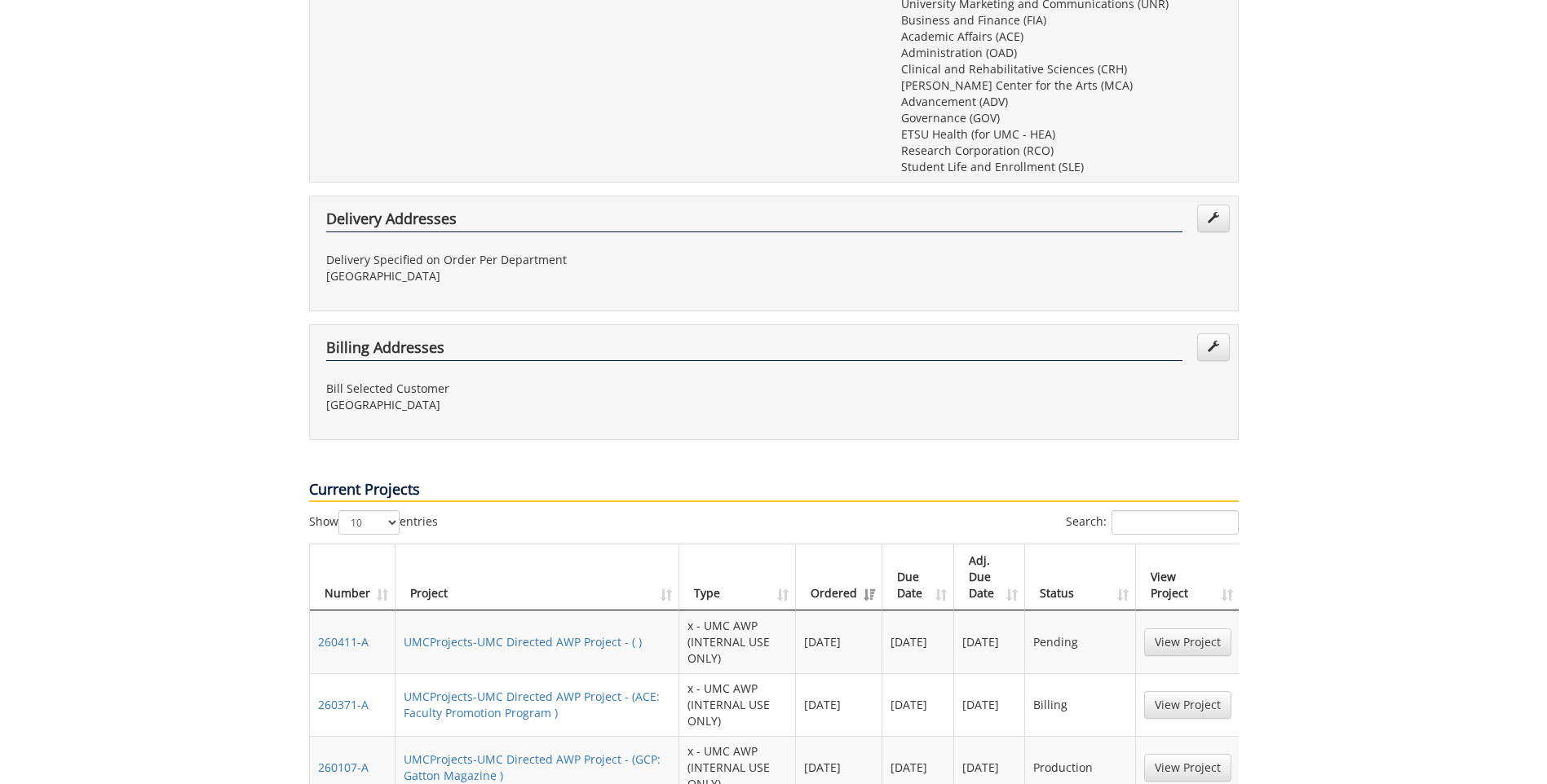
scroll to position [815, 0]
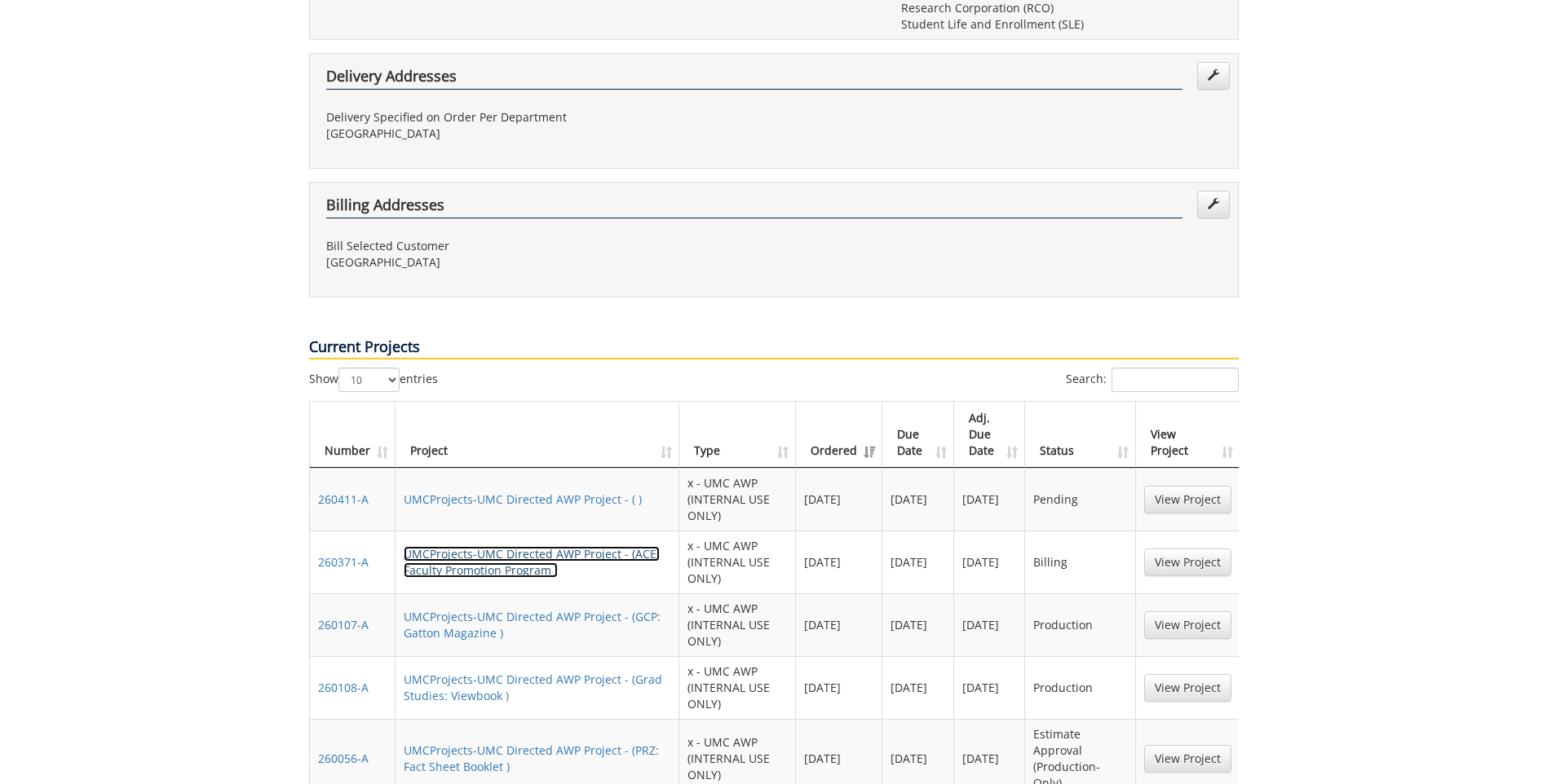
click at [507, 546] on link "UMCProjects-UMC Directed AWP Project - (ACE: Faculty Promotion Program )" at bounding box center [531, 562] width 256 height 32
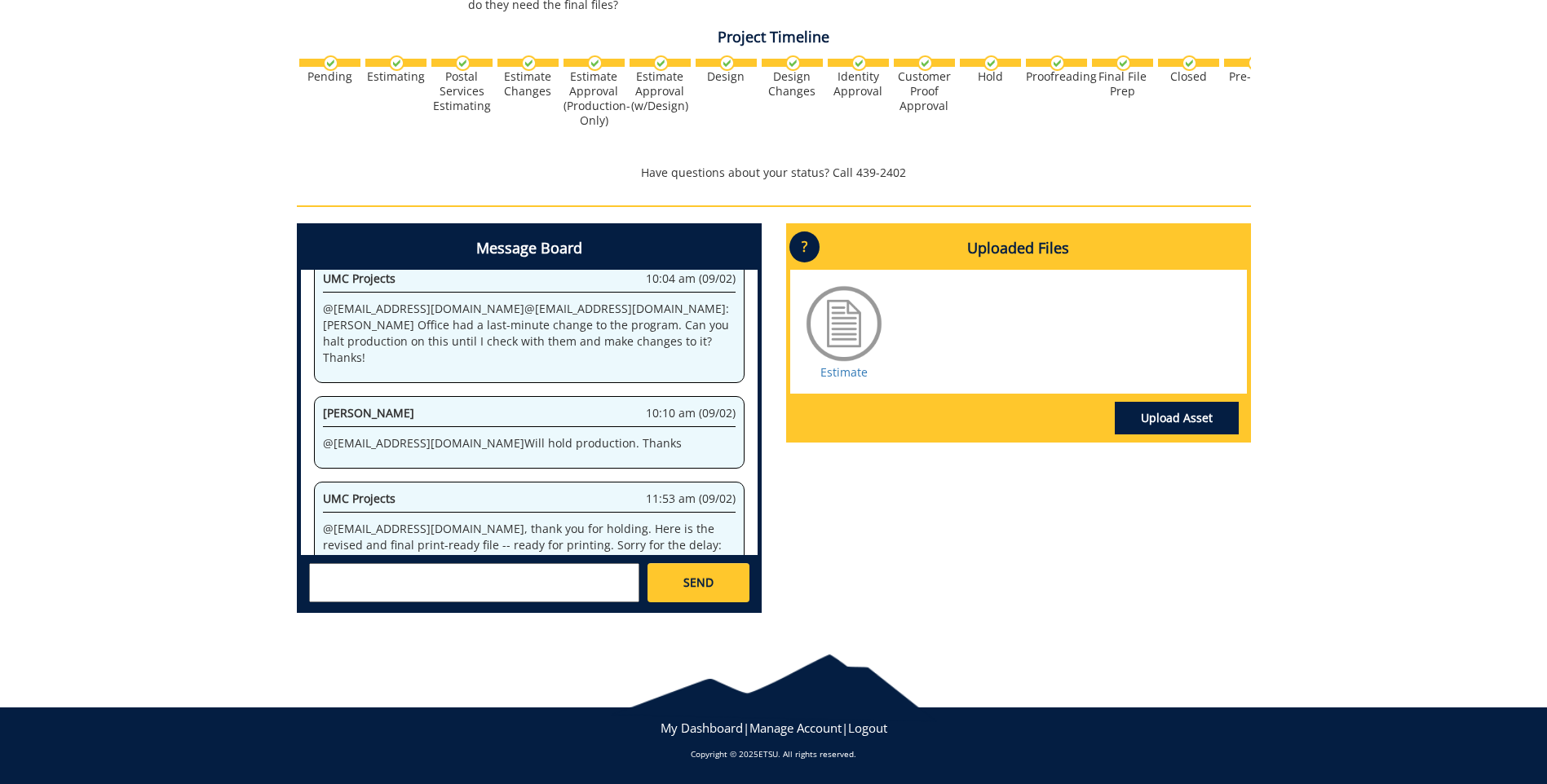
scroll to position [572, 0]
